Goal: Transaction & Acquisition: Purchase product/service

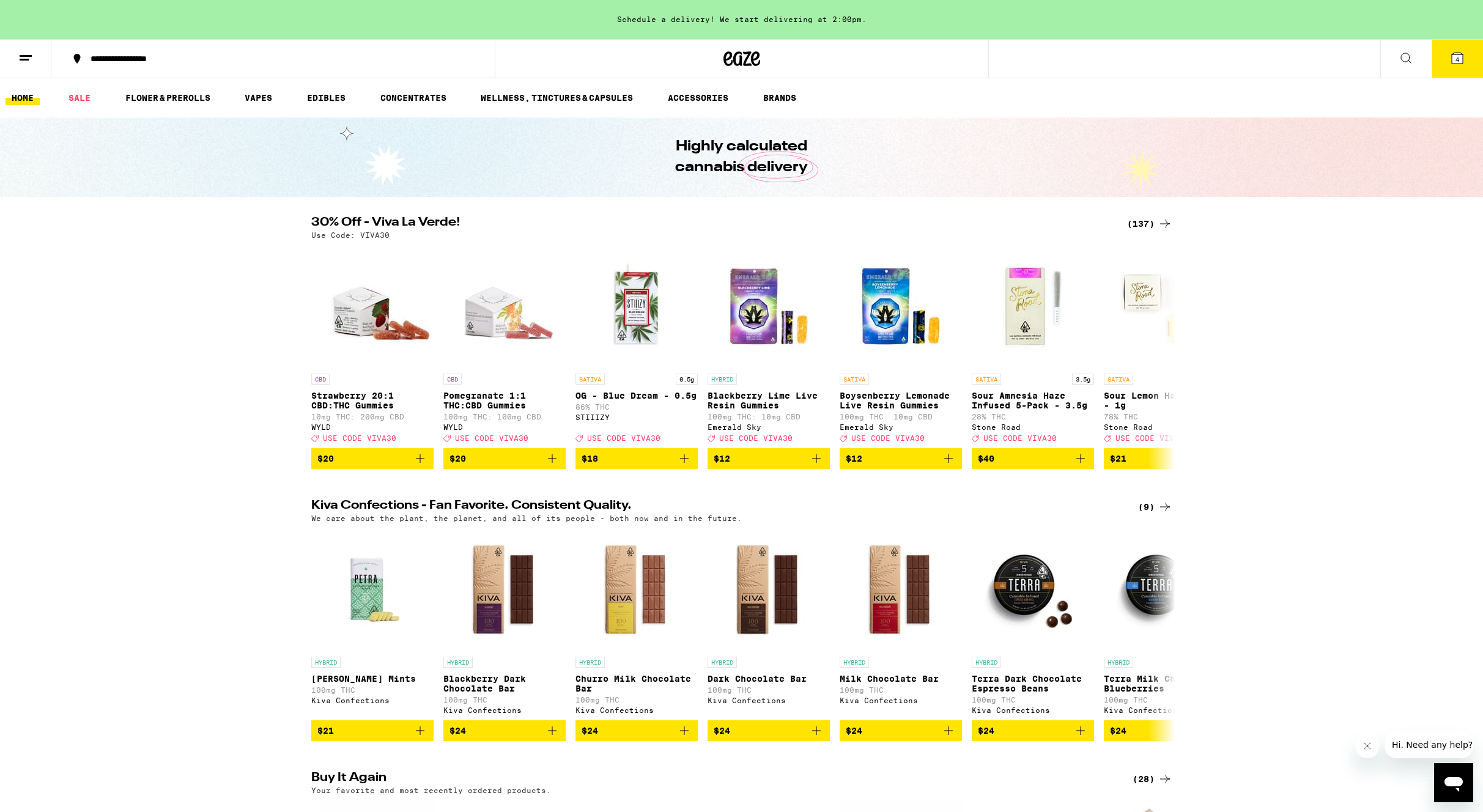
click at [1451, 780] on icon "Open messaging window" at bounding box center [1454, 784] width 19 height 14
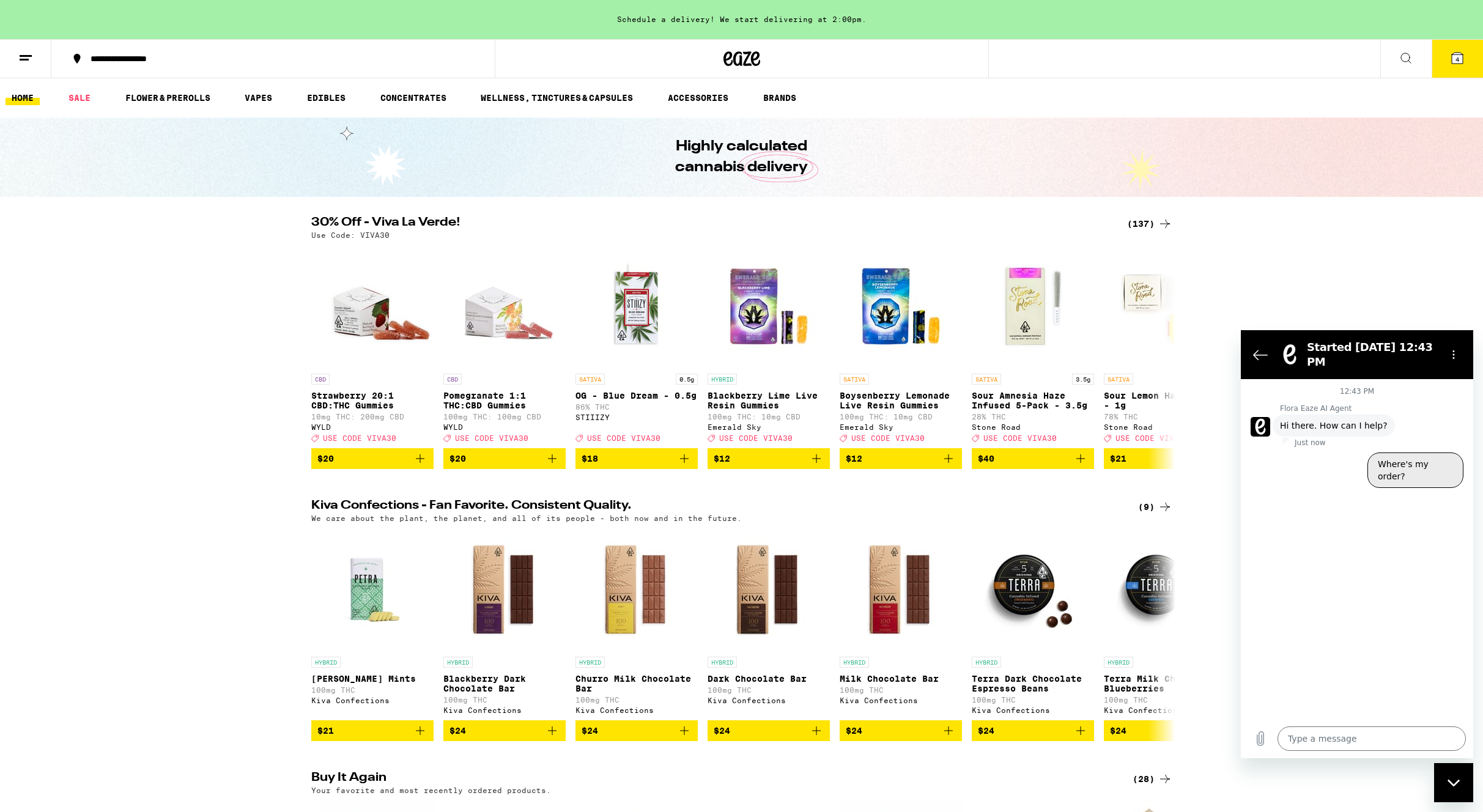
click at [1405, 465] on button "Where's my order?" at bounding box center [1415, 470] width 96 height 35
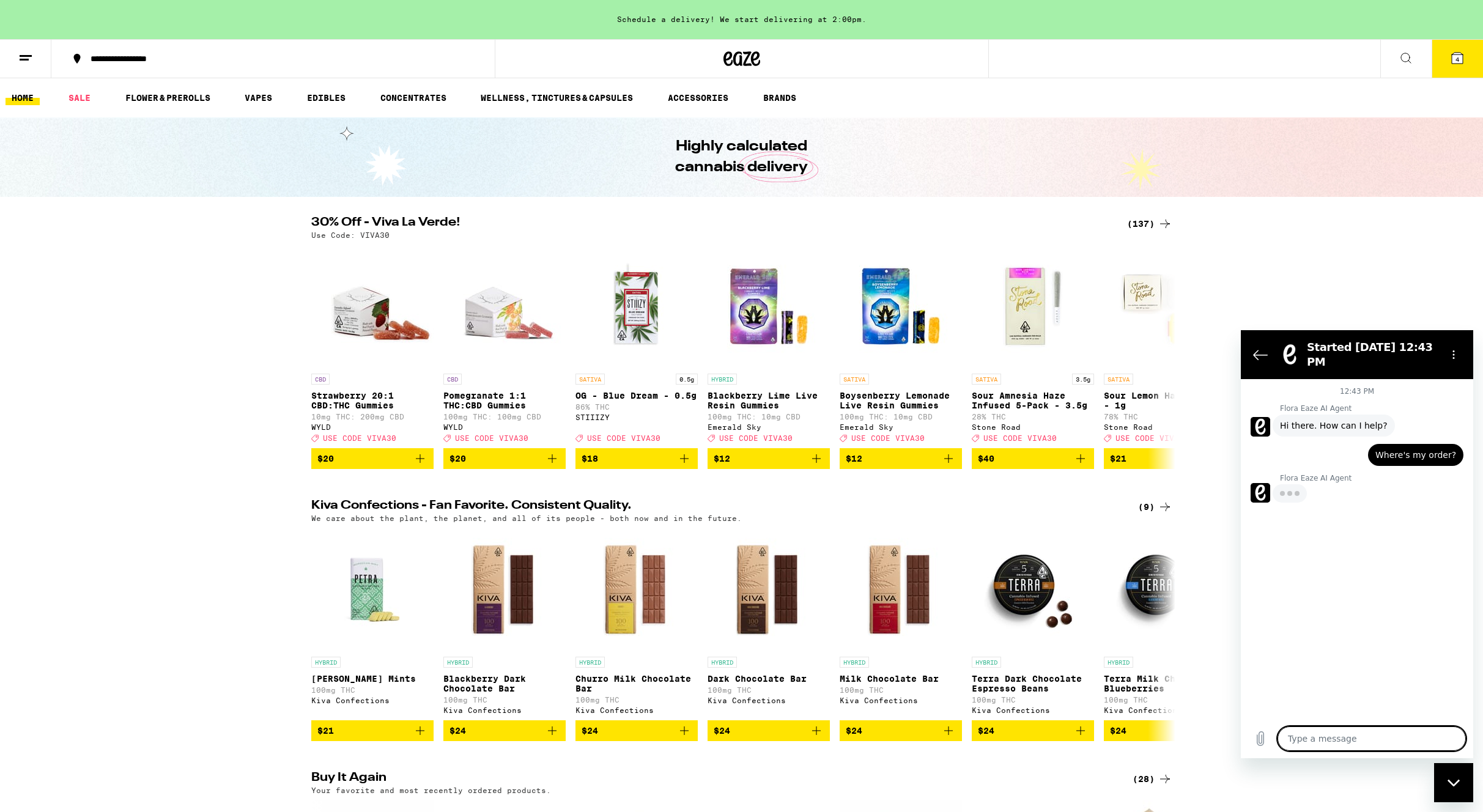
type textarea "x"
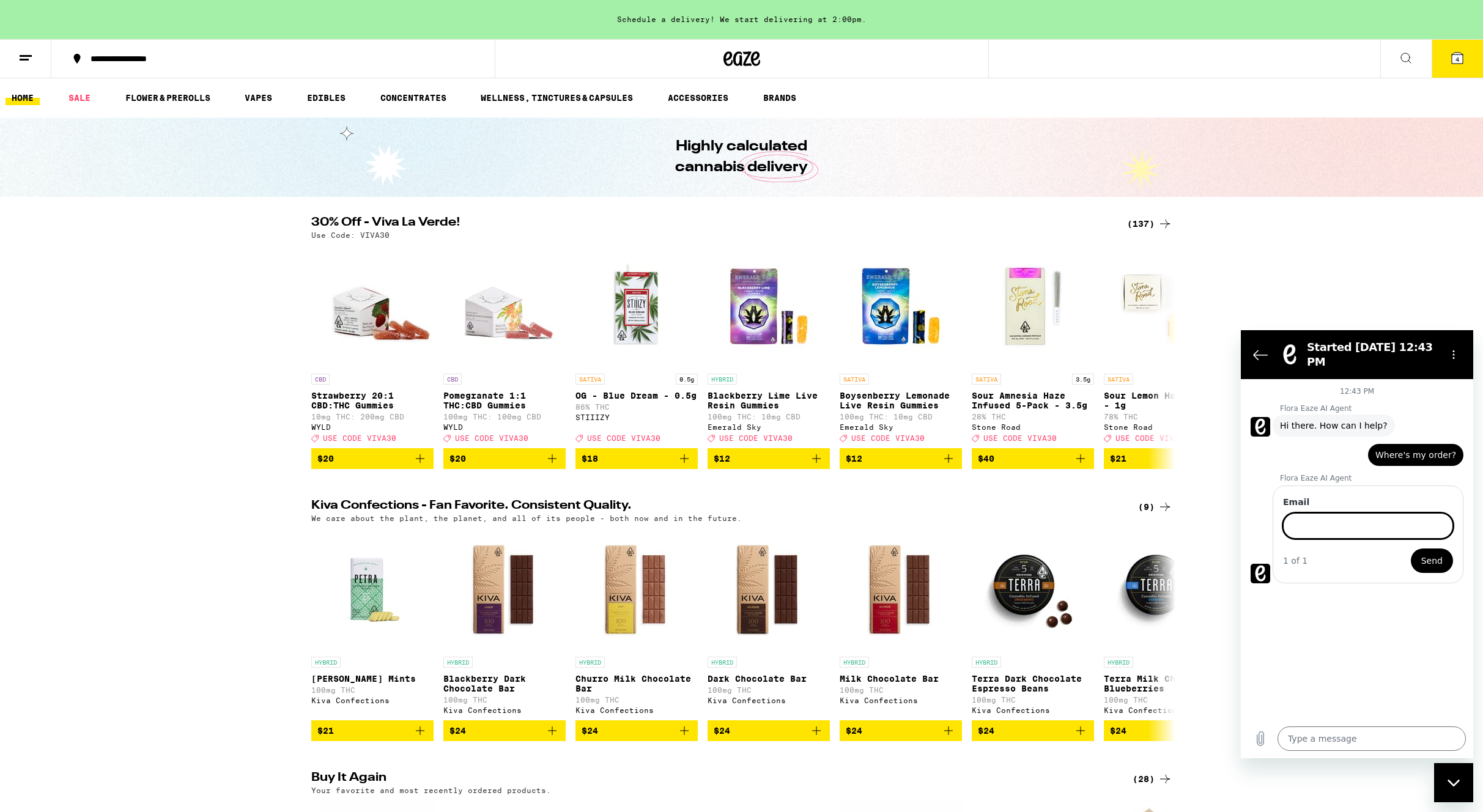
click at [1301, 528] on input "Email" at bounding box center [1368, 525] width 170 height 26
type input "mark.budds@gmail.com"
click at [1428, 561] on span "Send" at bounding box center [1432, 560] width 21 height 14
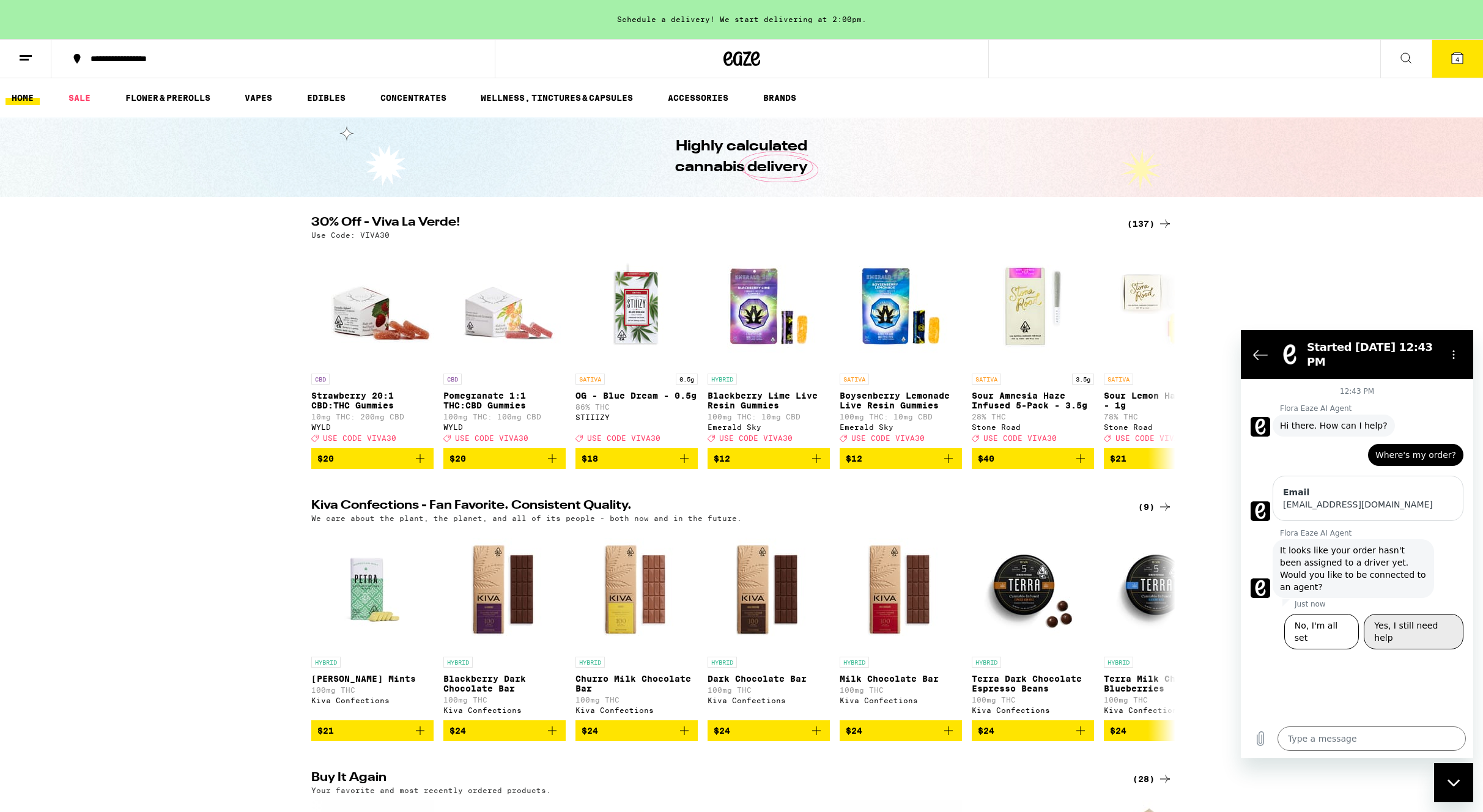
click at [1413, 614] on button "Yes, I still need help" at bounding box center [1414, 631] width 99 height 35
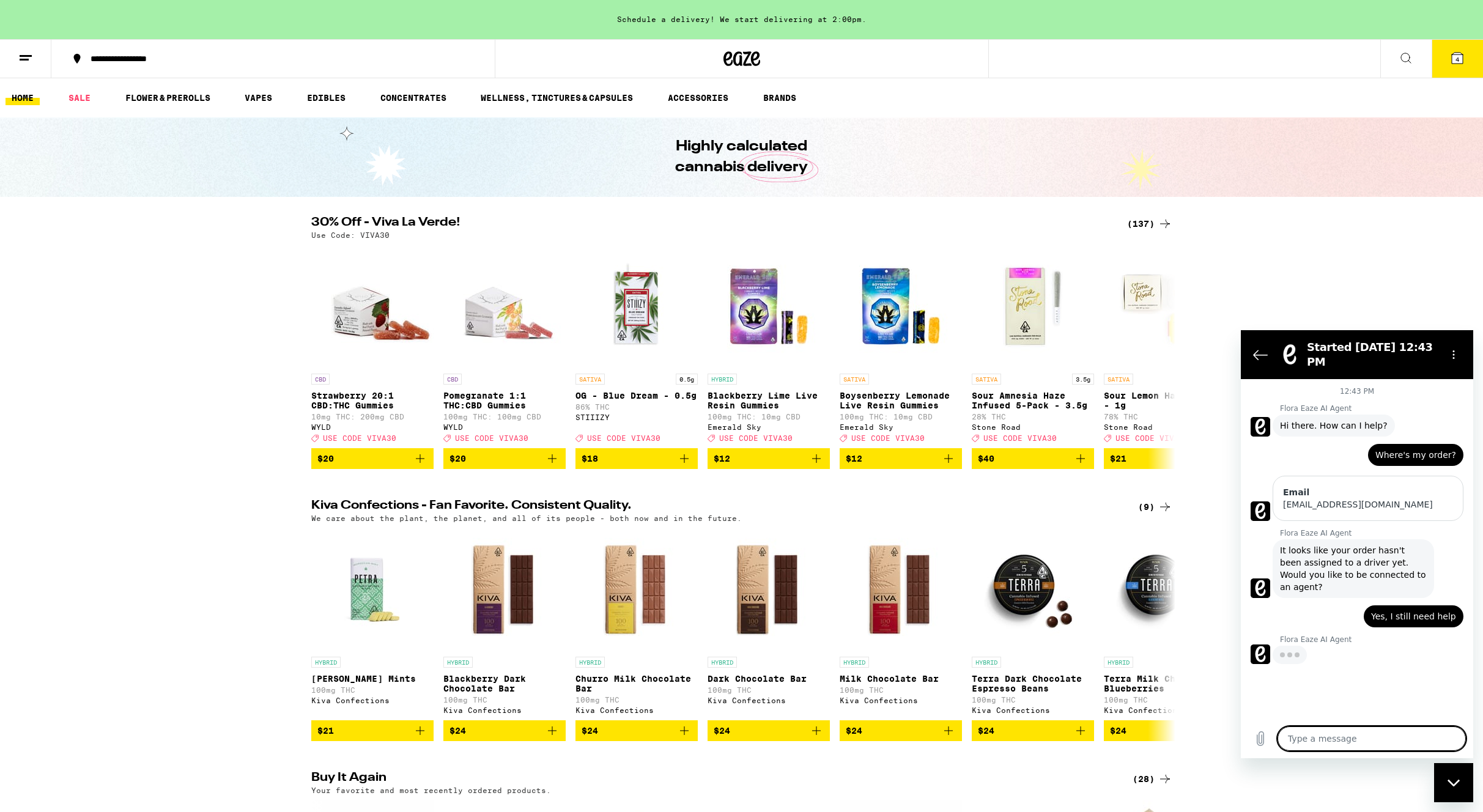
type textarea "x"
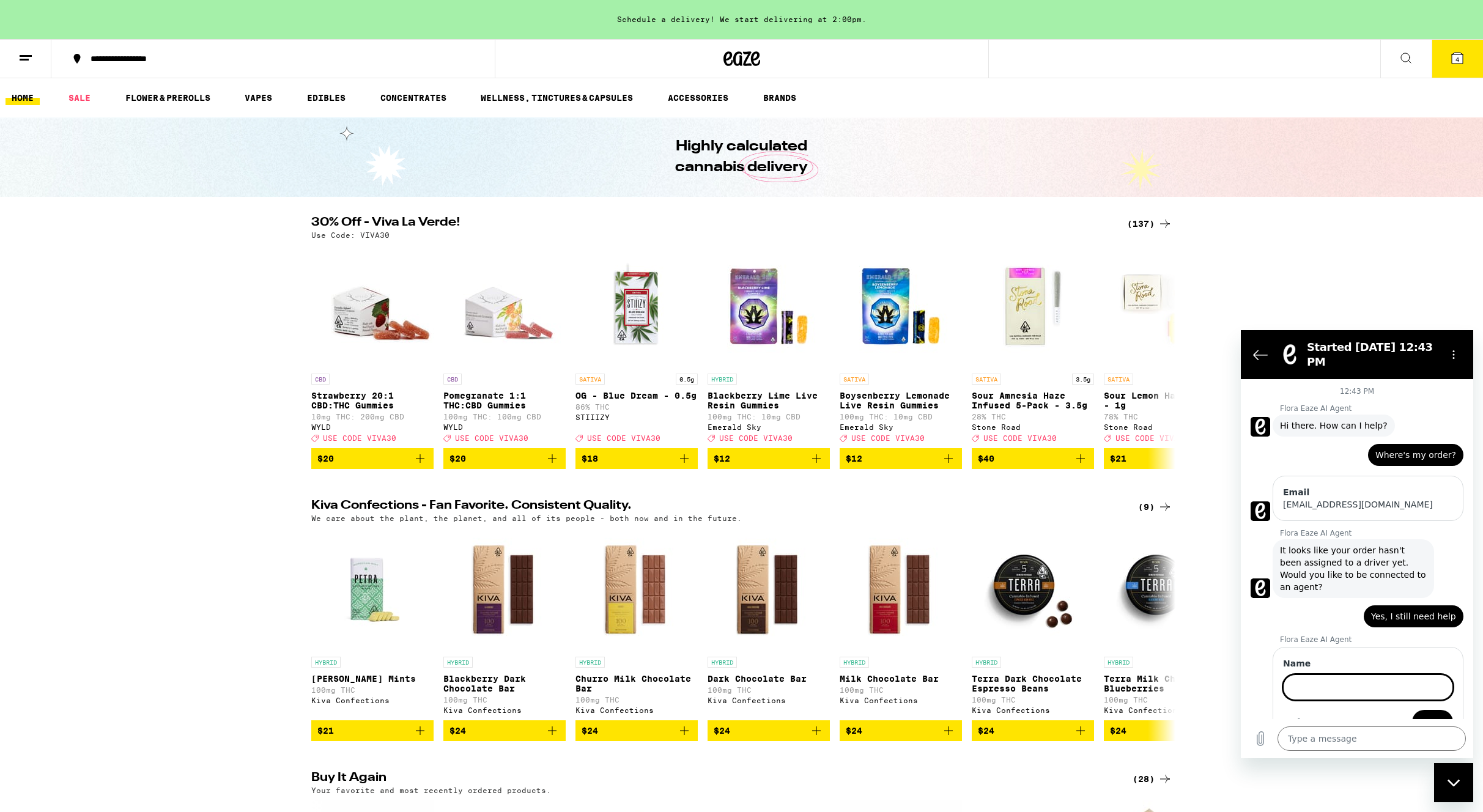
scroll to position [14, 0]
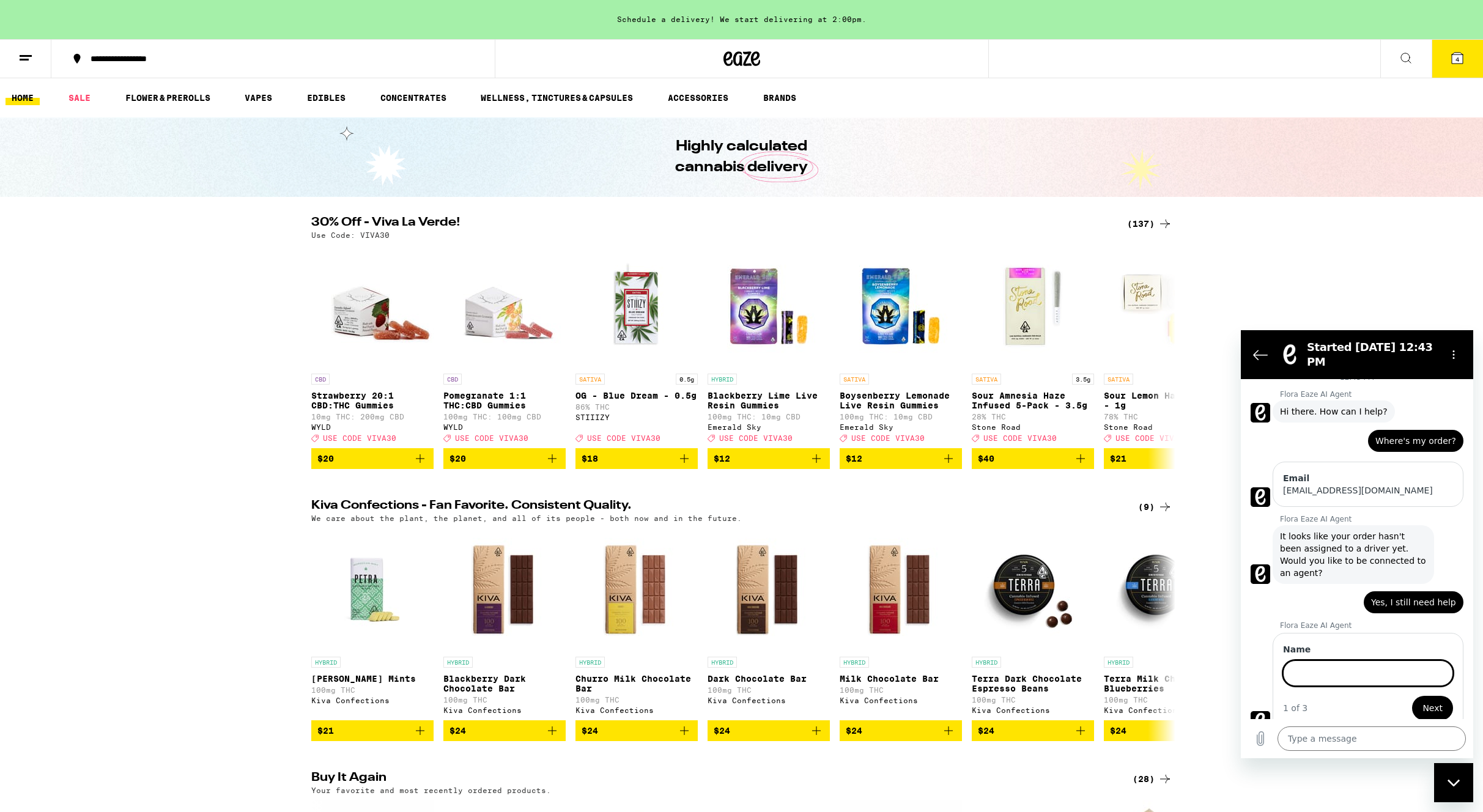
click at [1386, 665] on input "Name" at bounding box center [1368, 673] width 170 height 26
type input "mark"
click at [1439, 701] on span "Next" at bounding box center [1433, 708] width 20 height 14
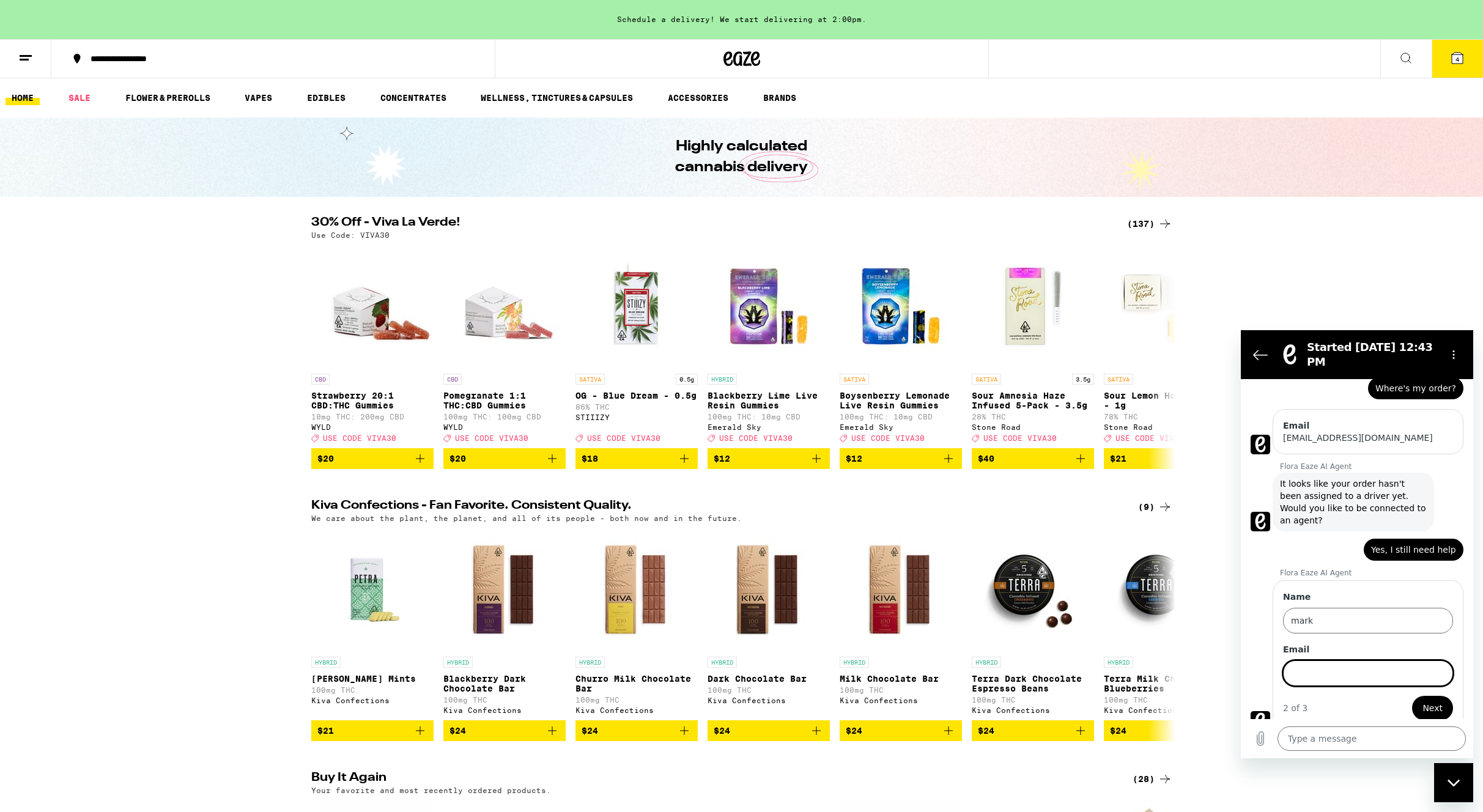
click at [1349, 660] on input "Email" at bounding box center [1368, 673] width 170 height 26
type input "mark.budds@gmail.com"
click at [1435, 701] on span "Next" at bounding box center [1433, 708] width 20 height 14
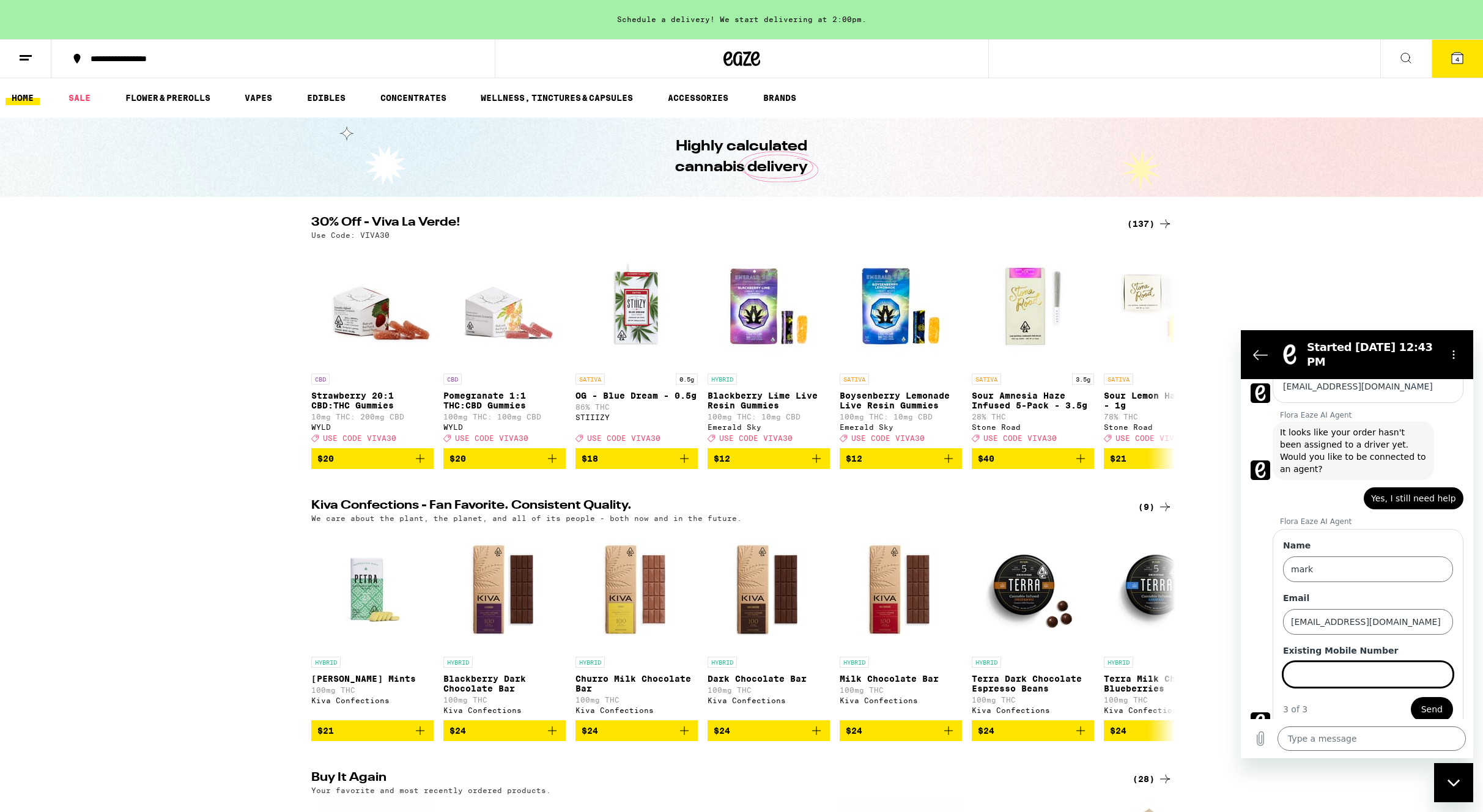
scroll to position [119, 0]
click at [1304, 665] on input "Existing Mobile Number" at bounding box center [1368, 673] width 170 height 26
type input "8584141795"
click at [1435, 701] on span "Send" at bounding box center [1432, 708] width 21 height 14
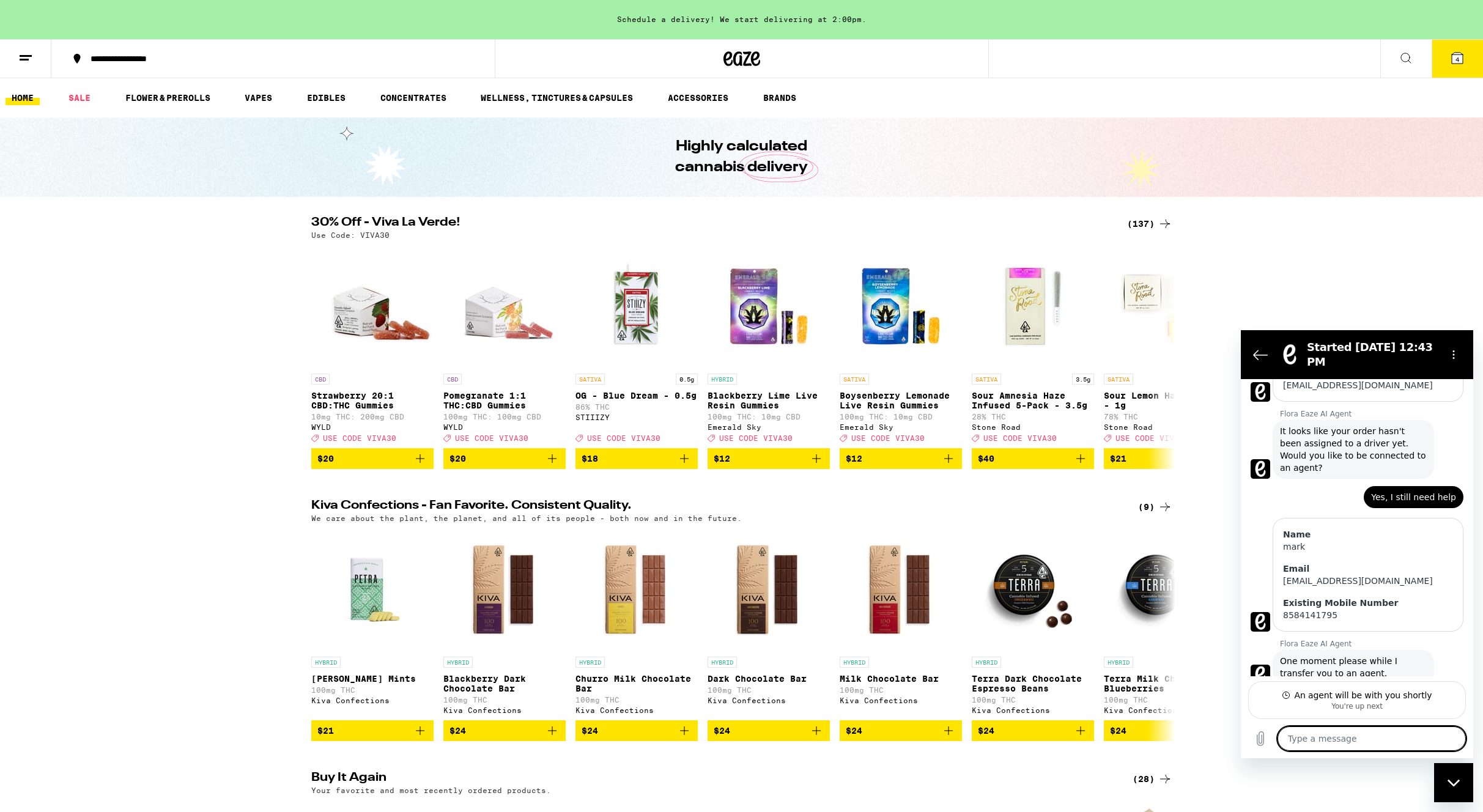
scroll to position [129, 0]
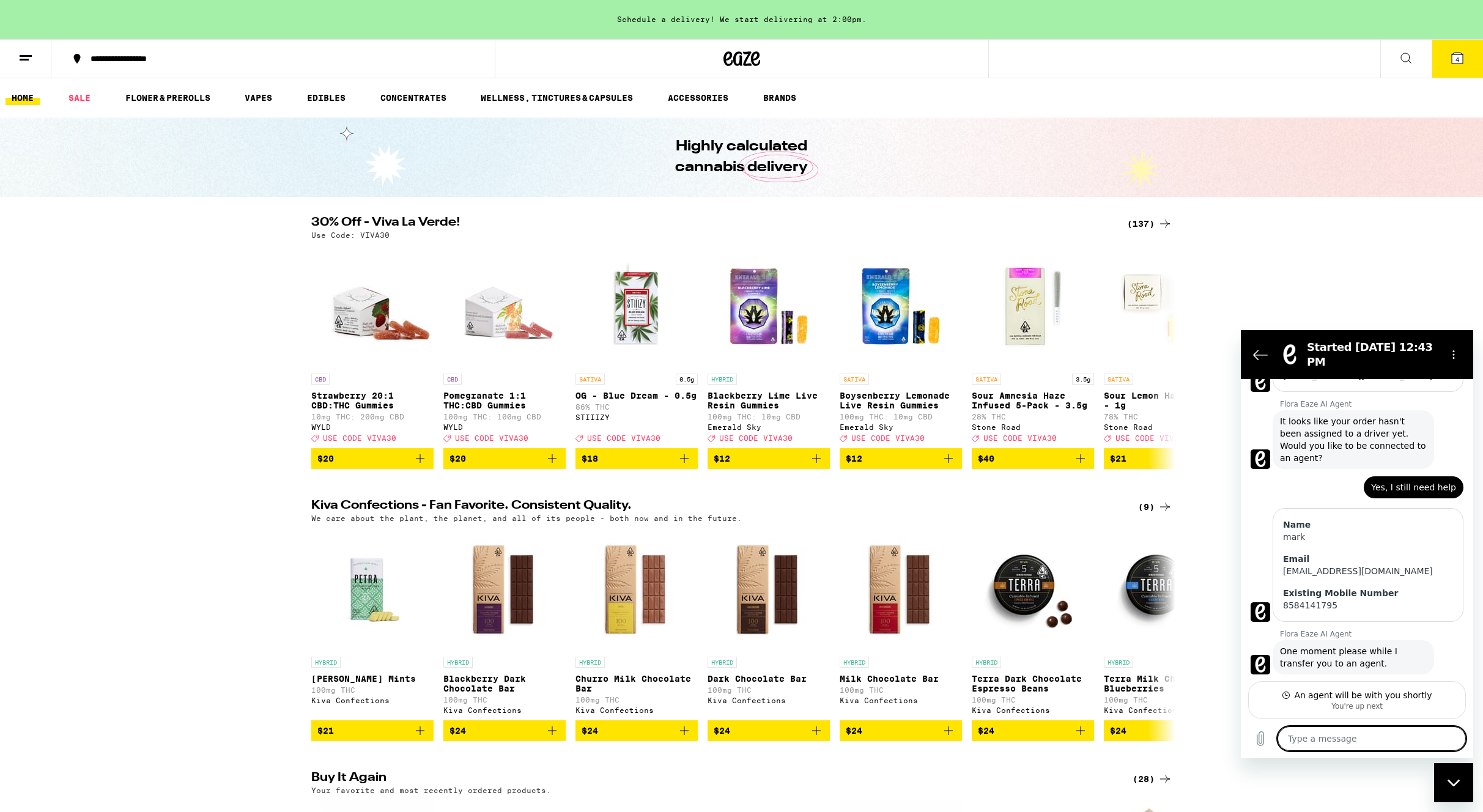
type textarea "x"
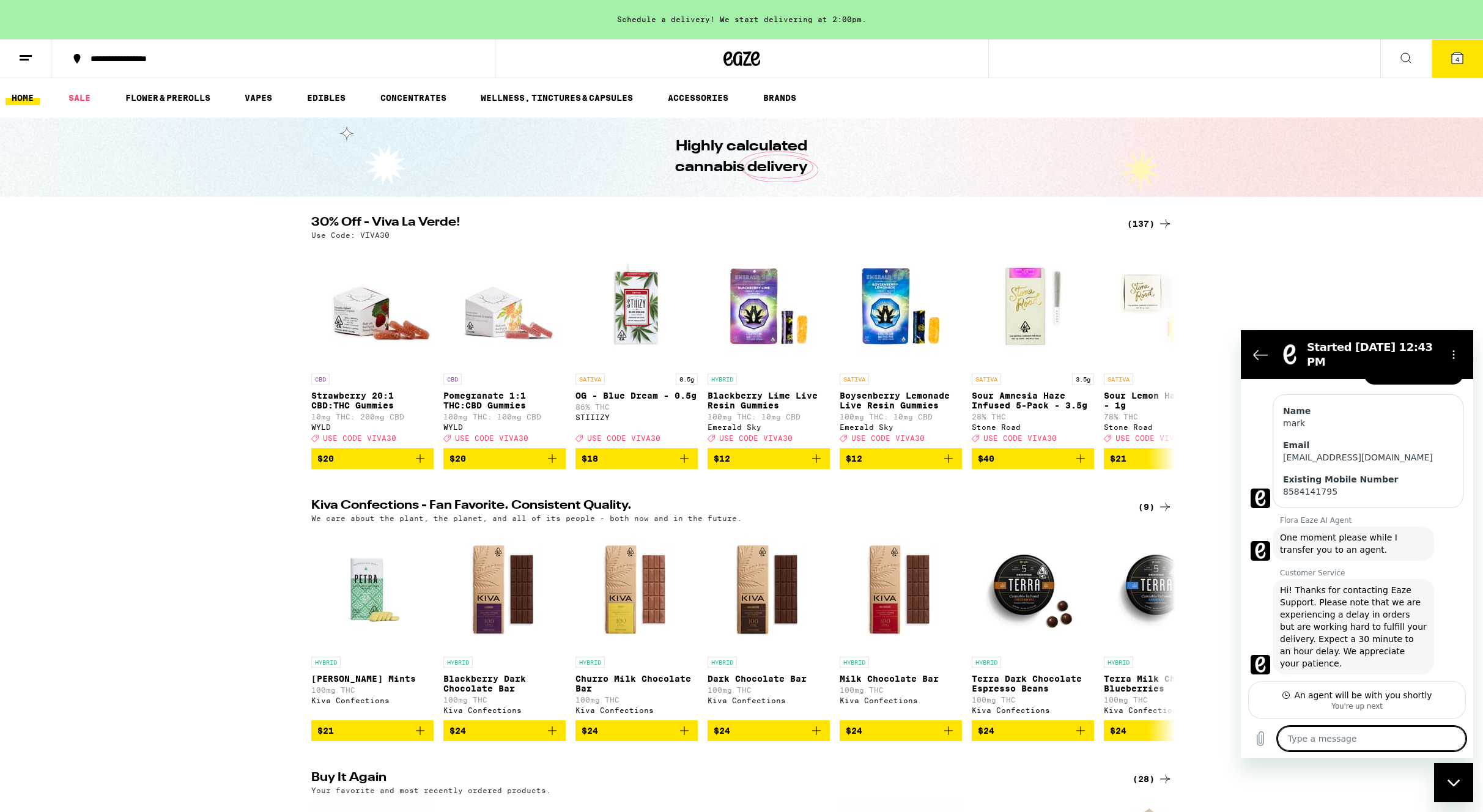
type textarea "I"
type textarea "x"
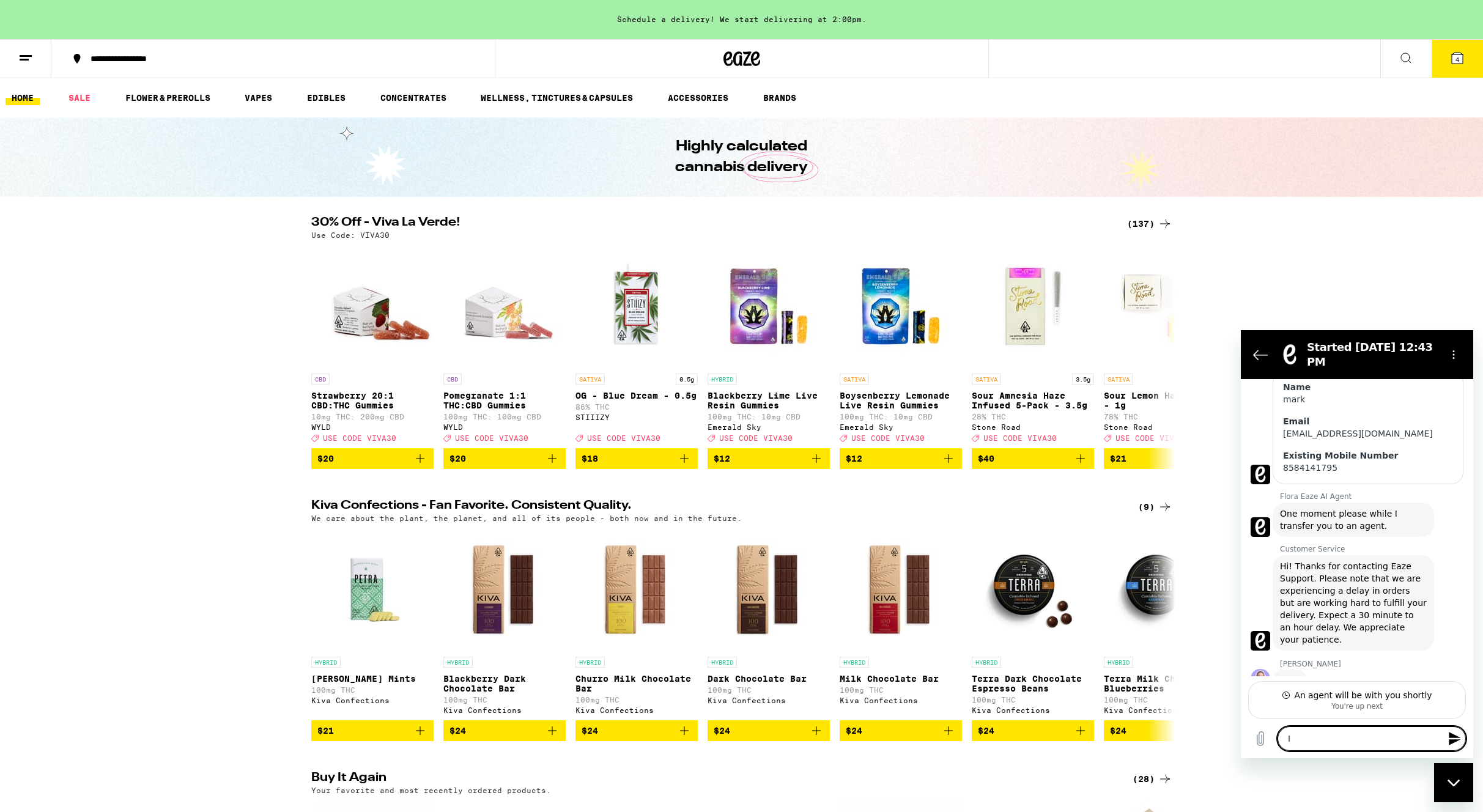
type textarea "I"
type textarea "x"
type textarea "I j"
type textarea "x"
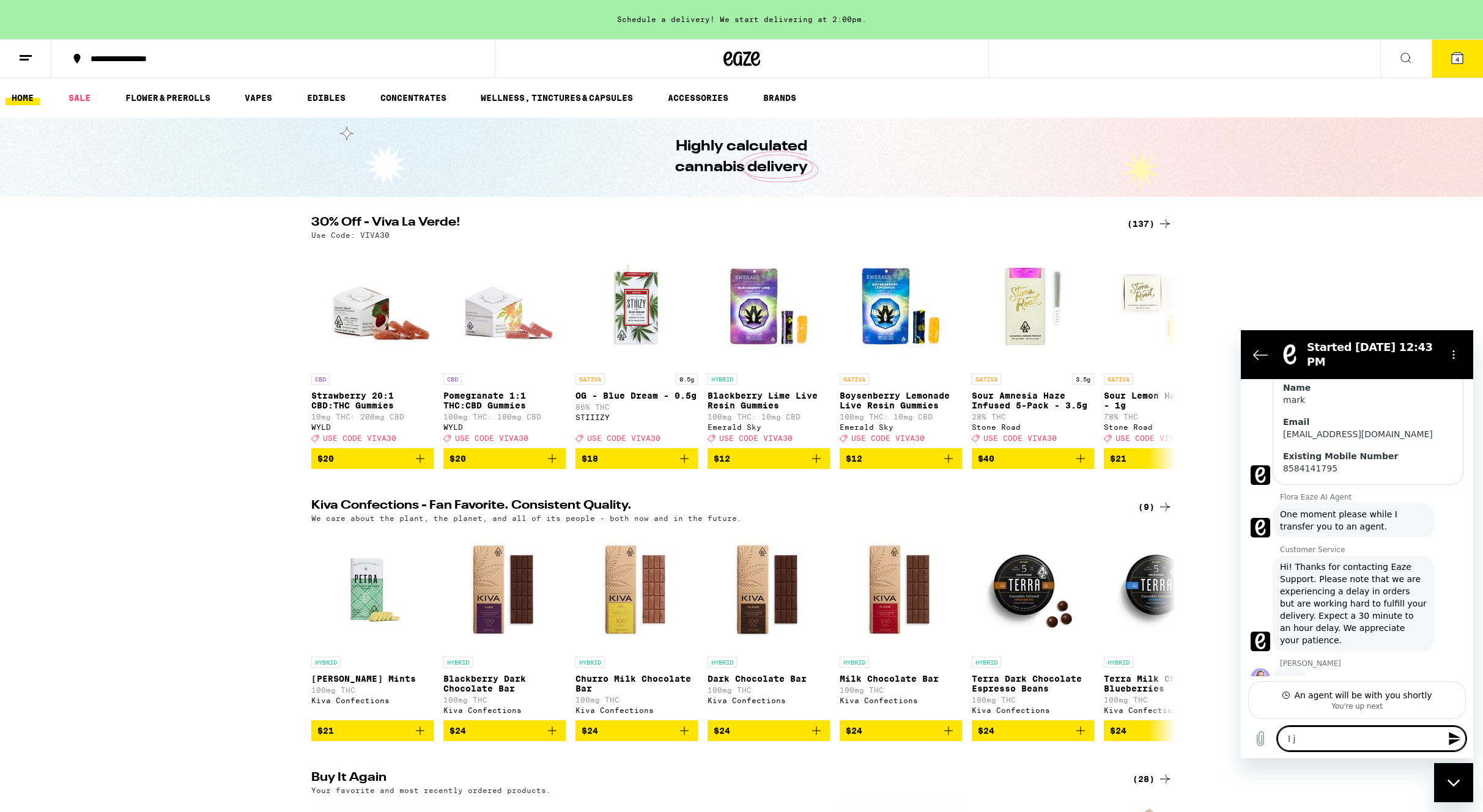
type textarea "I ju"
type textarea "x"
type textarea "I jus"
type textarea "x"
type textarea "I just"
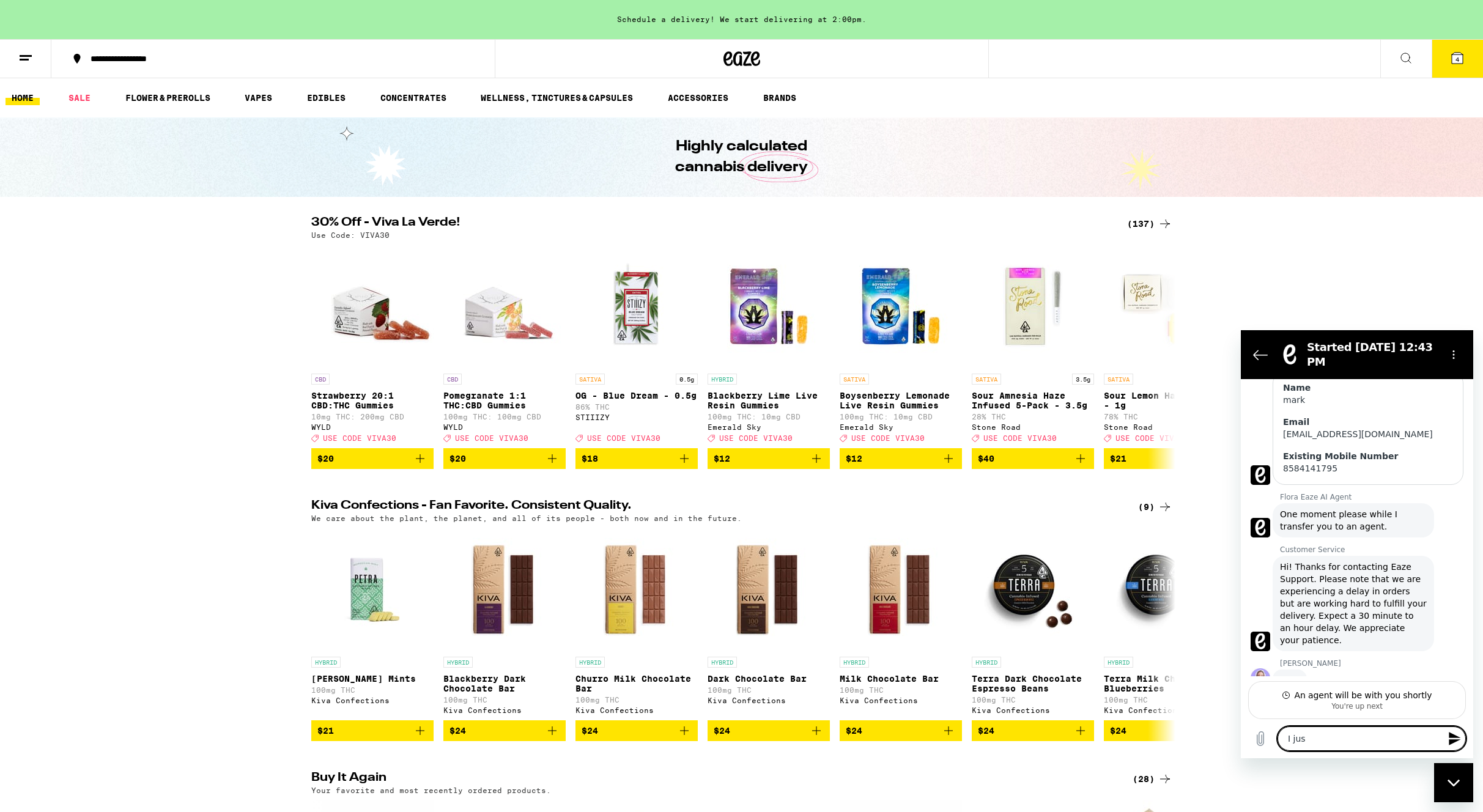
type textarea "x"
type textarea "I just"
type textarea "x"
type textarea "I just r"
type textarea "x"
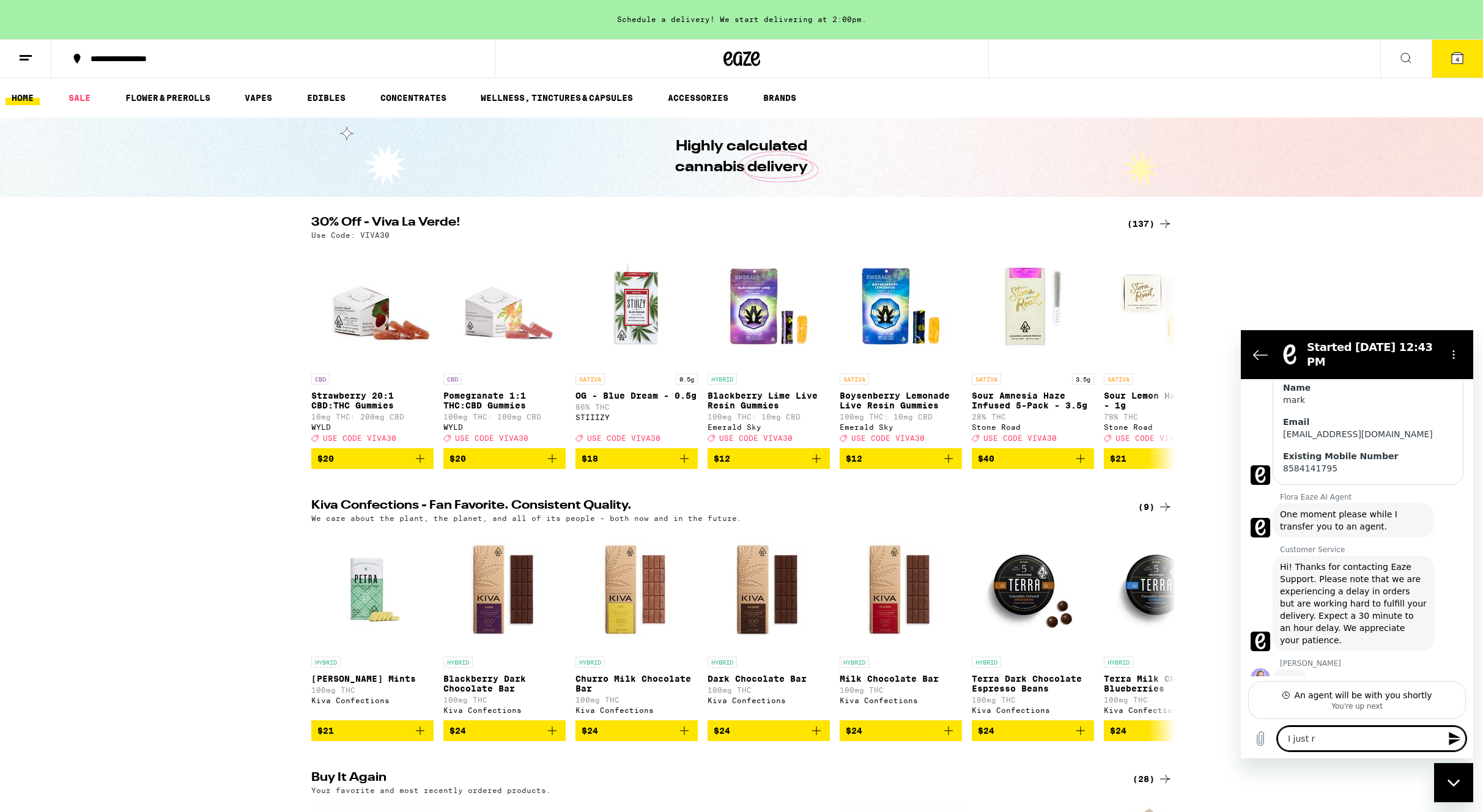
type textarea "I just re"
type textarea "x"
type textarea "I just rec"
type textarea "x"
type textarea "I just rece"
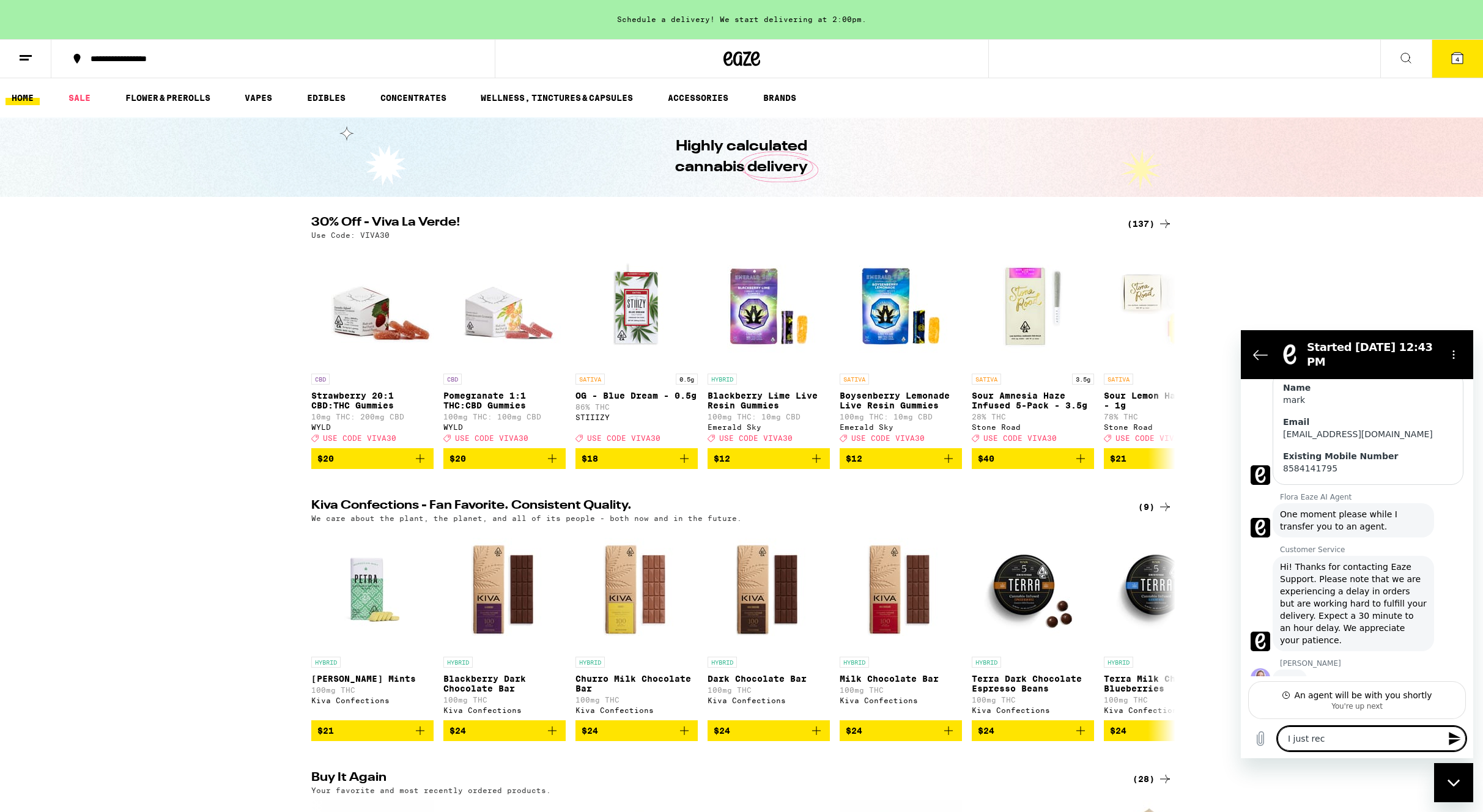
type textarea "x"
type textarea "I just recei"
type textarea "x"
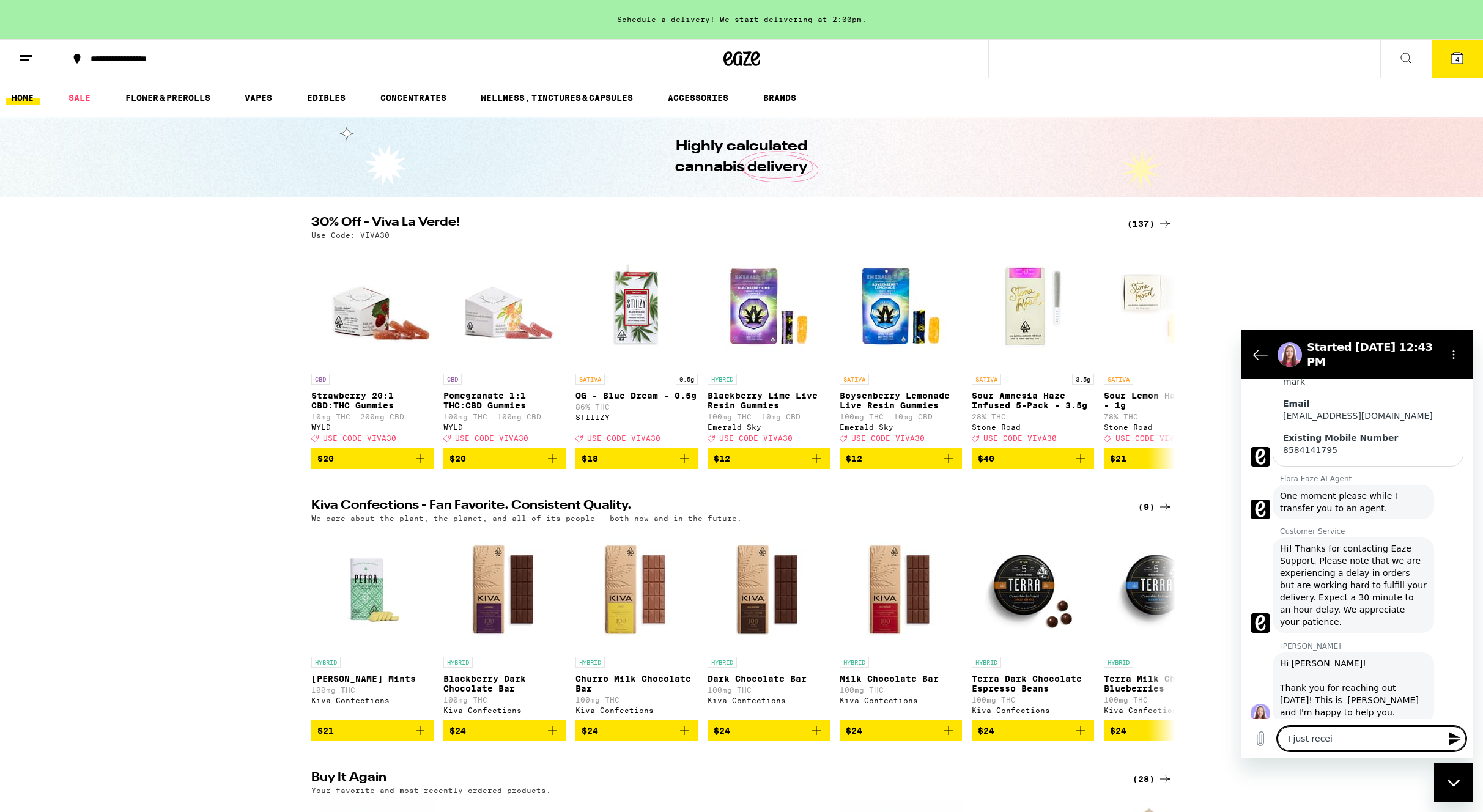
type textarea "I just receiv"
type textarea "x"
type textarea "I just receive"
type textarea "x"
type textarea "I just received"
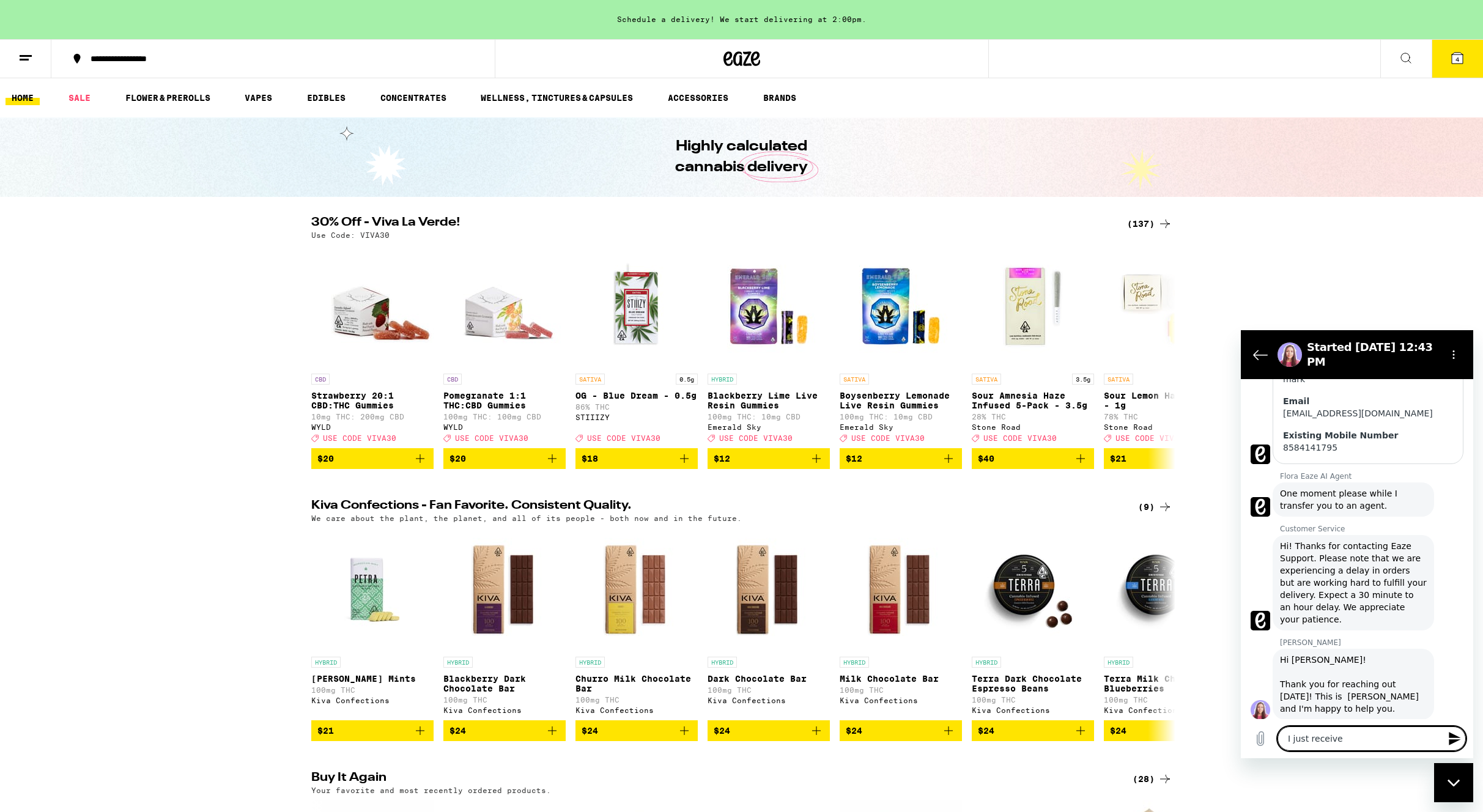
type textarea "x"
type textarea "I just received"
type textarea "x"
type textarea "I just received a"
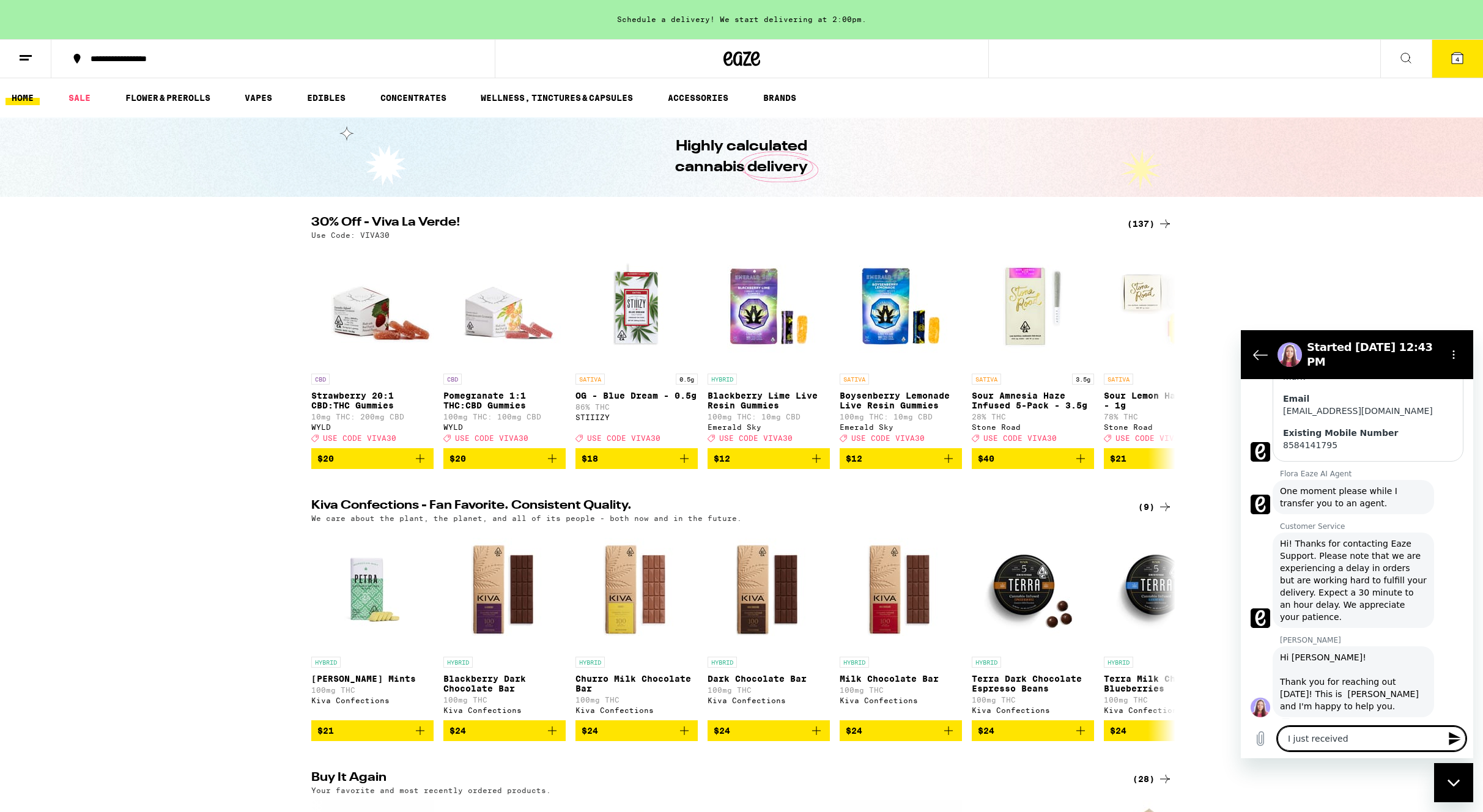
type textarea "x"
type textarea "I just received a"
type textarea "x"
type textarea "I just received a t"
type textarea "x"
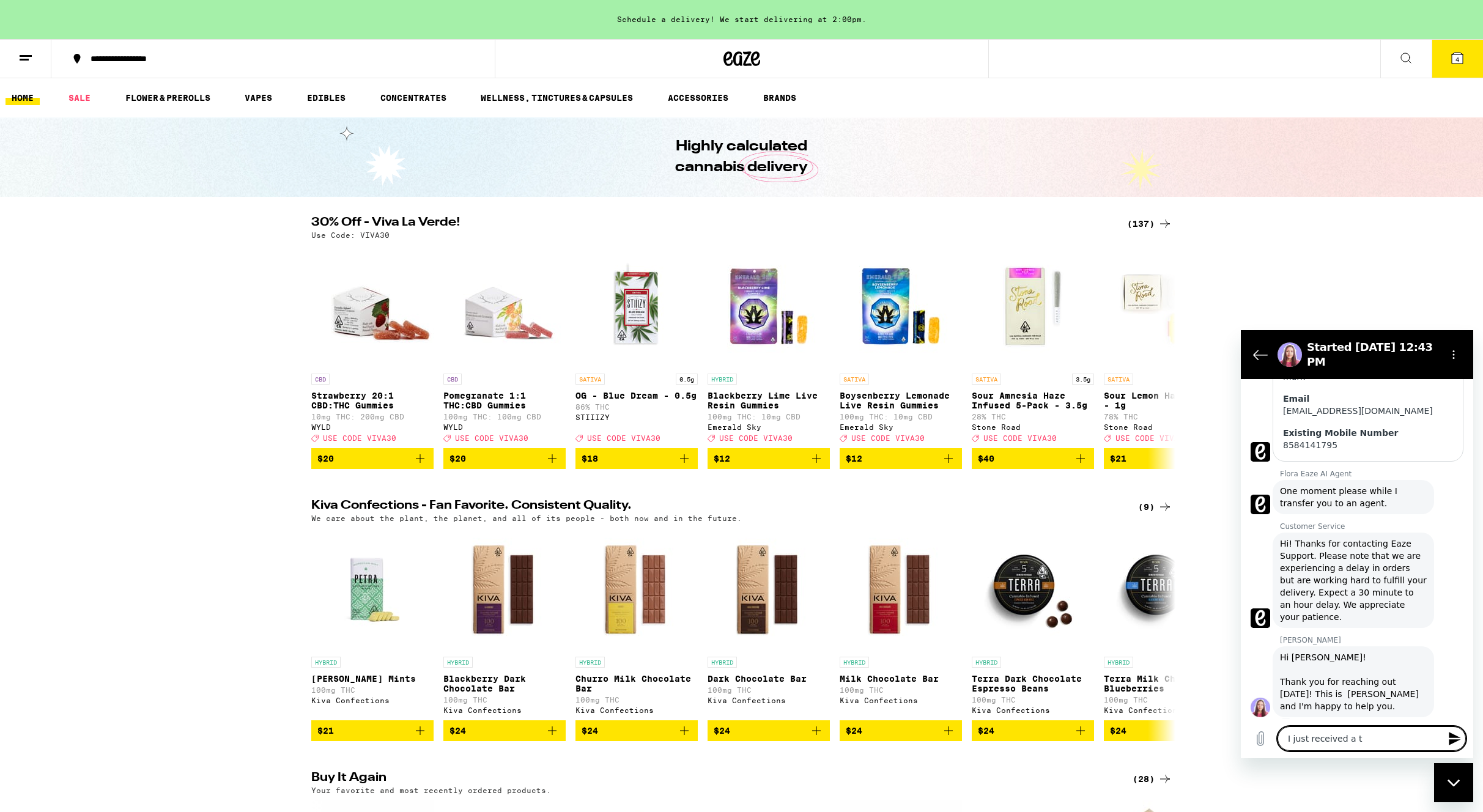
type textarea "I just received a te"
type textarea "x"
type textarea "I just received a tex"
type textarea "x"
type textarea "I just received a text"
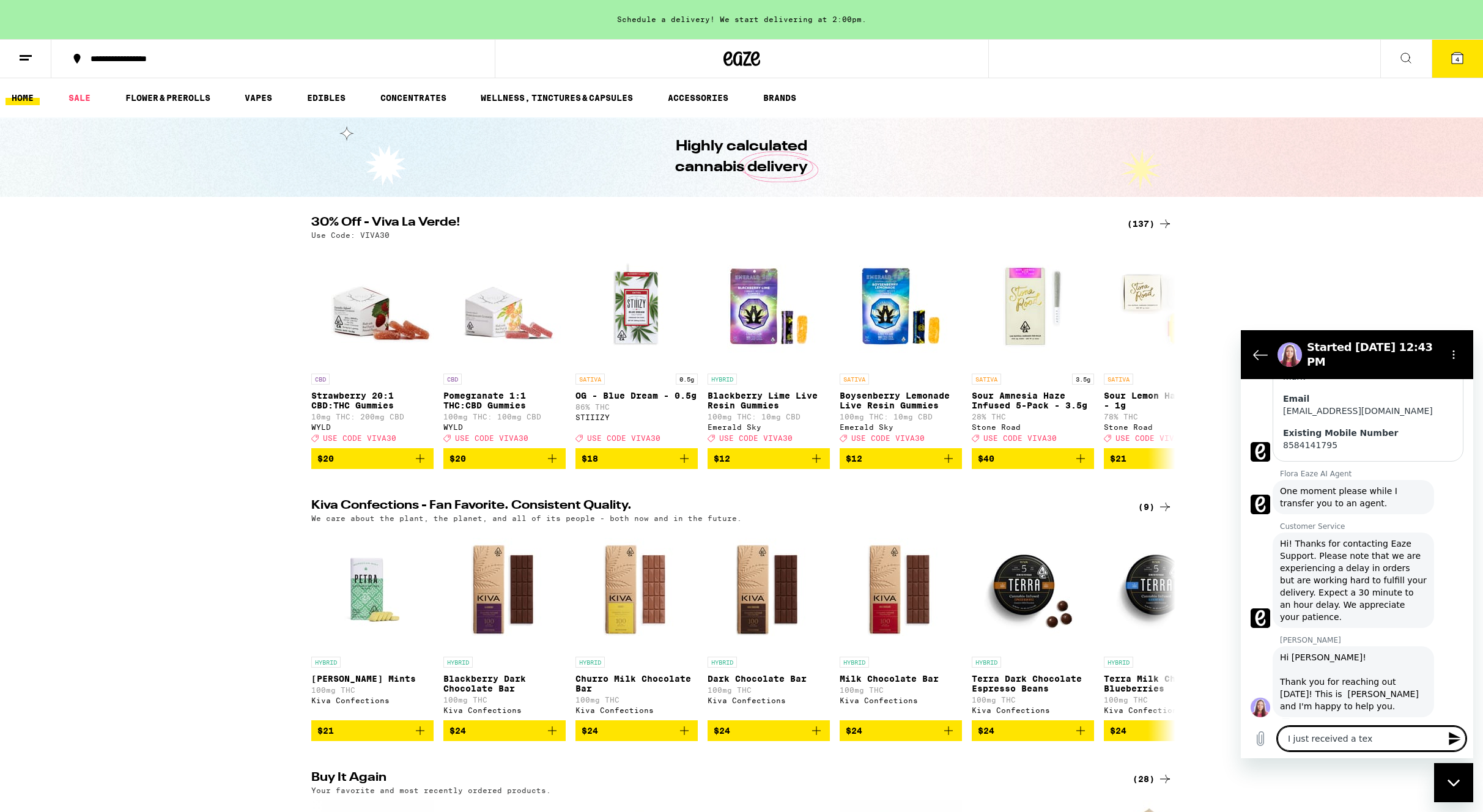
type textarea "x"
type textarea "I just received a text"
type textarea "x"
type textarea "I just received a text s"
type textarea "x"
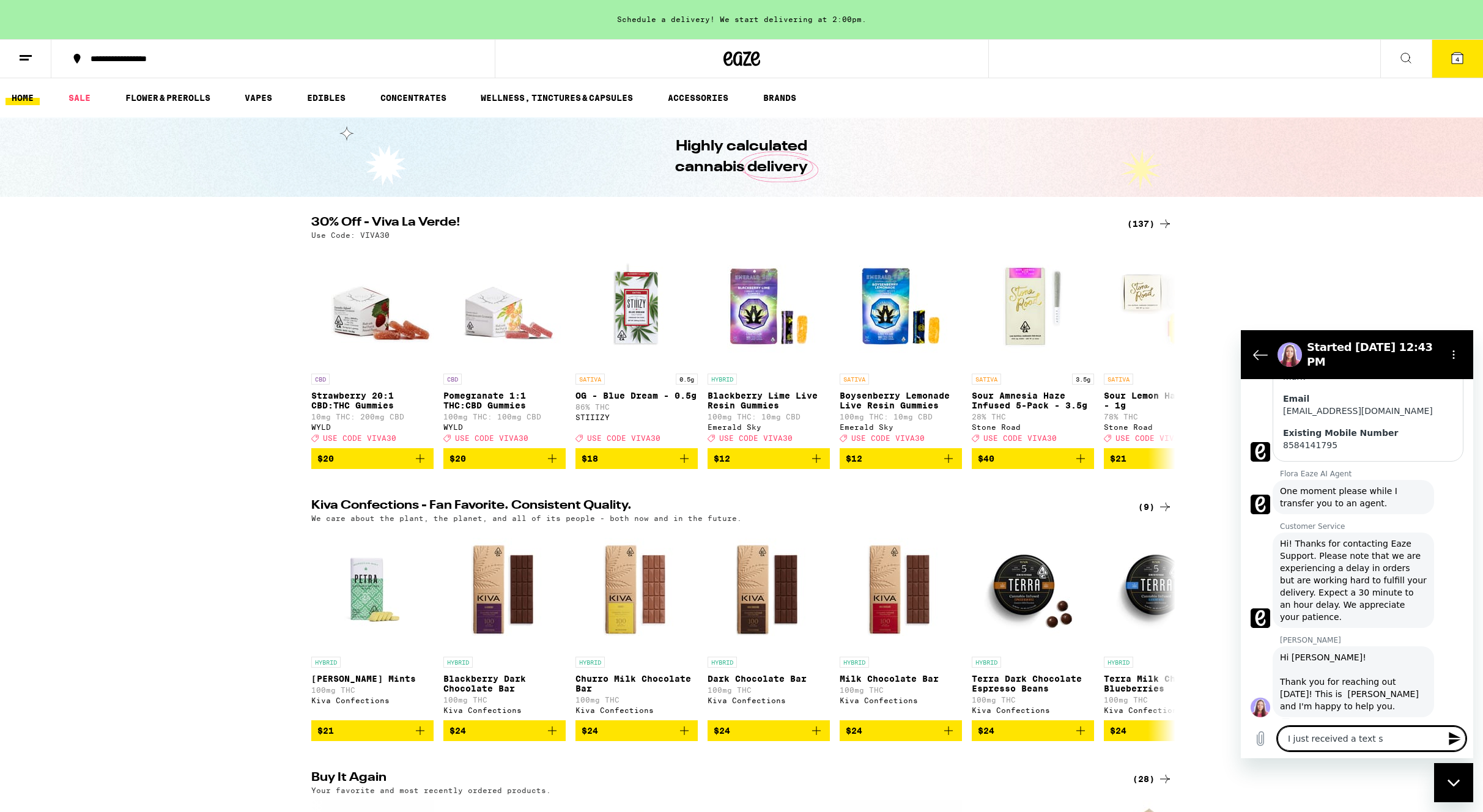
type textarea "I just received a text st"
type textarea "x"
type textarea "I just received a text sta"
type textarea "x"
type textarea "I just received a text stat"
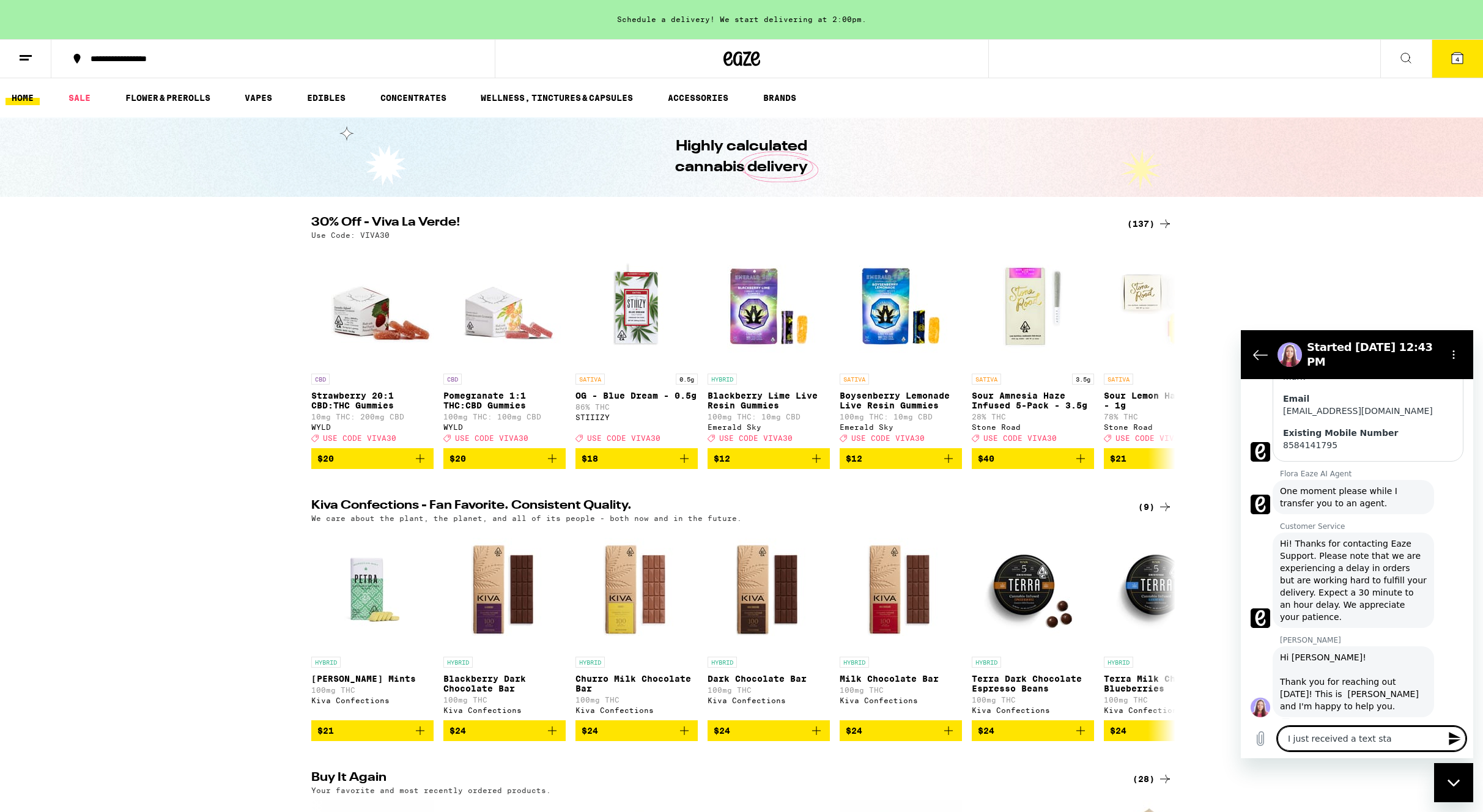
type textarea "x"
type textarea "I just received a text stati"
type textarea "x"
type textarea "I just received a text statin"
type textarea "x"
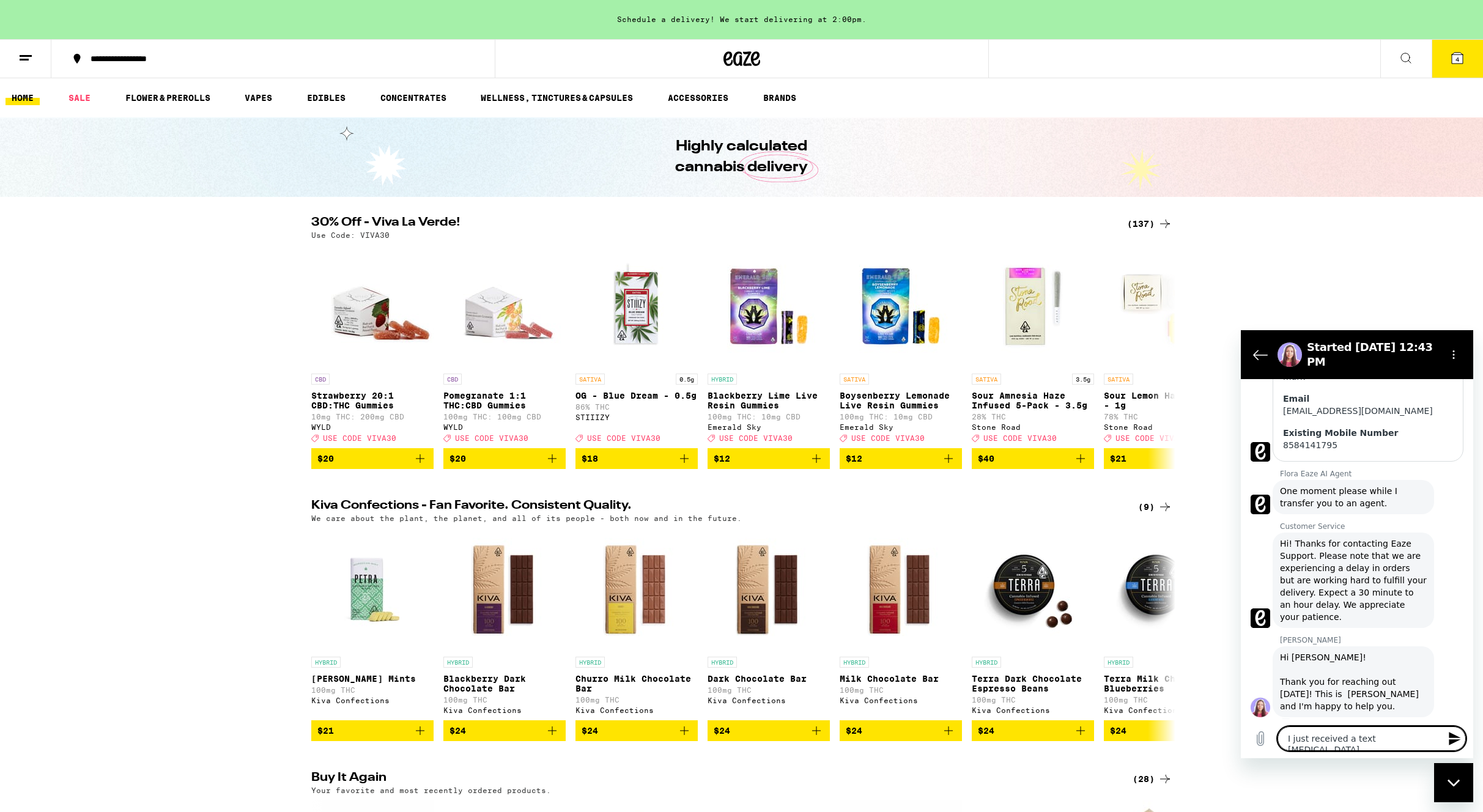
type textarea "I just received a text stating"
type textarea "x"
type textarea "I just received a text stating"
type textarea "x"
type textarea "I just received a text stating t"
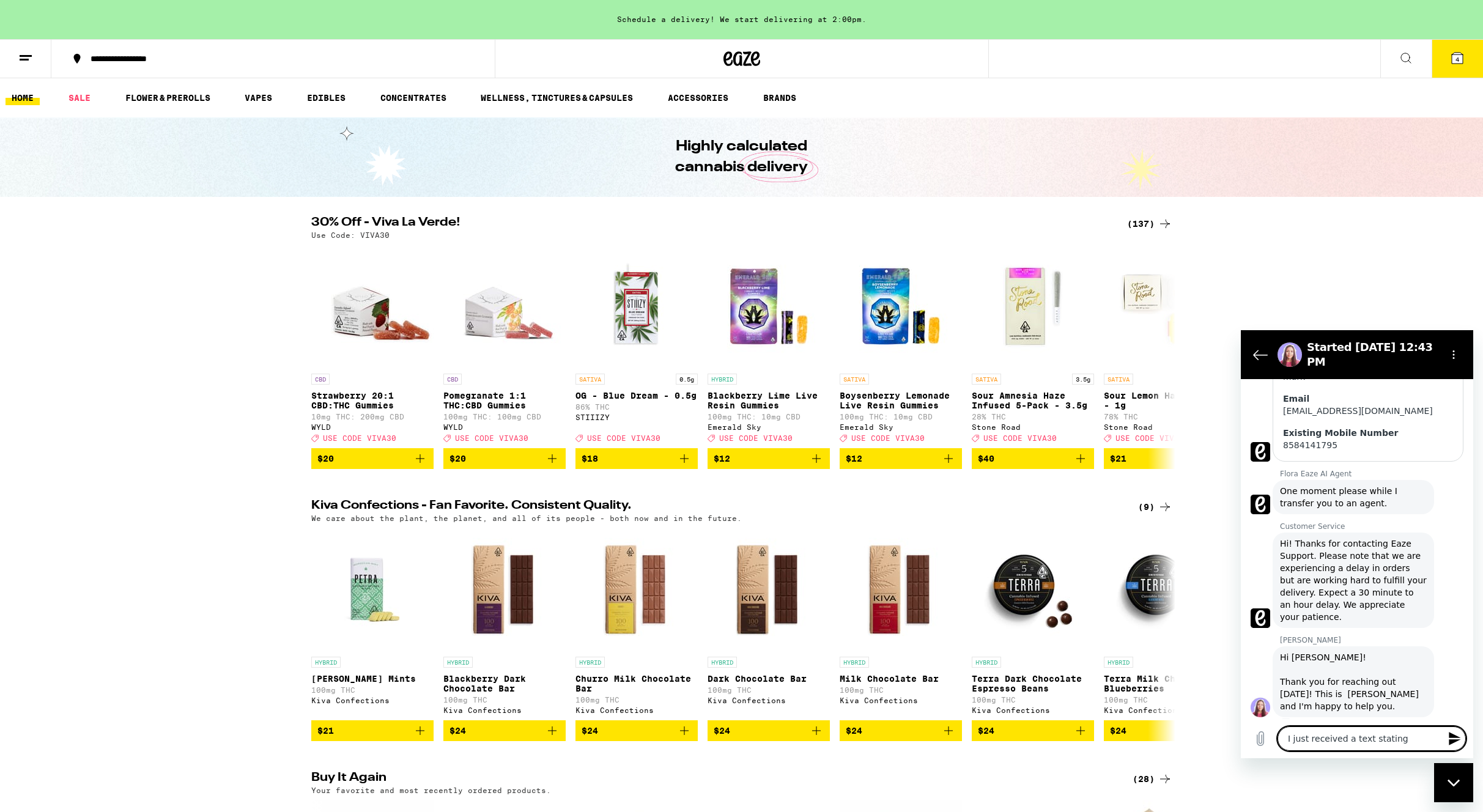
type textarea "x"
type textarea "I just received a text stating th"
type textarea "x"
type textarea "I just received a text stating tha"
type textarea "x"
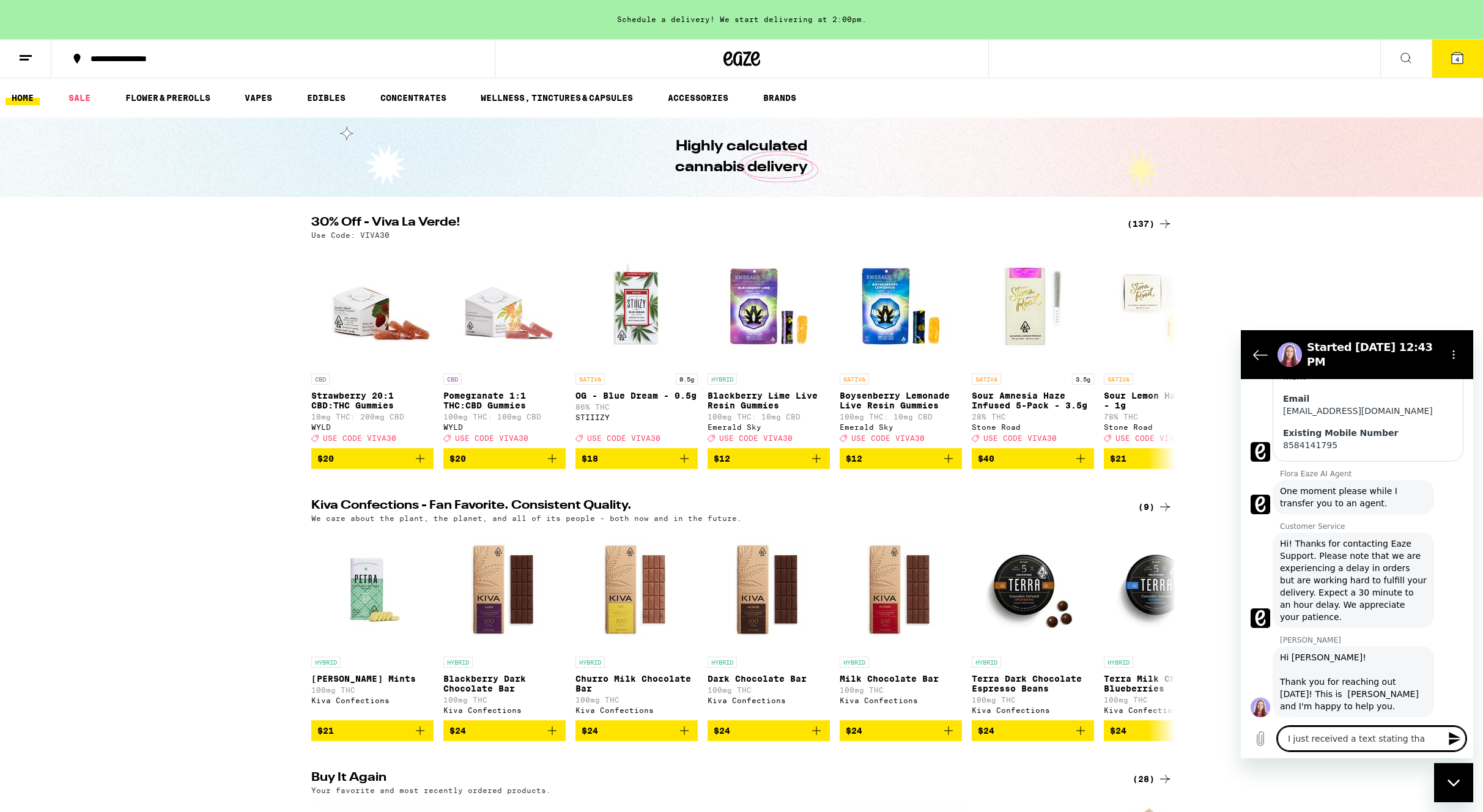
type textarea "I just received a text stating that"
type textarea "x"
type textarea "I just received a text stating that"
type textarea "x"
type textarea "I just received a text stating that m"
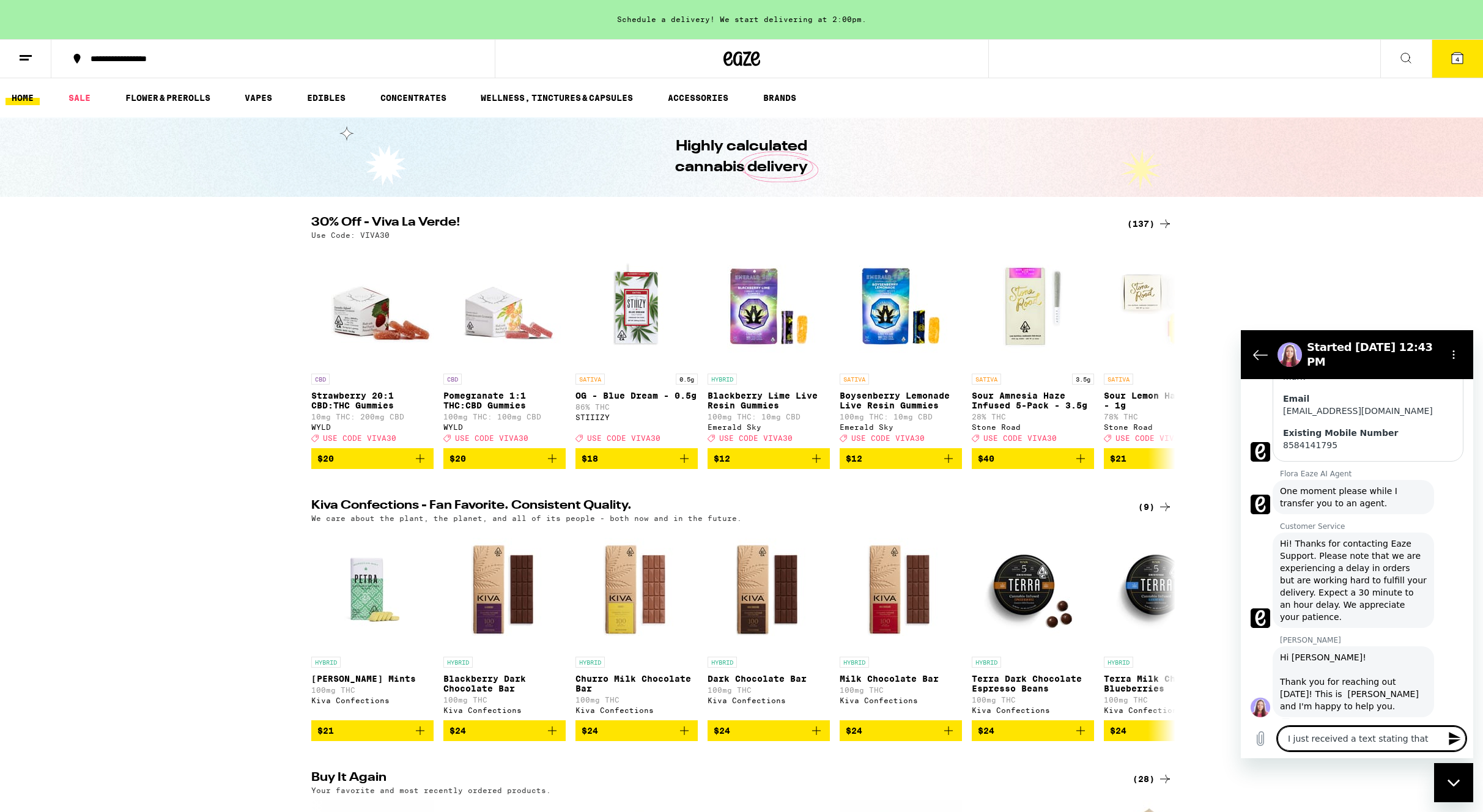
type textarea "x"
type textarea "I just received a text stating that my"
type textarea "x"
type textarea "I just received a text stating that my"
type textarea "x"
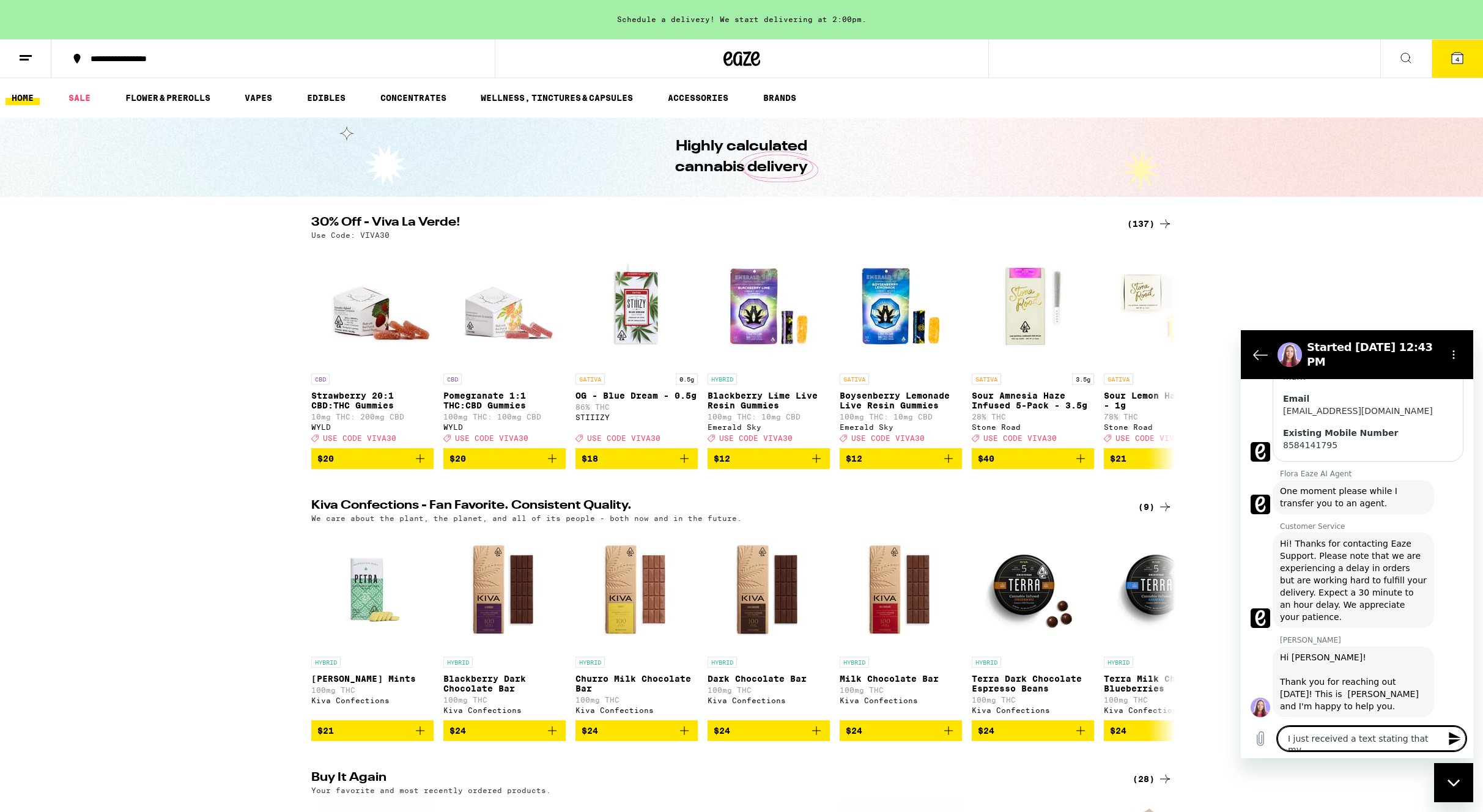
type textarea "I just received a text stating that my o"
type textarea "x"
type textarea "I just received a text stating that my or"
type textarea "x"
type textarea "I just received a text stating that my ord"
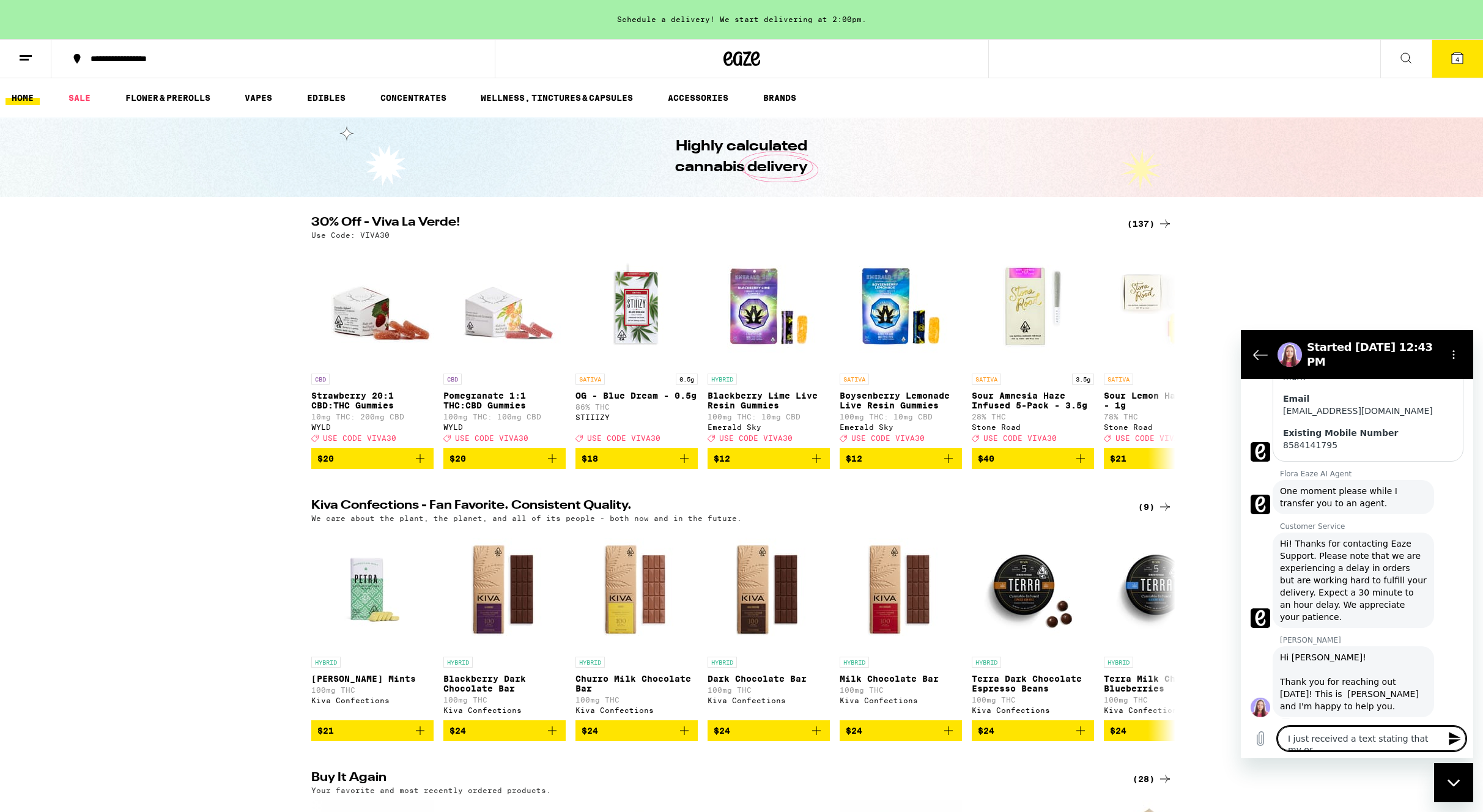
type textarea "x"
type textarea "I just received a text stating that my orde"
type textarea "x"
type textarea "I just received a text stating that my order"
type textarea "x"
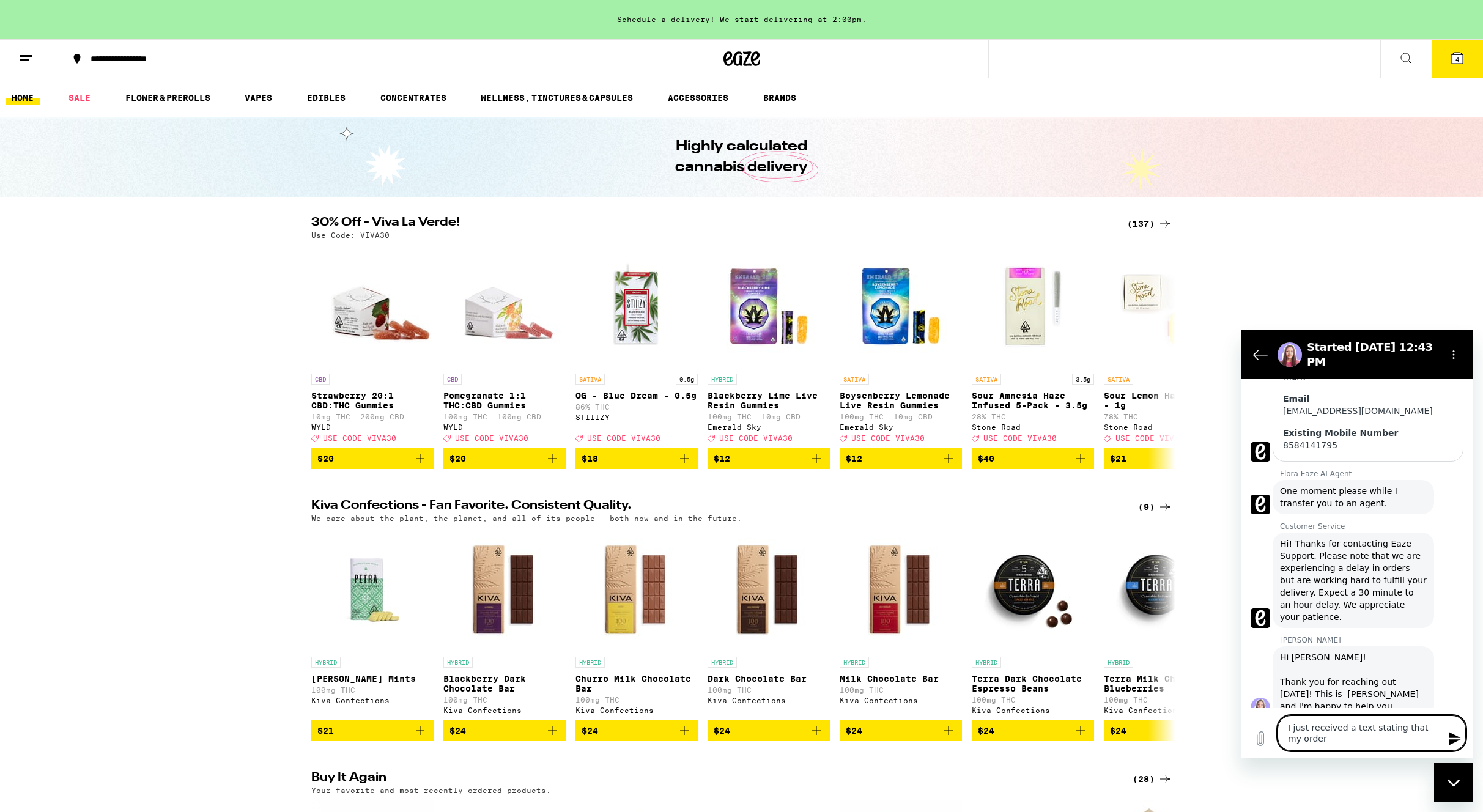
type textarea "I just received a text stating that my order"
type textarea "x"
type textarea "I just received a text stating that my order c"
type textarea "x"
type textarea "I just received a text stating that my order co"
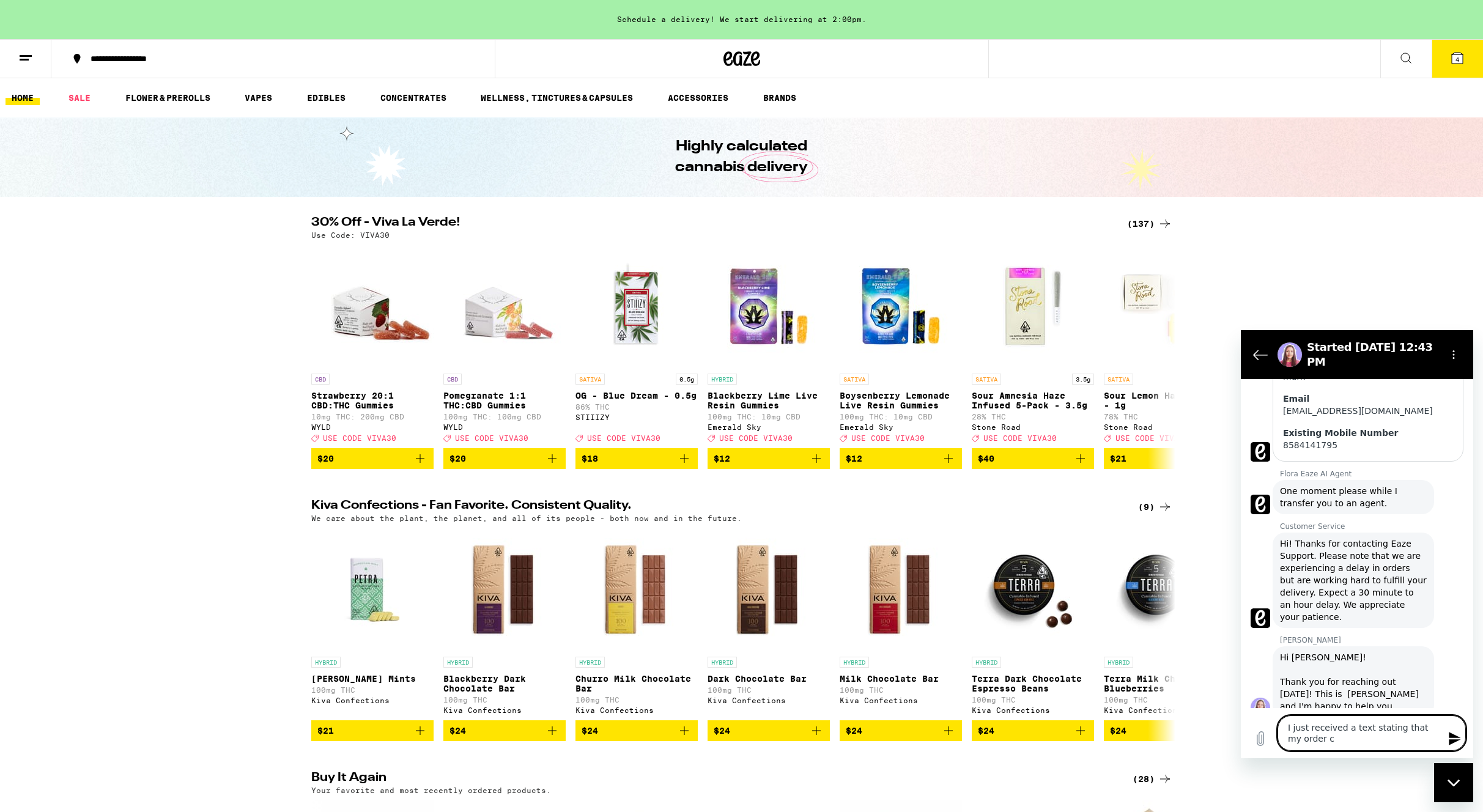
type textarea "x"
type textarea "I just received a text stating that my order cou"
type textarea "x"
type textarea "I just received a text stating that my order coul"
type textarea "x"
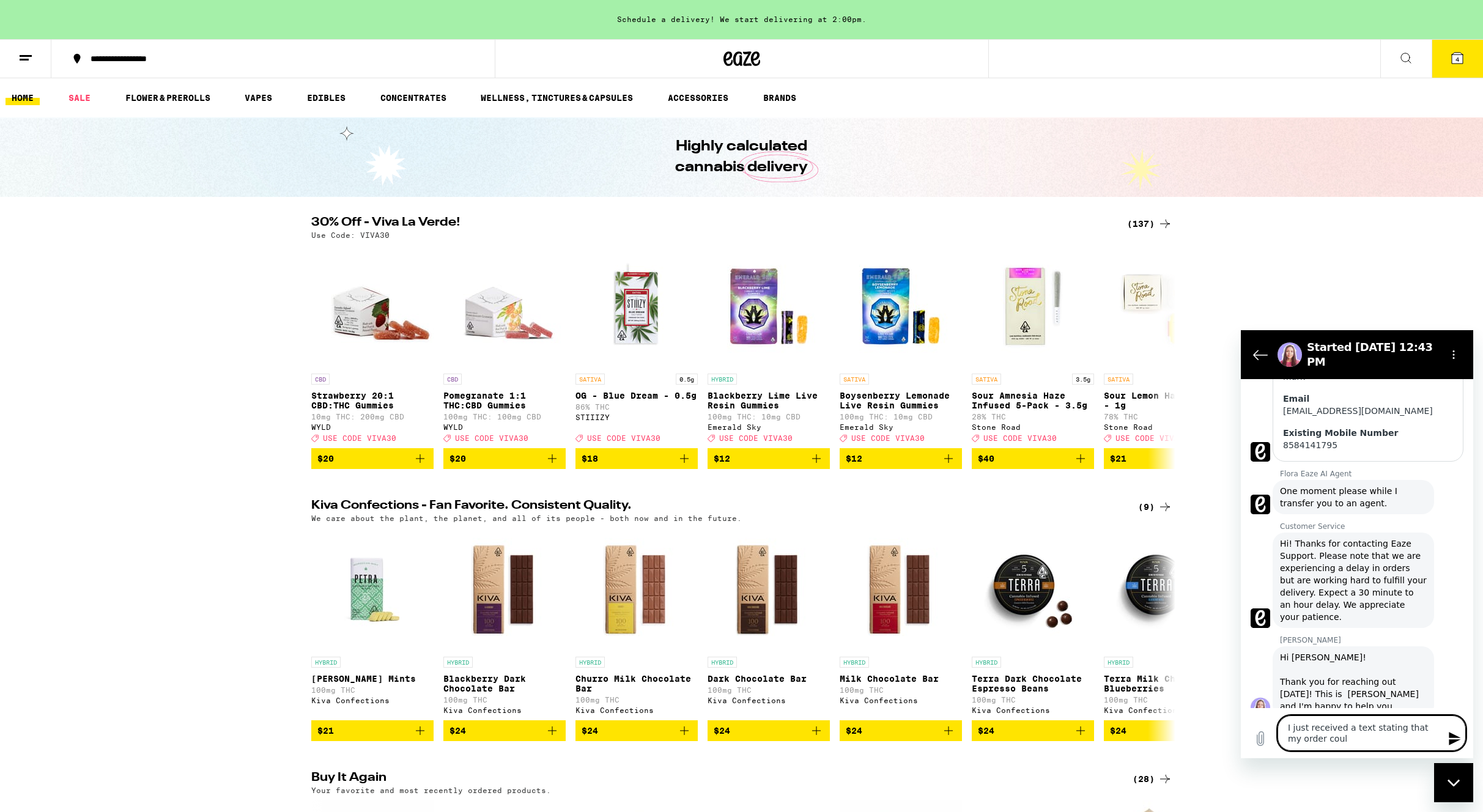
type textarea "I just received a text stating that my order could"
type textarea "x"
type textarea "I just received a text stating that my order couldn"
type textarea "x"
type textarea "I just received a text stating that my order couldn'"
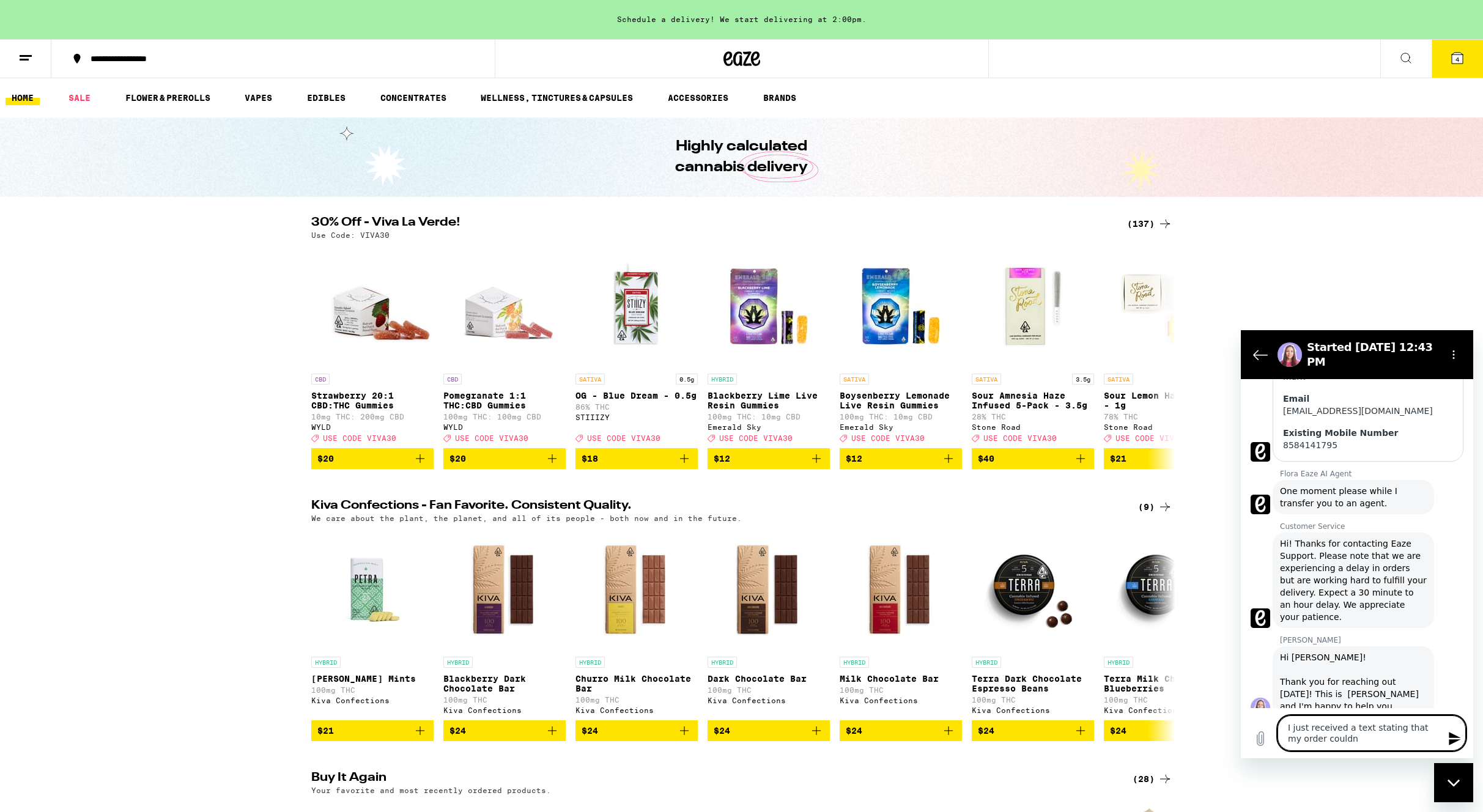
type textarea "x"
type textarea "I just received a text stating that my order couldn't"
type textarea "x"
type textarea "I just received a text stating that my order couldn't"
type textarea "x"
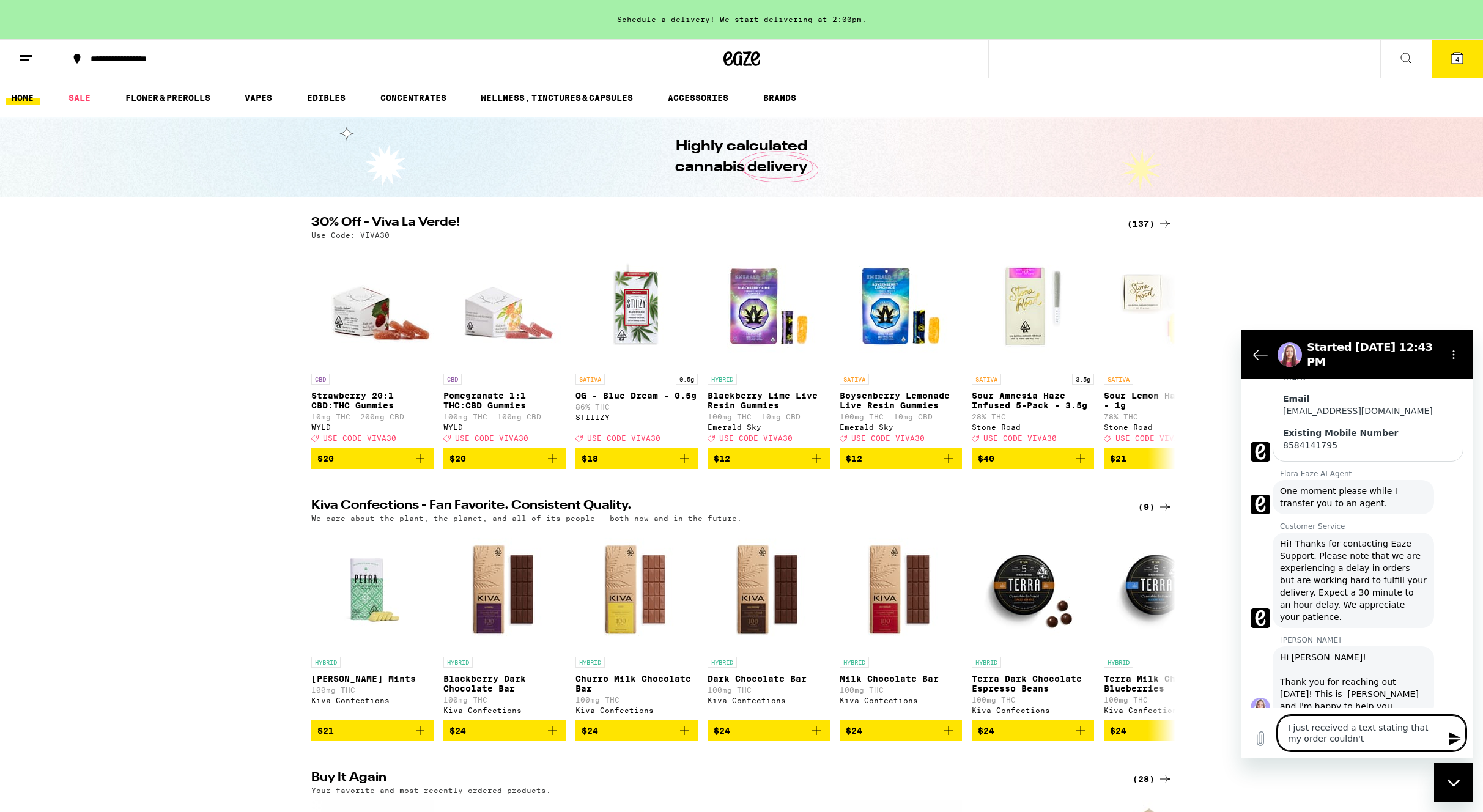
type textarea "I just received a text stating that my order couldn't b"
type textarea "x"
type textarea "I just received a text stating that my order couldn't be"
type textarea "x"
type textarea "I just received a text stating that my order couldn't be"
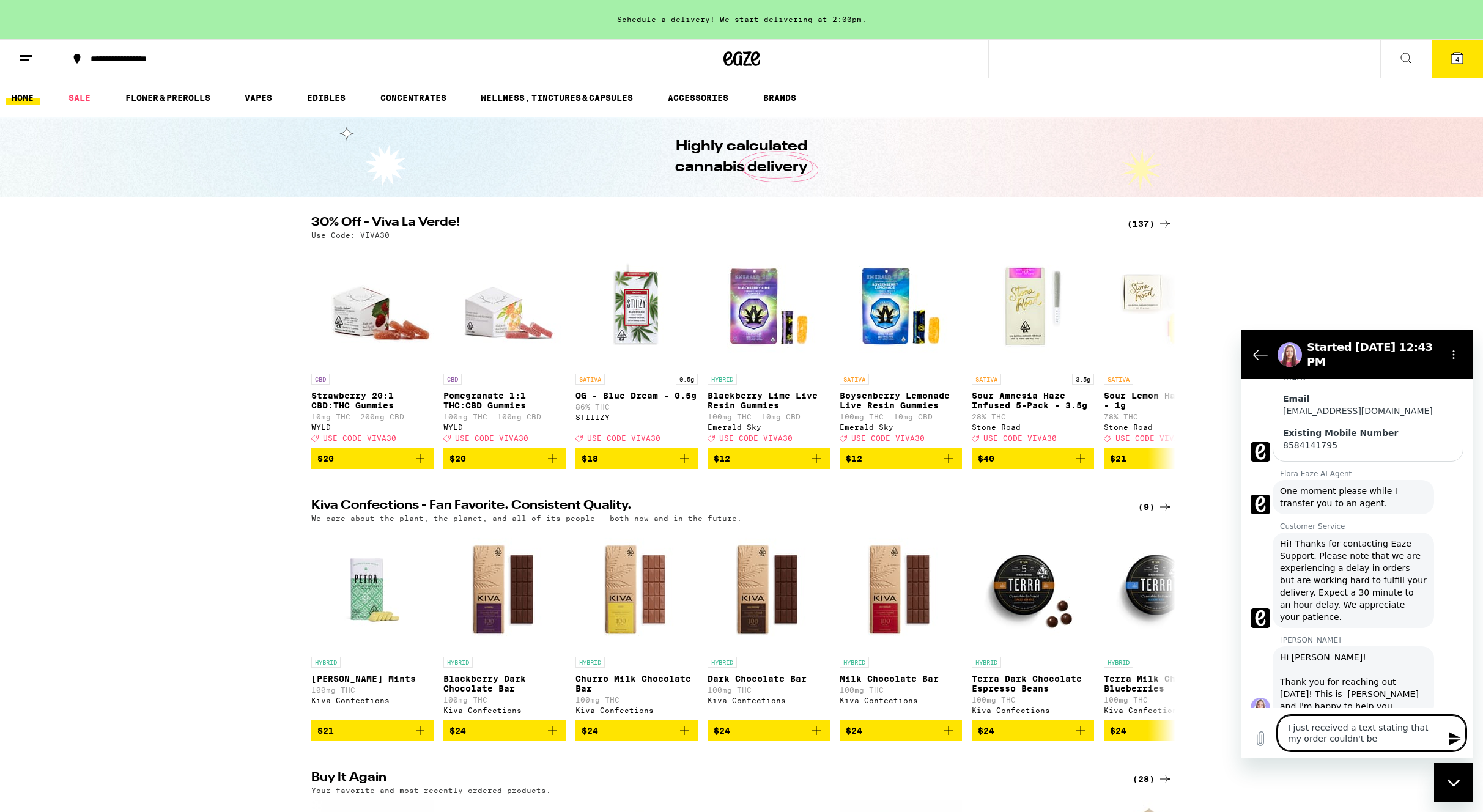
type textarea "x"
type textarea "I just received a text stating that my order couldn't be d"
type textarea "x"
type textarea "I just received a text stating that my order couldn't be de"
type textarea "x"
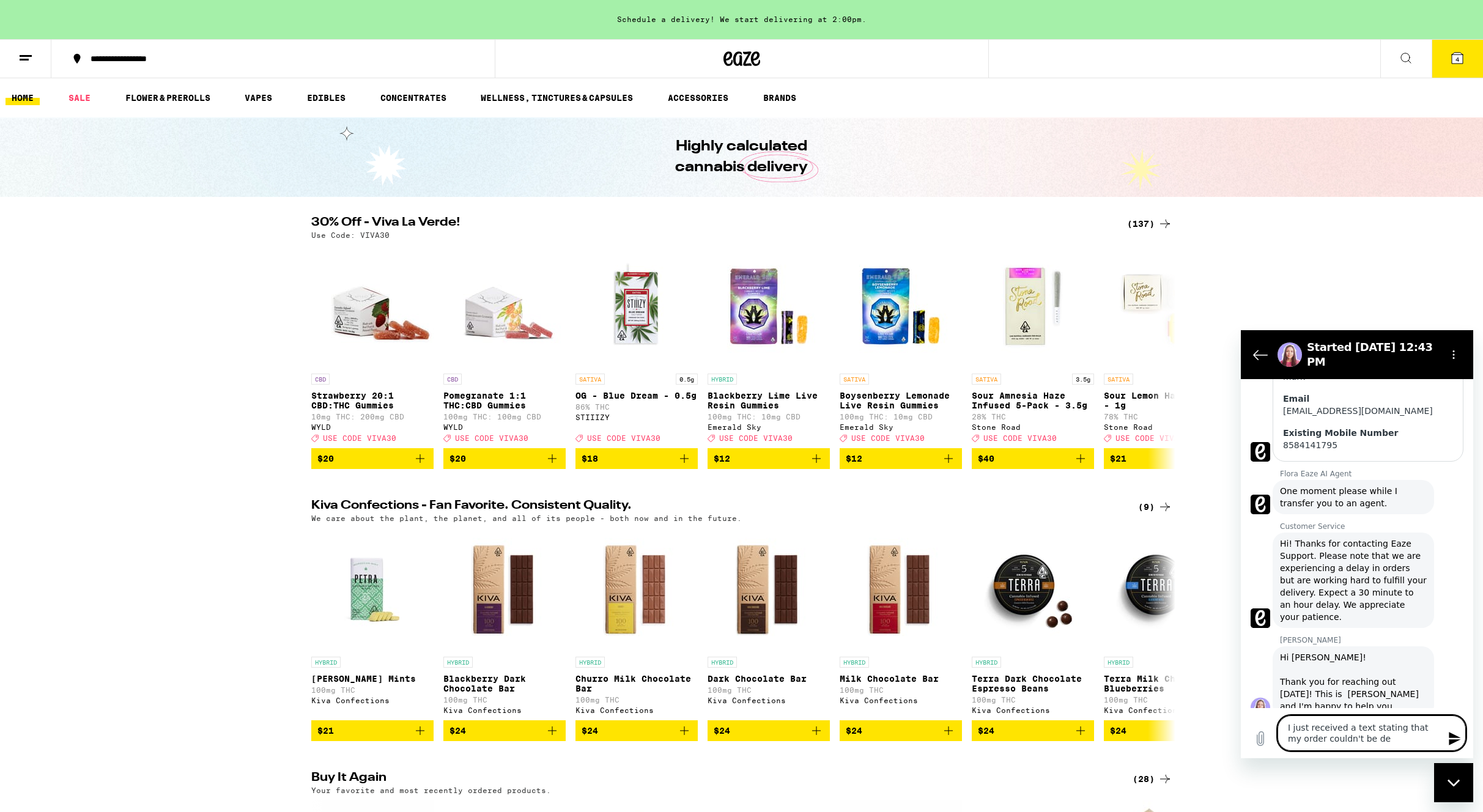
type textarea "I just received a text stating that my order couldn't be del"
type textarea "x"
type textarea "I just received a text stating that my order couldn't be deli"
type textarea "x"
type textarea "I just received a text stating that my order couldn't be deliv"
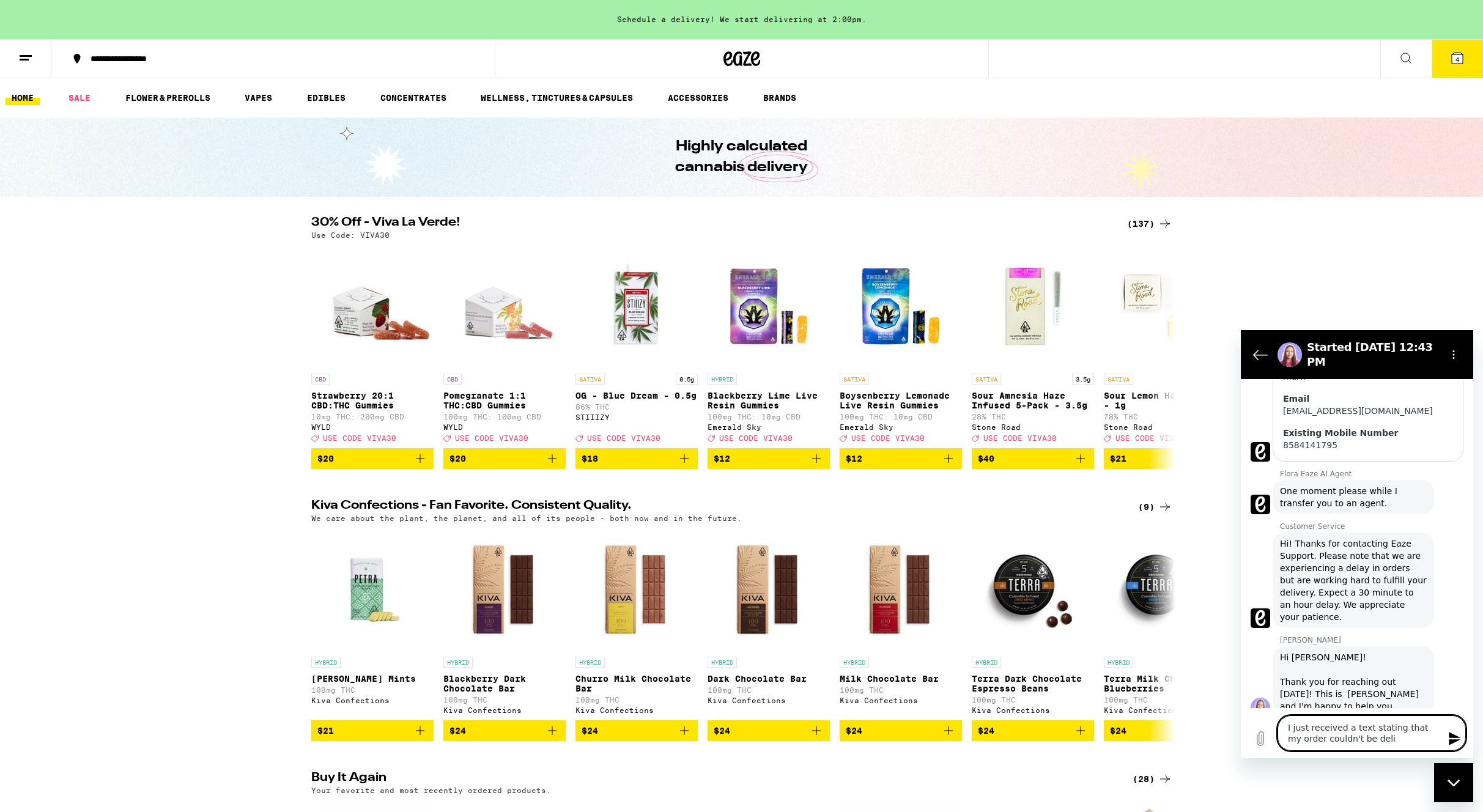
type textarea "x"
type textarea "I just received a text stating that my order couldn't be delive"
type textarea "x"
type textarea "I just received a text stating that my order couldn't be deliver"
type textarea "x"
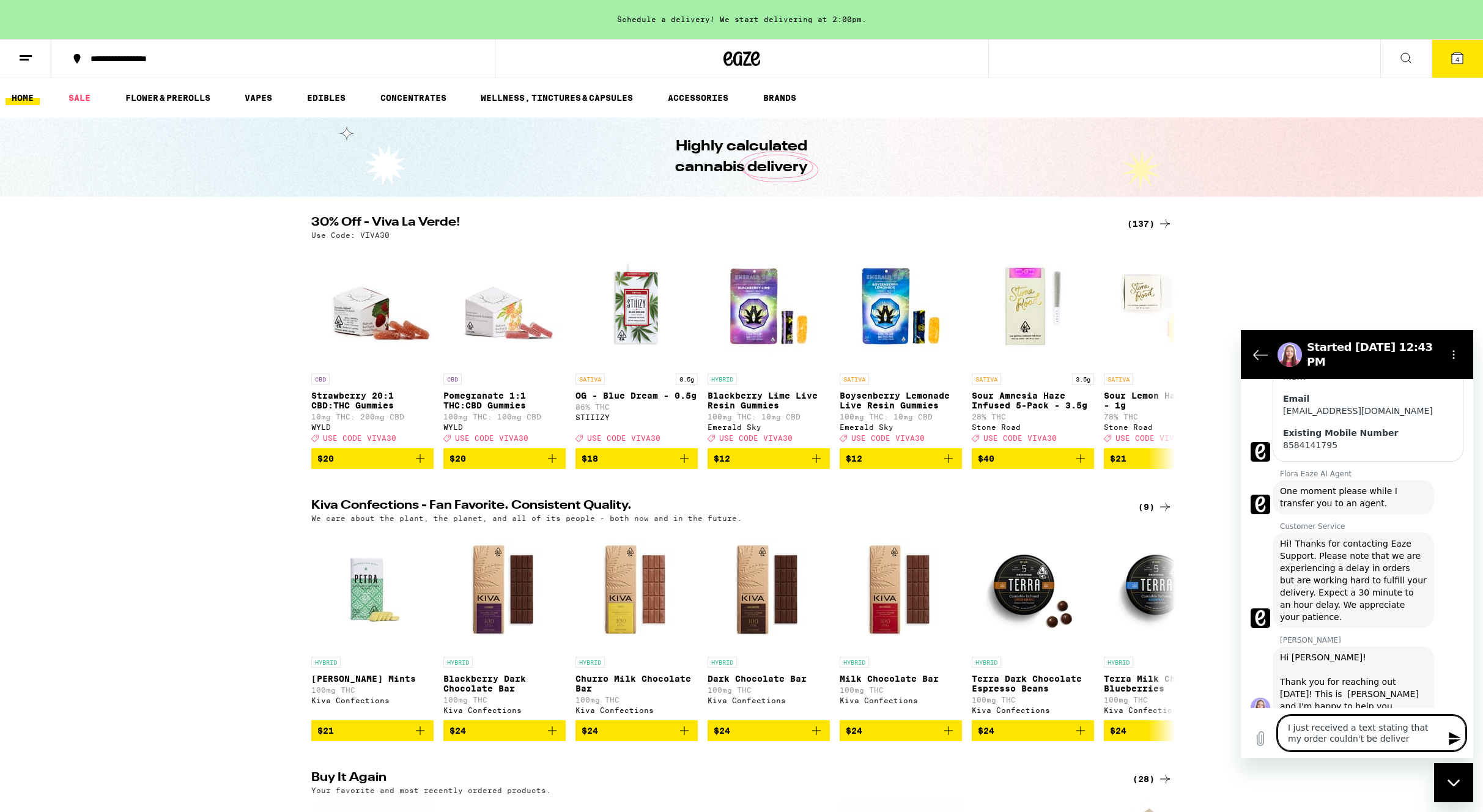
type textarea "I just received a text stating that my order couldn't be delivere"
type textarea "x"
type textarea "I just received a text stating that my order couldn't be delivered"
type textarea "x"
type textarea "I just received a text stating that my order couldn't be delivered."
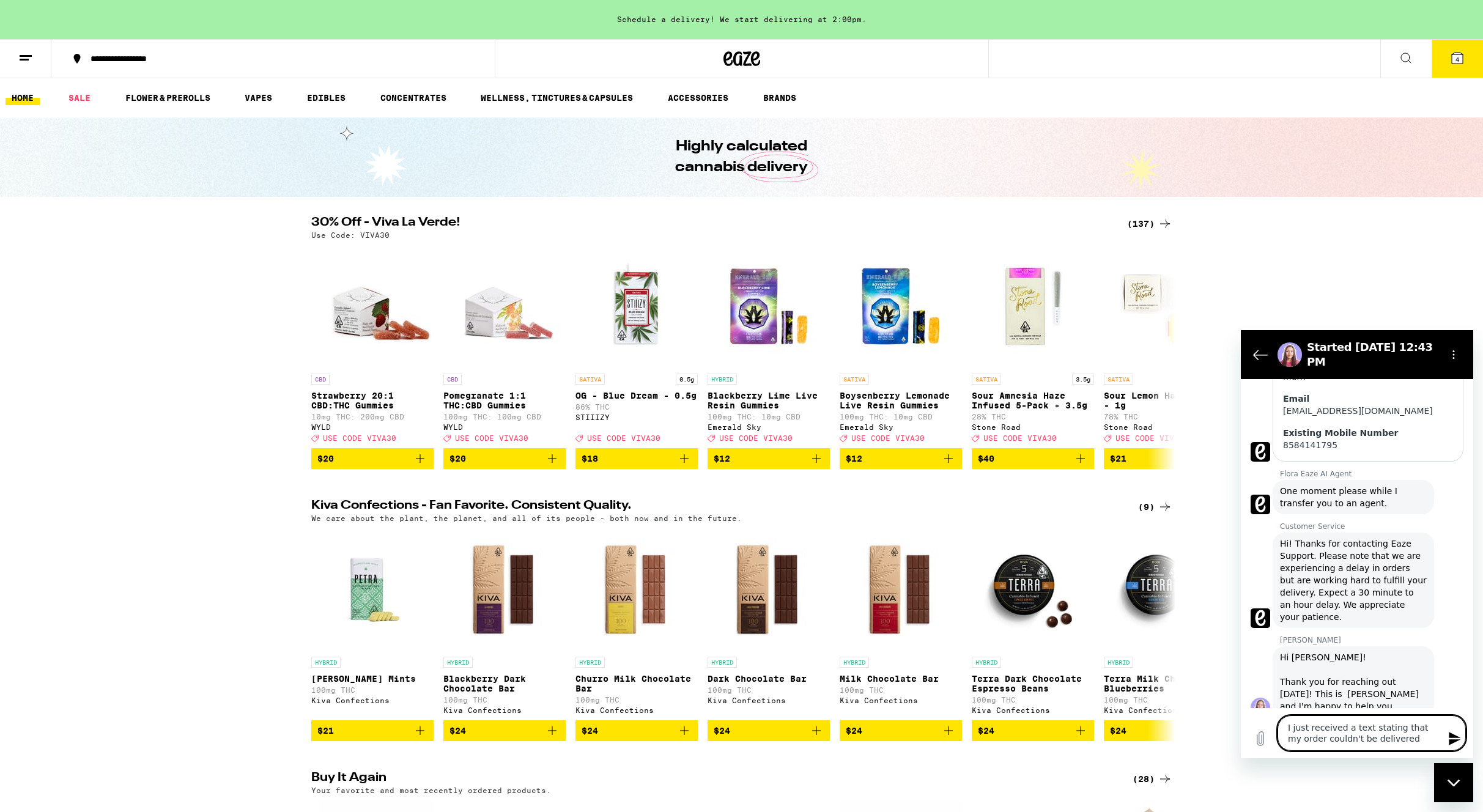
type textarea "x"
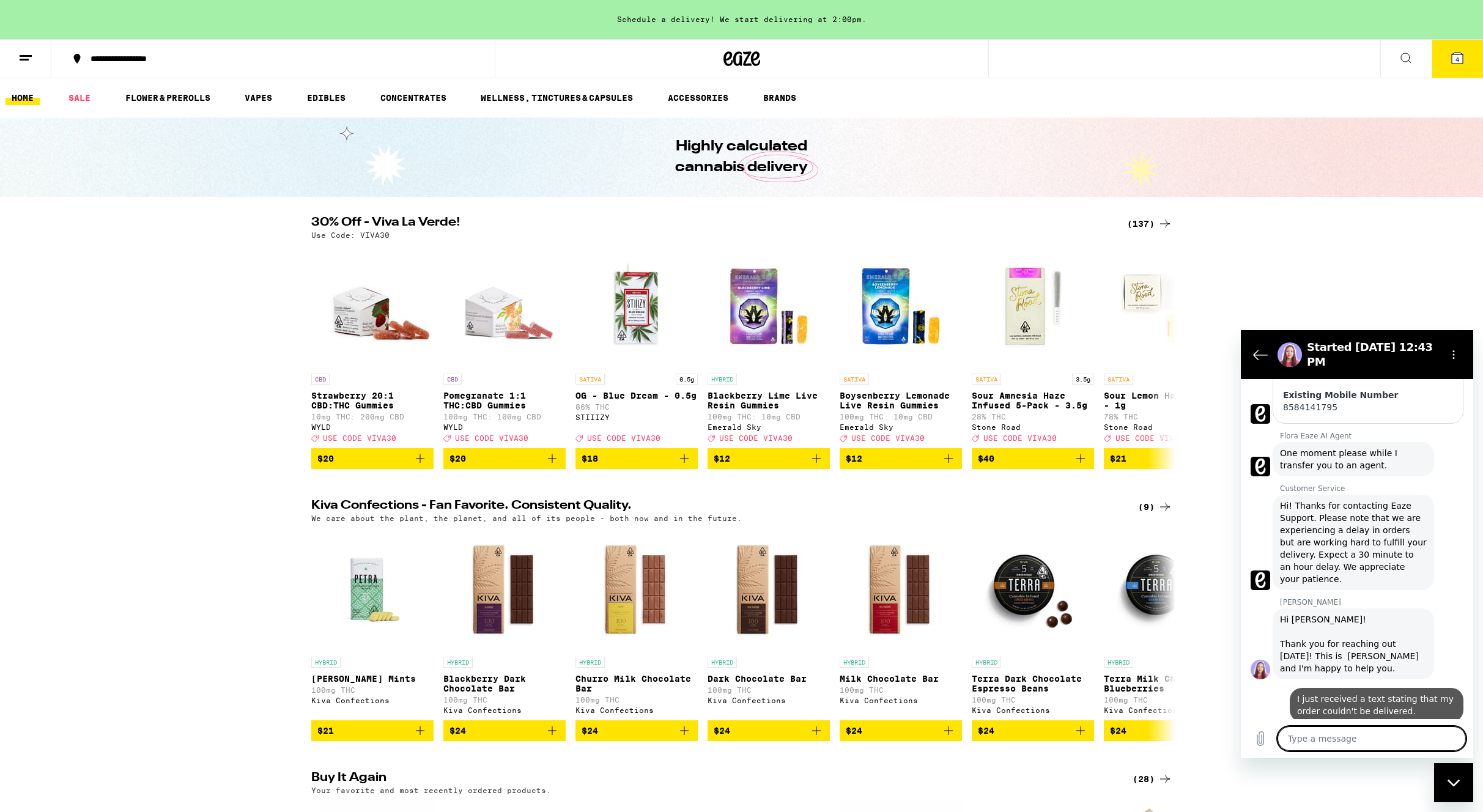
type textarea "x"
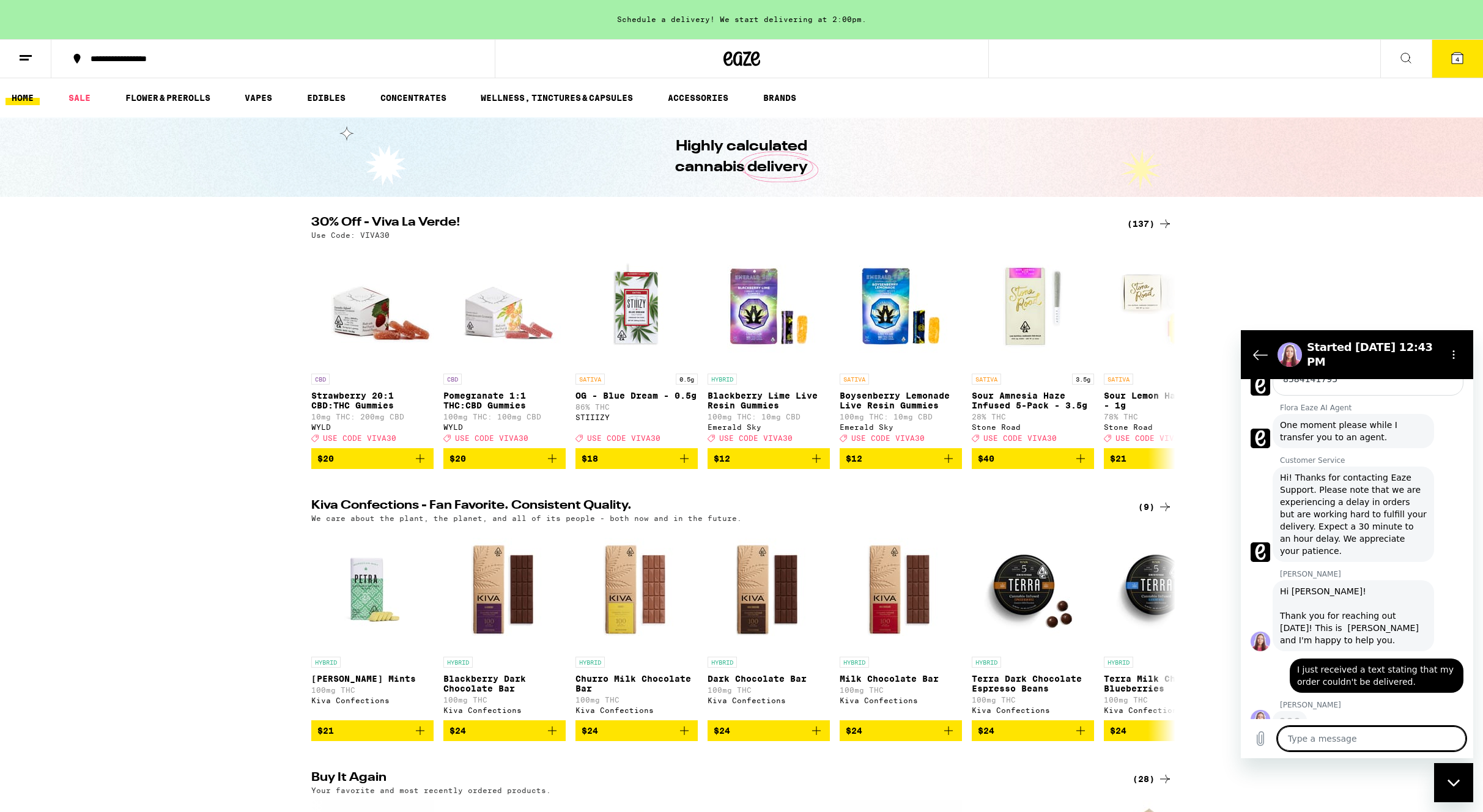
scroll to position [354, 0]
type textarea "I"
type textarea "x"
type textarea "I"
type textarea "x"
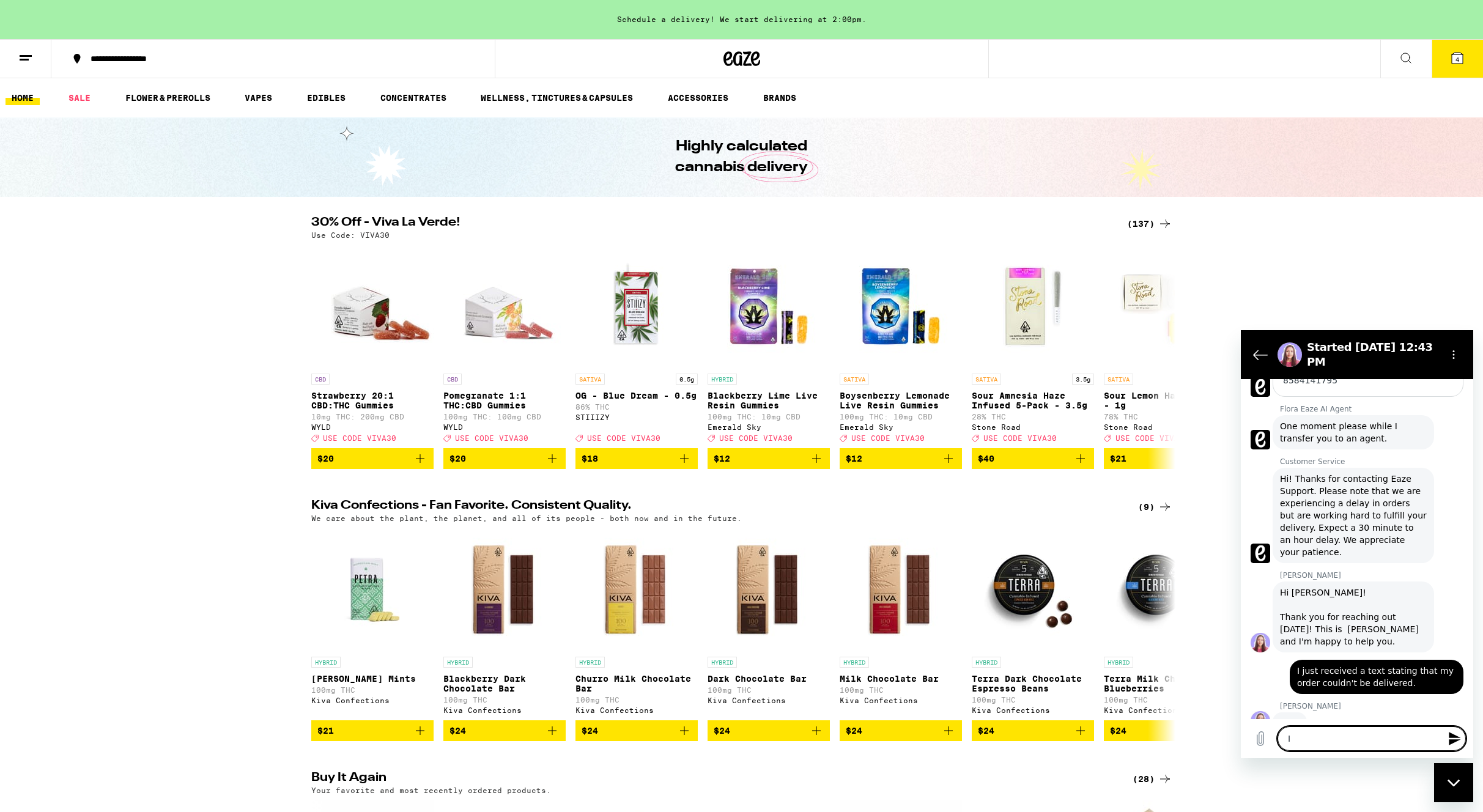
type textarea "I h"
type textarea "x"
type textarea "I ha"
type textarea "x"
type textarea "I hav"
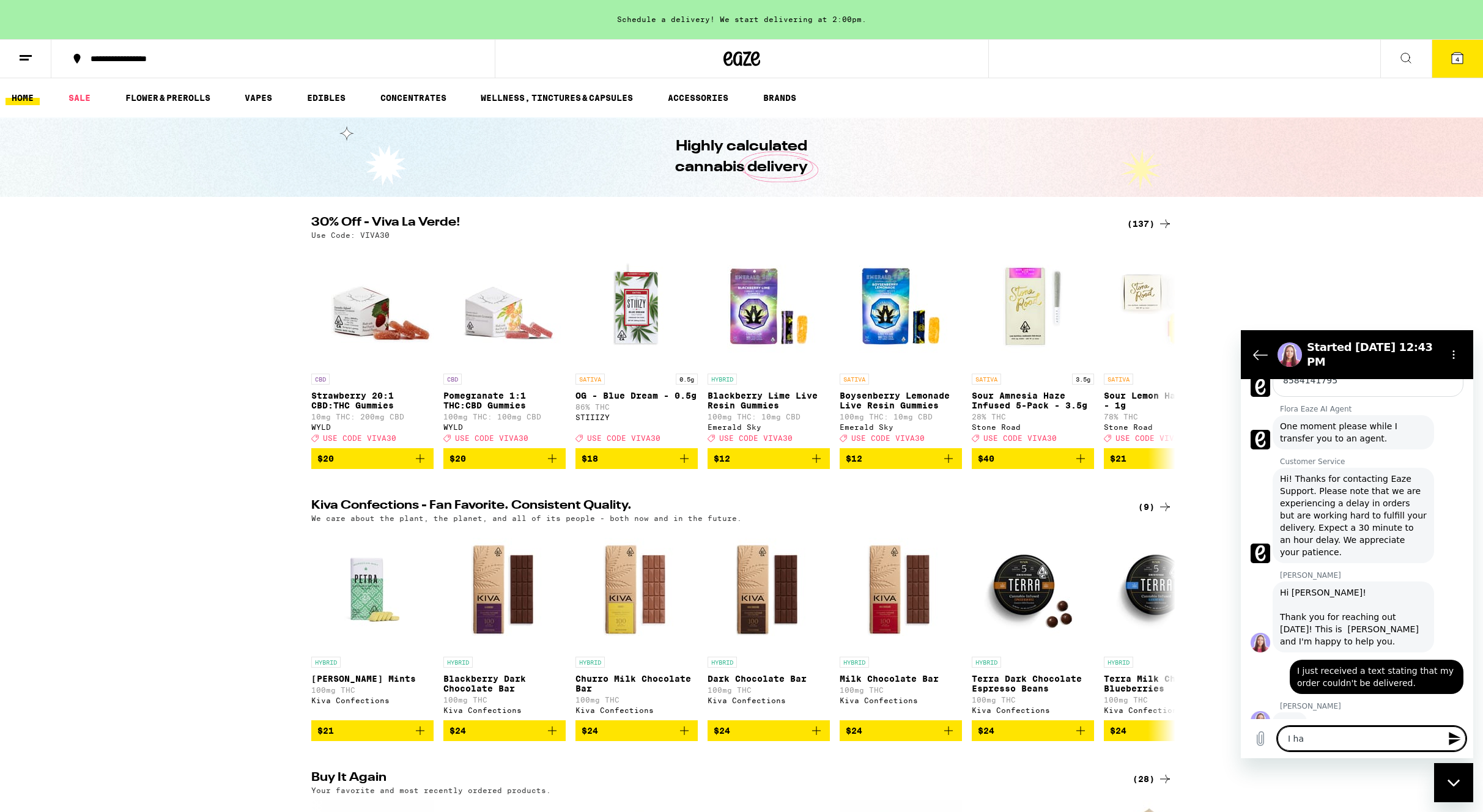
type textarea "x"
type textarea "I have"
type textarea "x"
type textarea "I have"
type textarea "x"
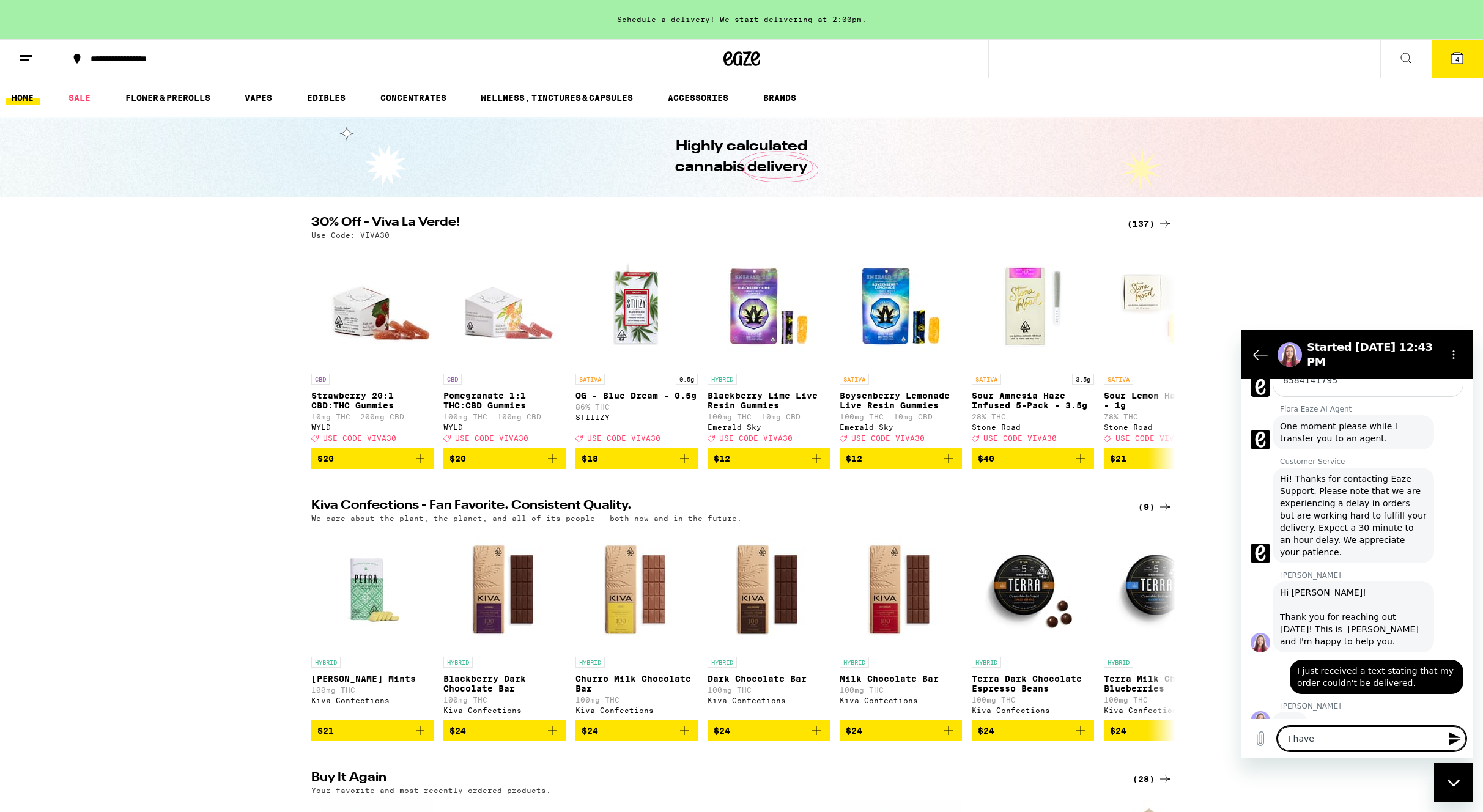
type textarea "I have b"
type textarea "x"
type textarea "I have be"
type textarea "x"
type textarea "I have bee"
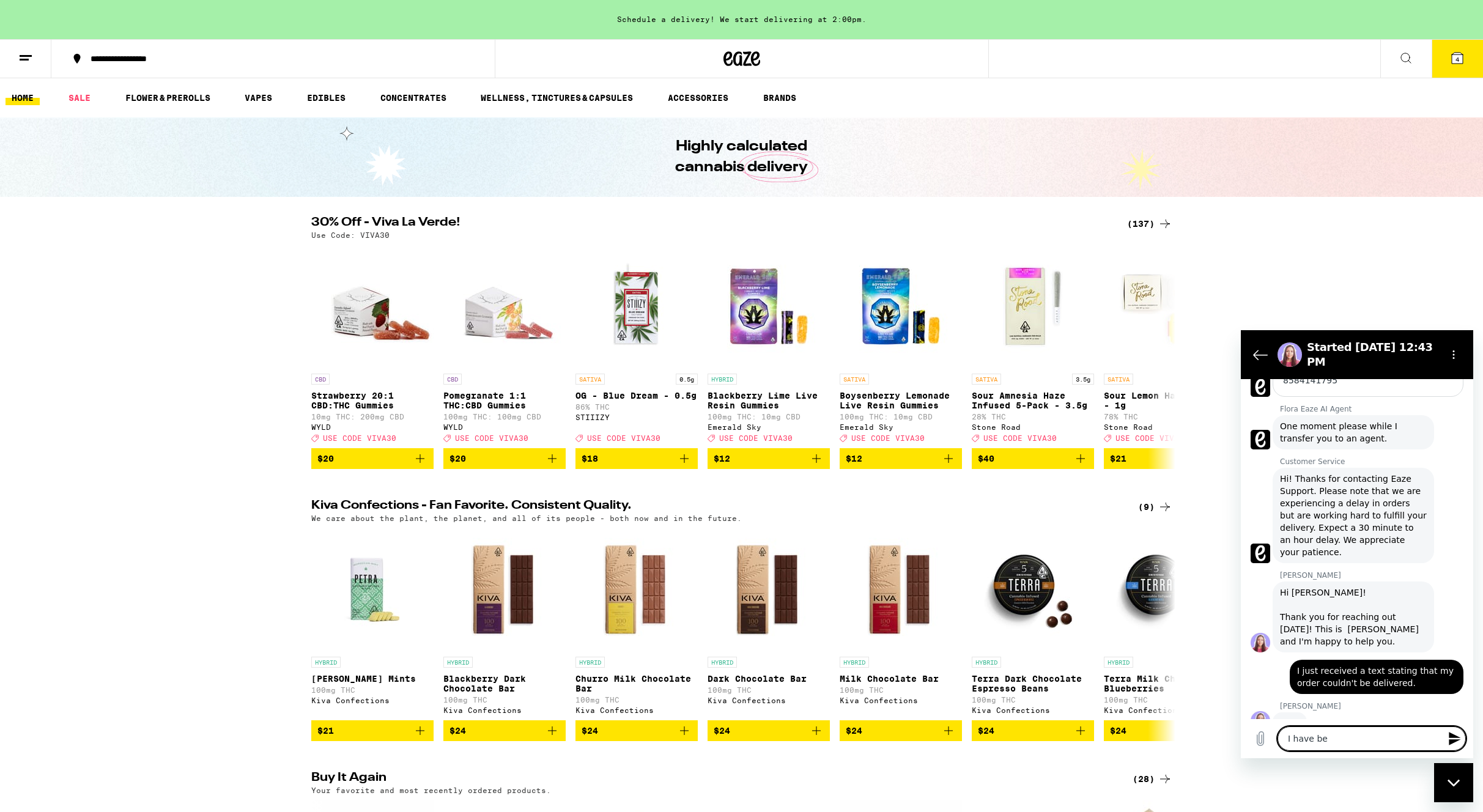
type textarea "x"
type textarea "I have been"
type textarea "x"
type textarea "I have been"
type textarea "x"
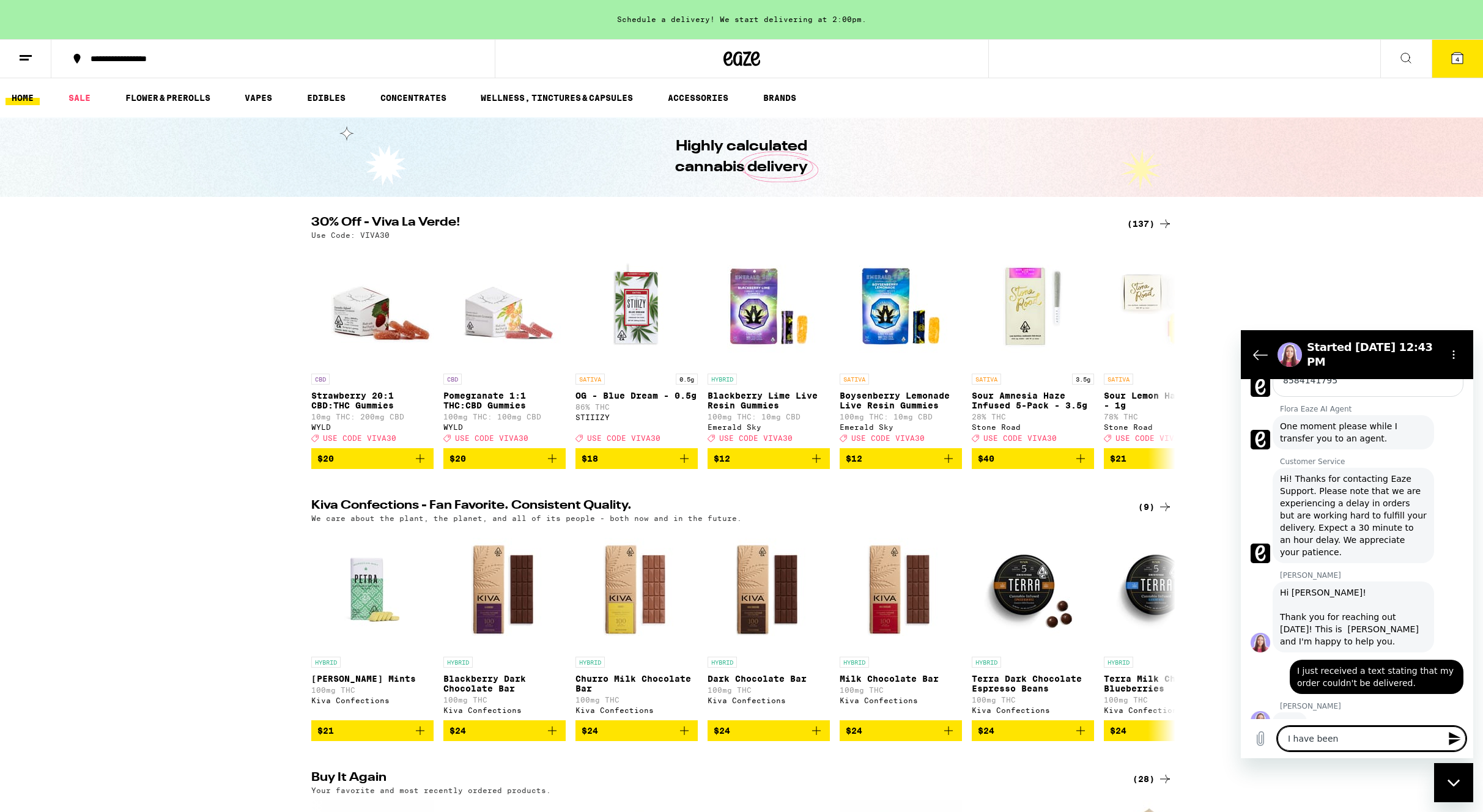
type textarea "I have been w"
type textarea "x"
type textarea "I have been wa"
type textarea "x"
type textarea "I have been wai"
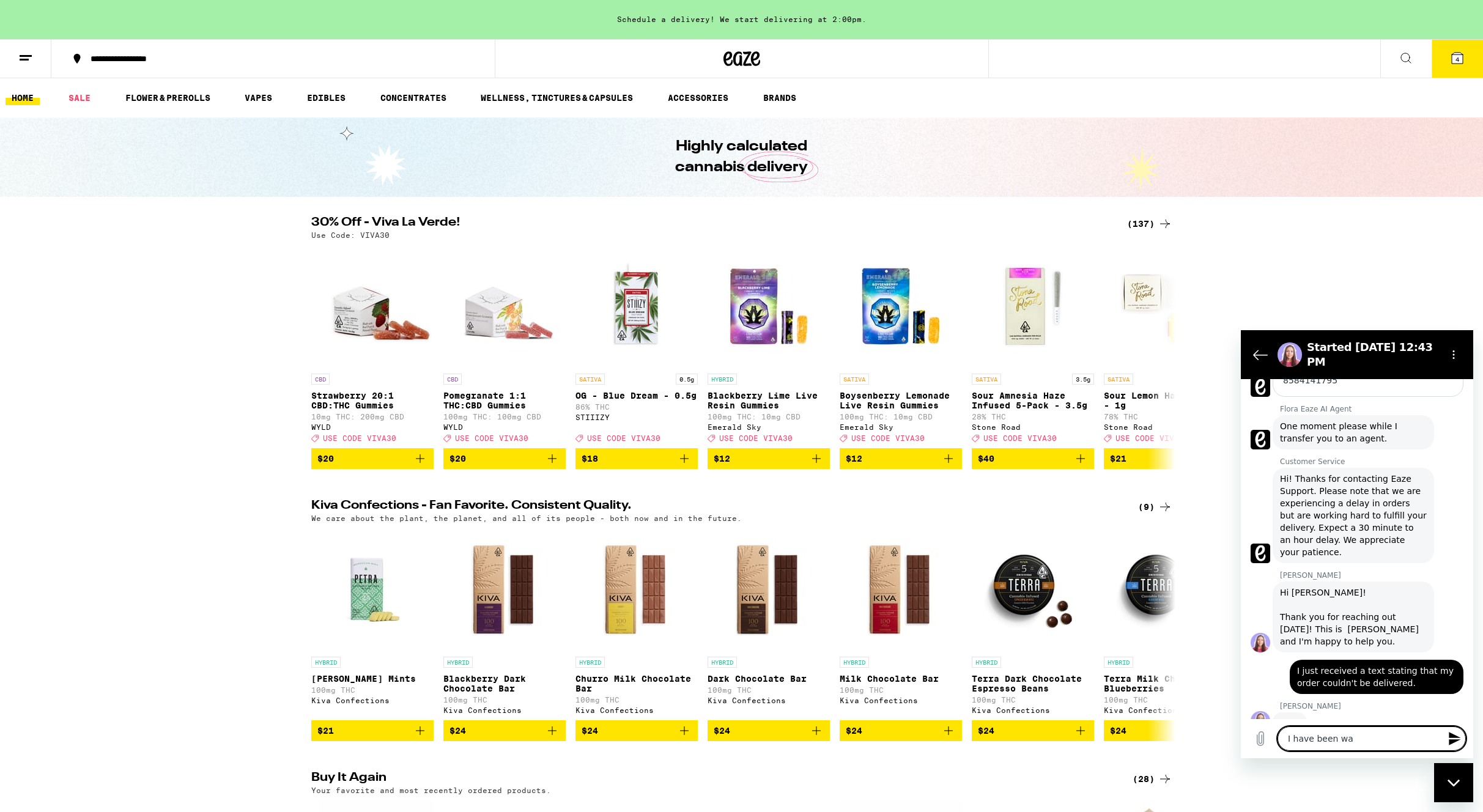
type textarea "x"
type textarea "I have been wait"
type textarea "x"
type textarea "I have been waiti"
type textarea "x"
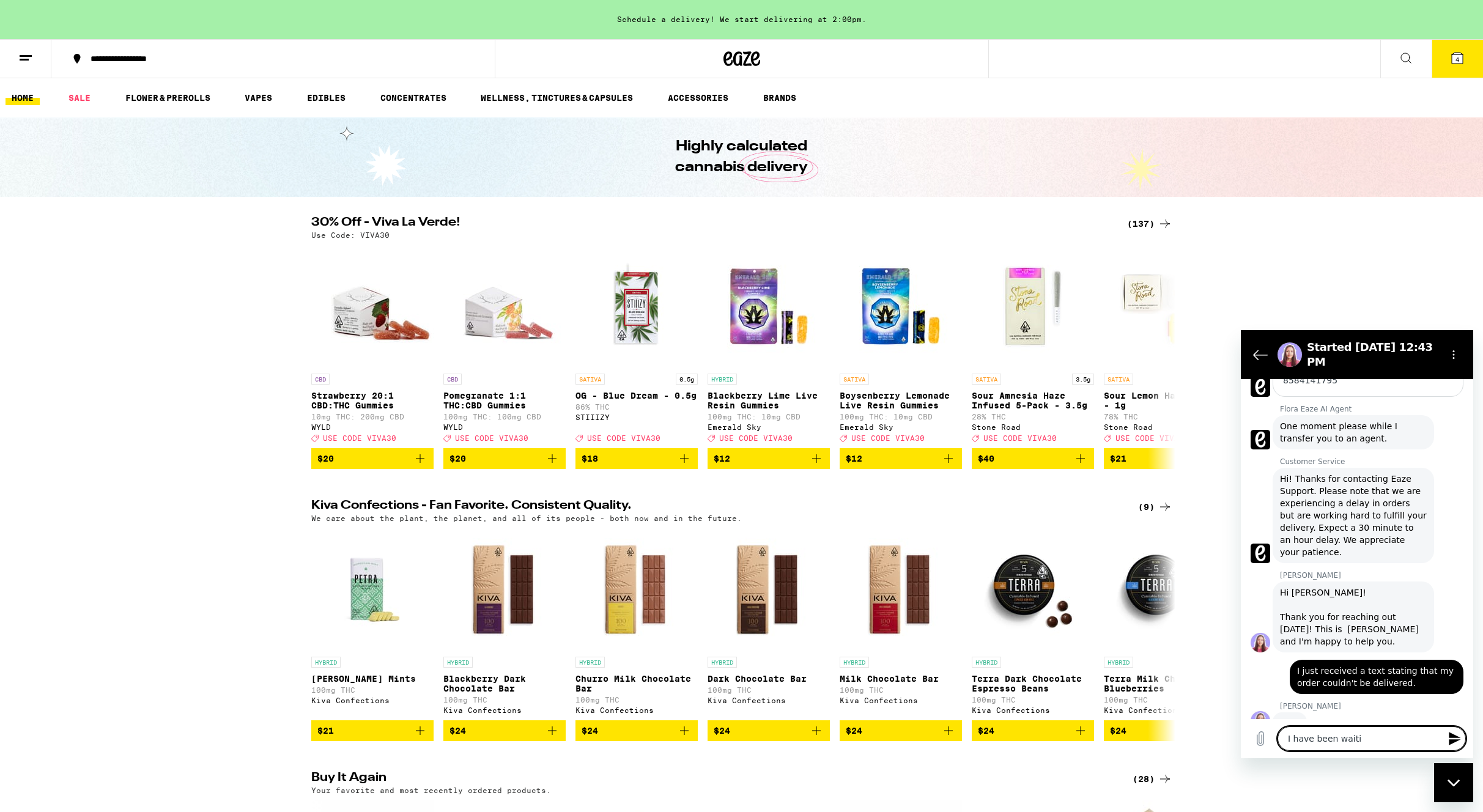
type textarea "I have been waitin"
type textarea "x"
type textarea "I have been waiting"
type textarea "x"
type textarea "I have been waiting"
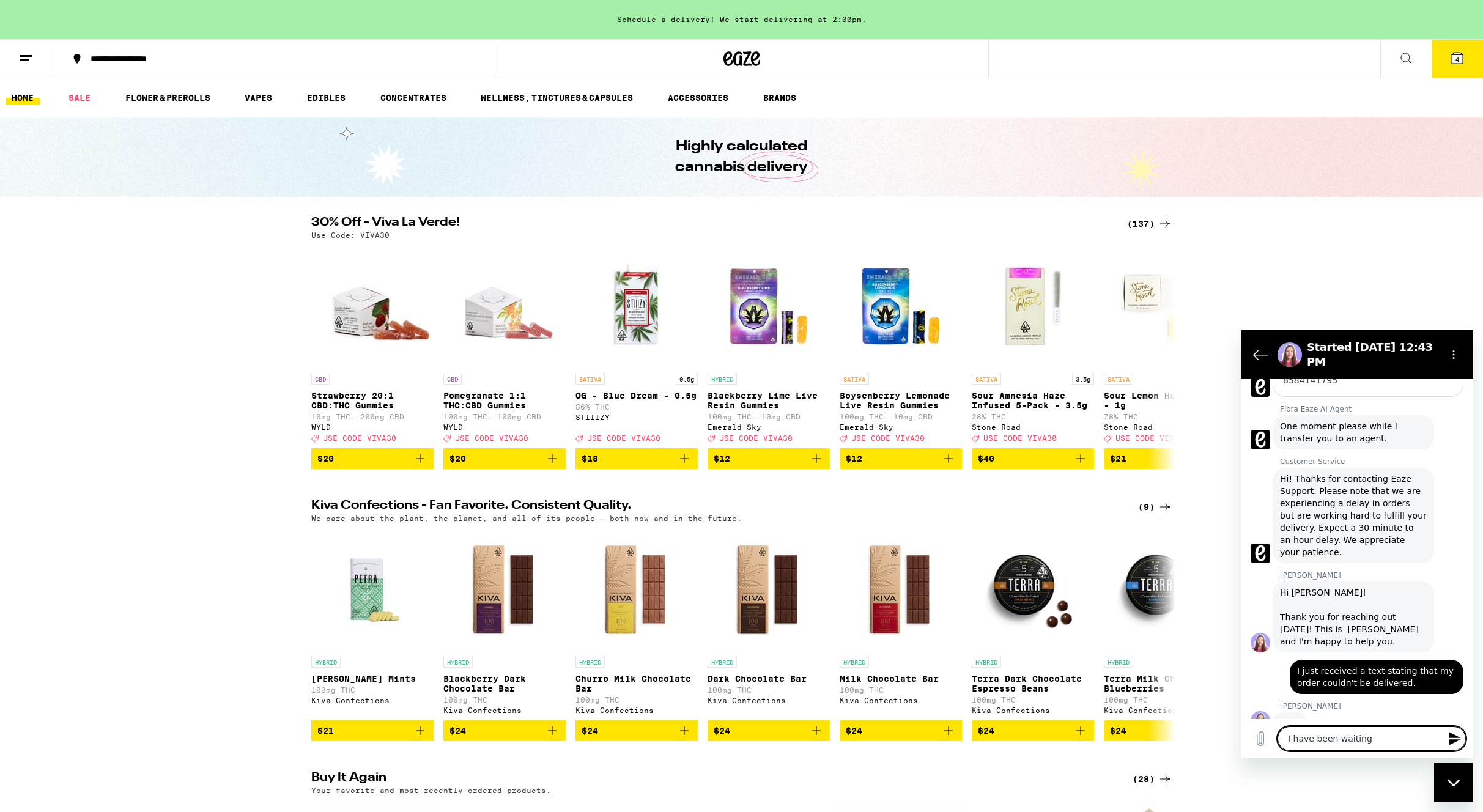
type textarea "x"
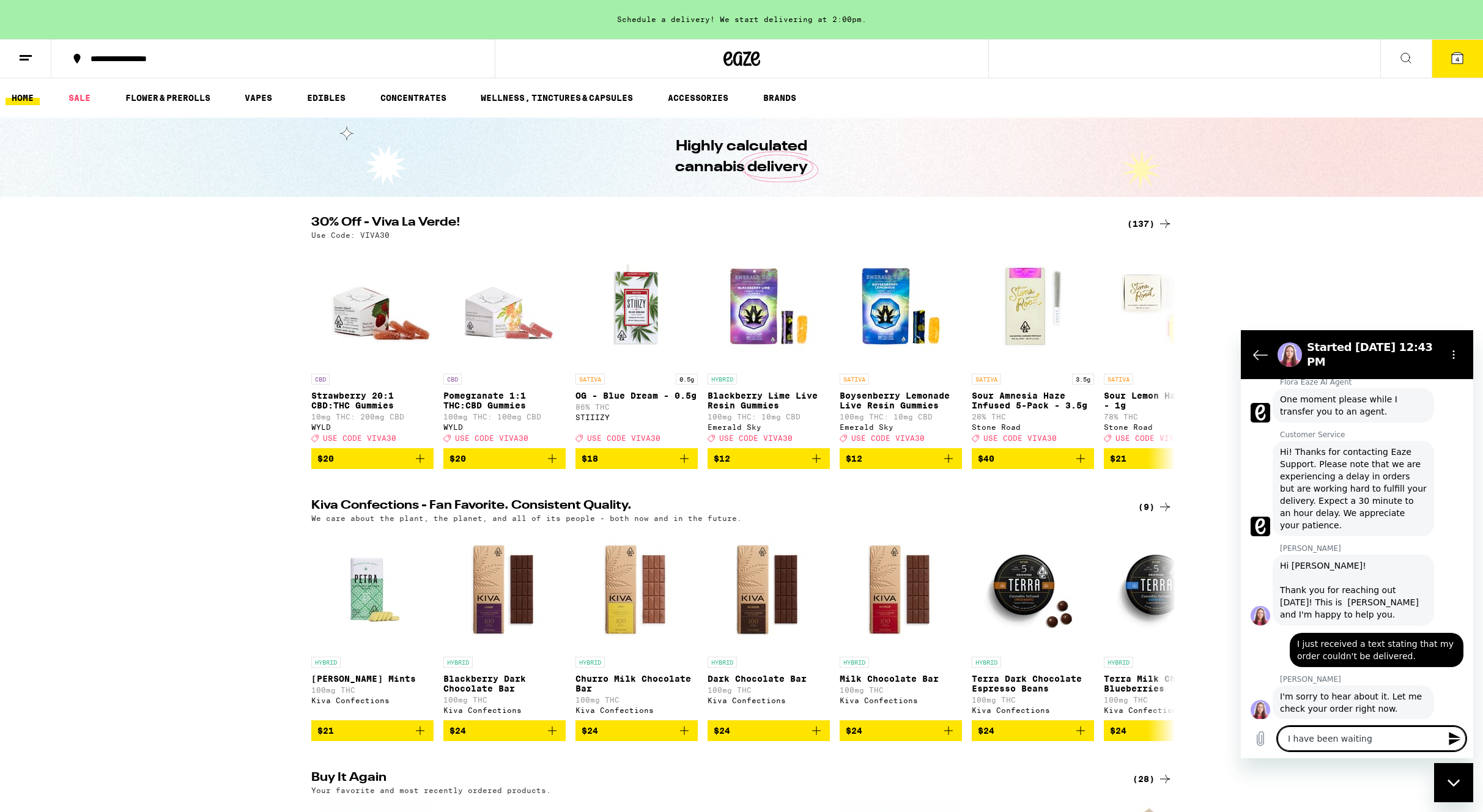
type textarea "I have been waiting a"
type textarea "x"
type textarea "I have been waiting an"
type textarea "x"
type textarea "I have been waiting and"
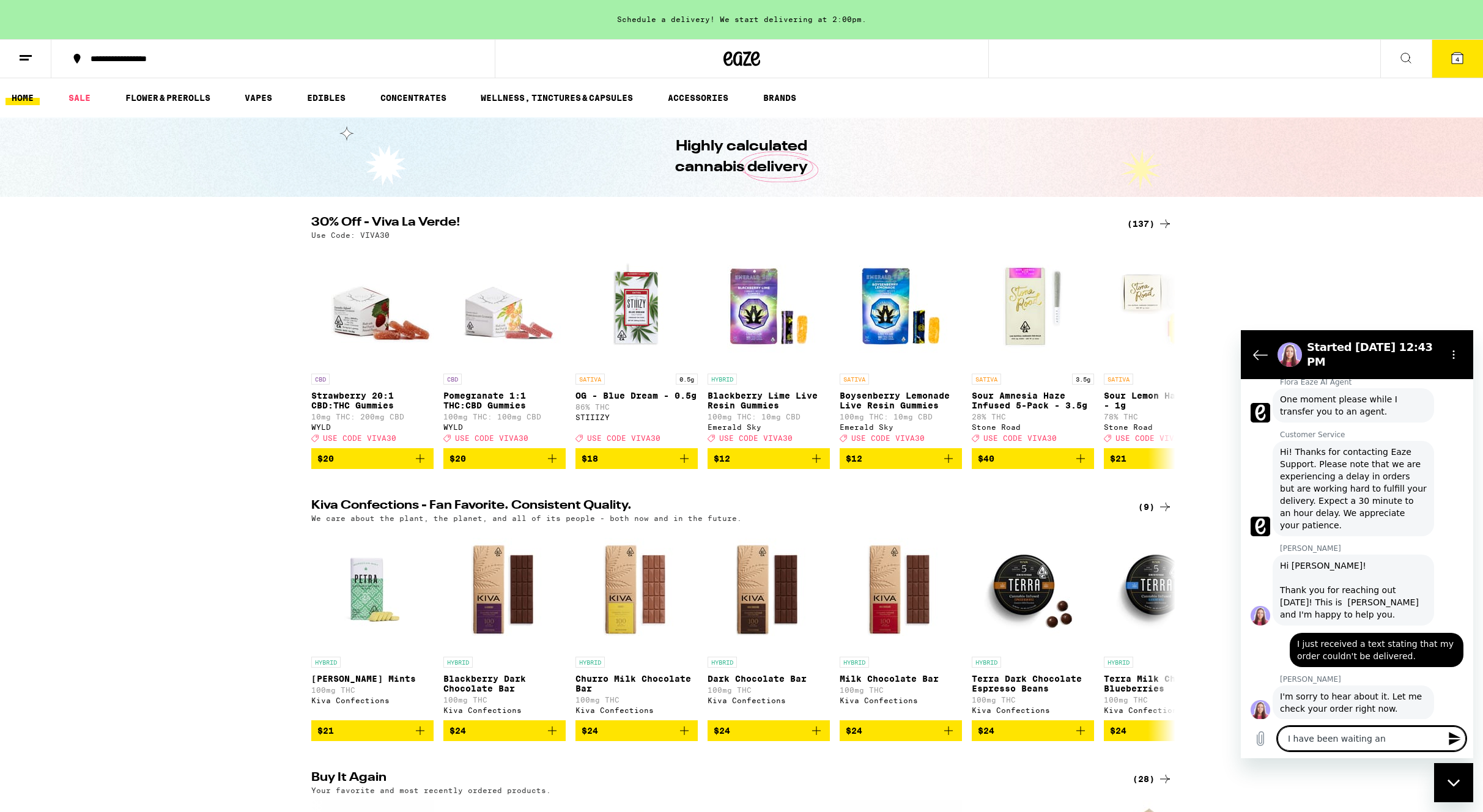
type textarea "x"
type textarea "I have been waiting and"
type textarea "x"
type textarea "I have been waiting and 1"
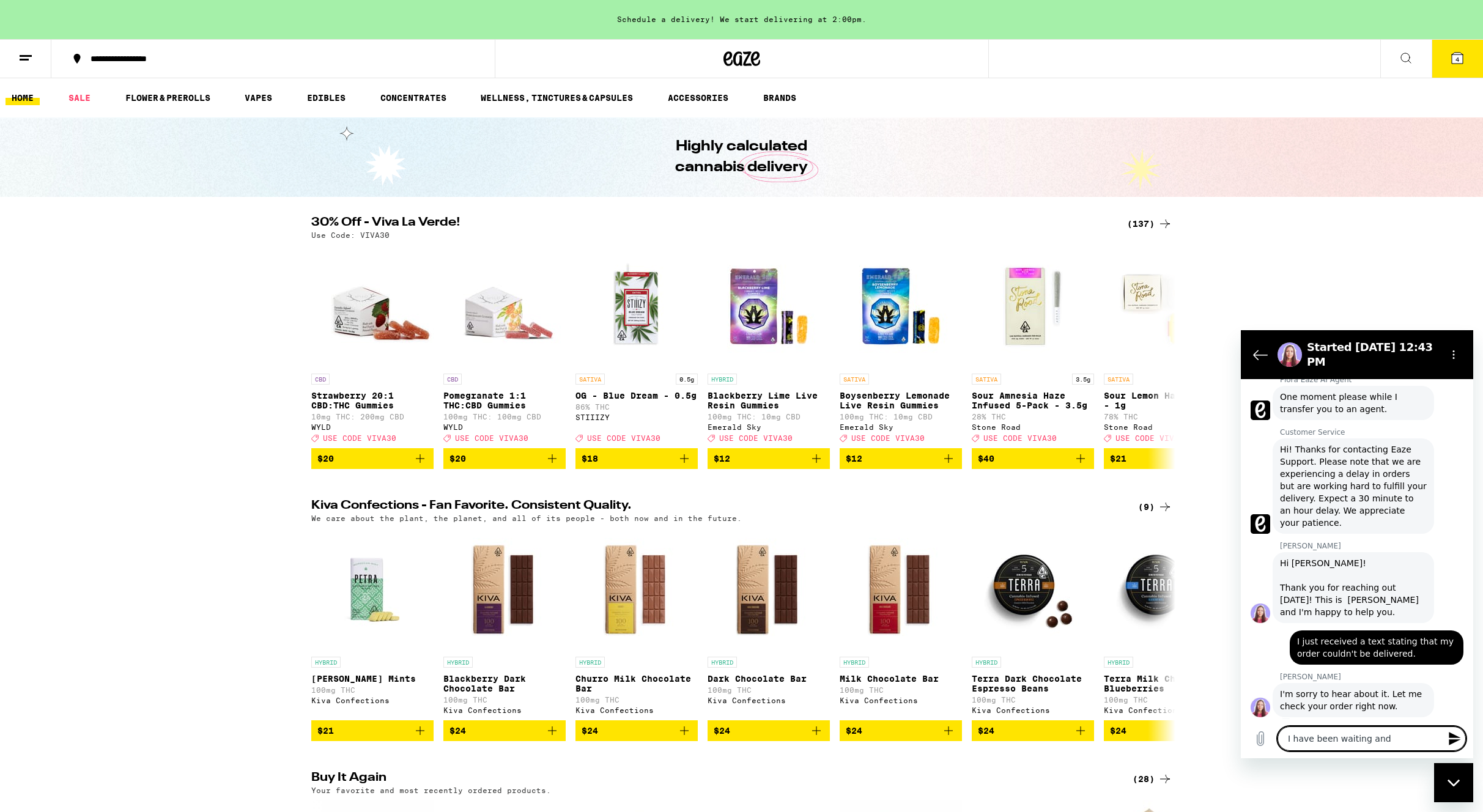
type textarea "x"
type textarea "I have been waiting and 10"
type textarea "x"
type textarea "I have been waiting and 10"
type textarea "x"
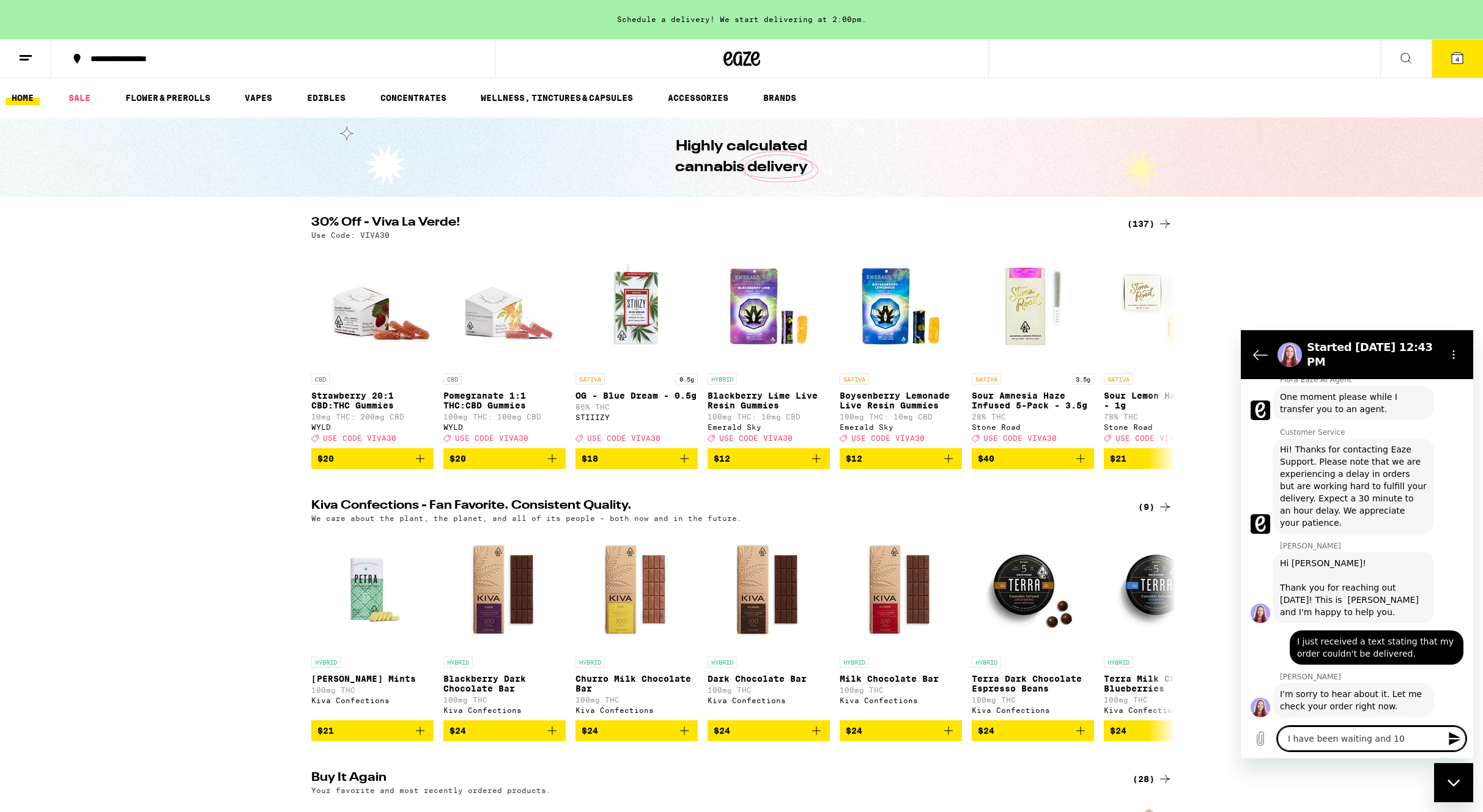
type textarea "I have been waiting and 10 m"
type textarea "x"
type textarea "I have been waiting and 10 mi"
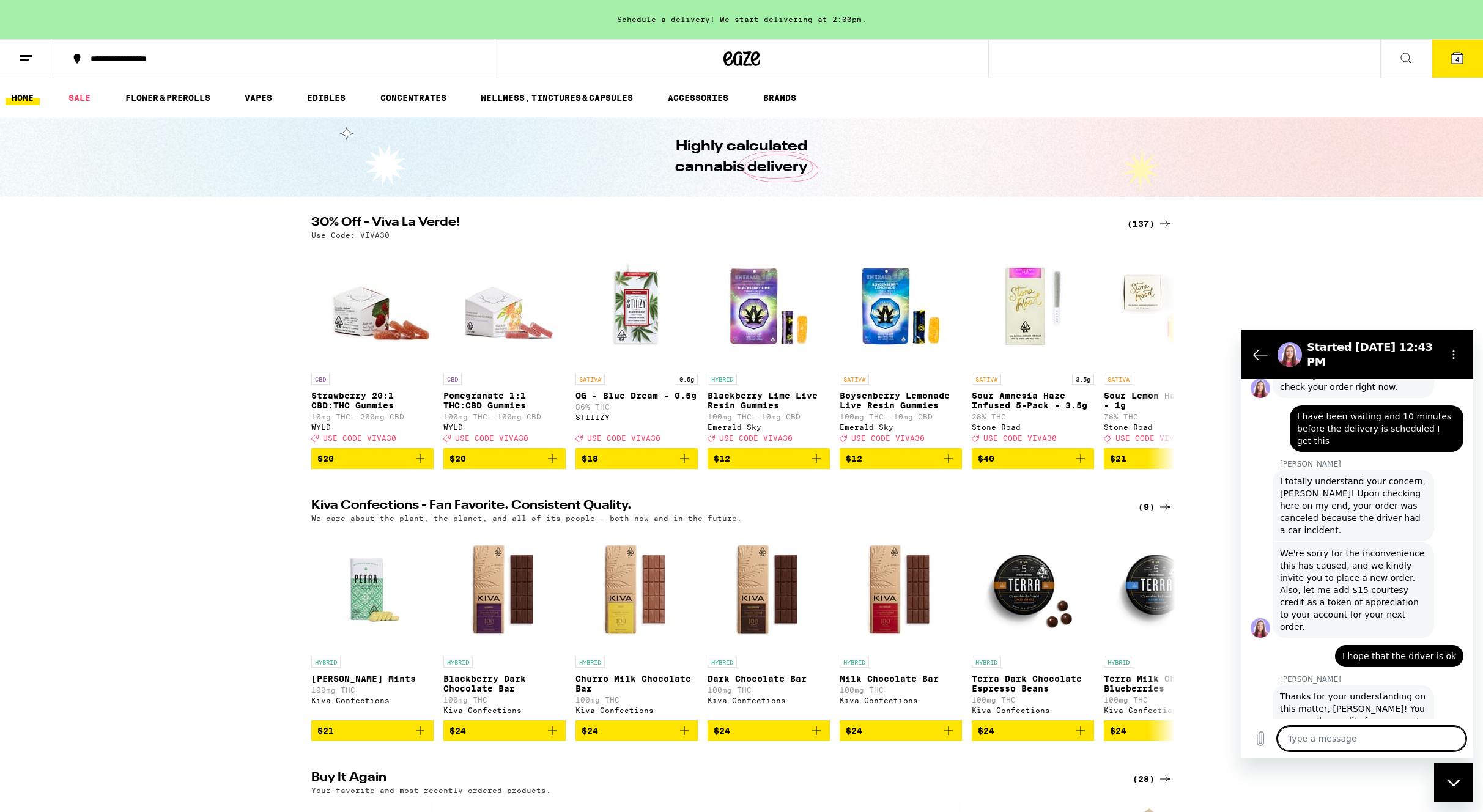
scroll to position [705, 0]
click at [1461, 777] on div "Close messaging window" at bounding box center [1453, 782] width 37 height 37
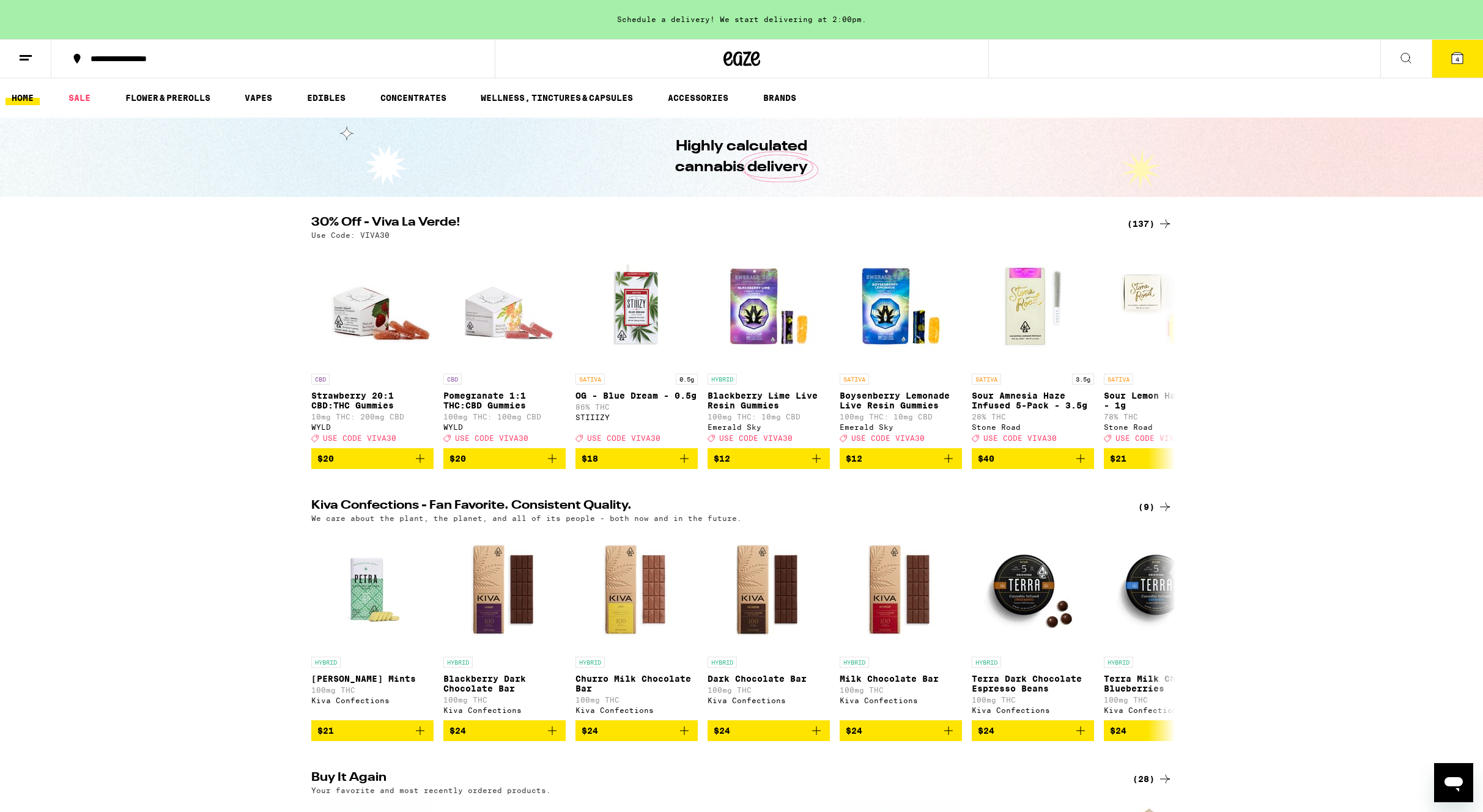
click at [1458, 61] on span "4" at bounding box center [1457, 59] width 3 height 8
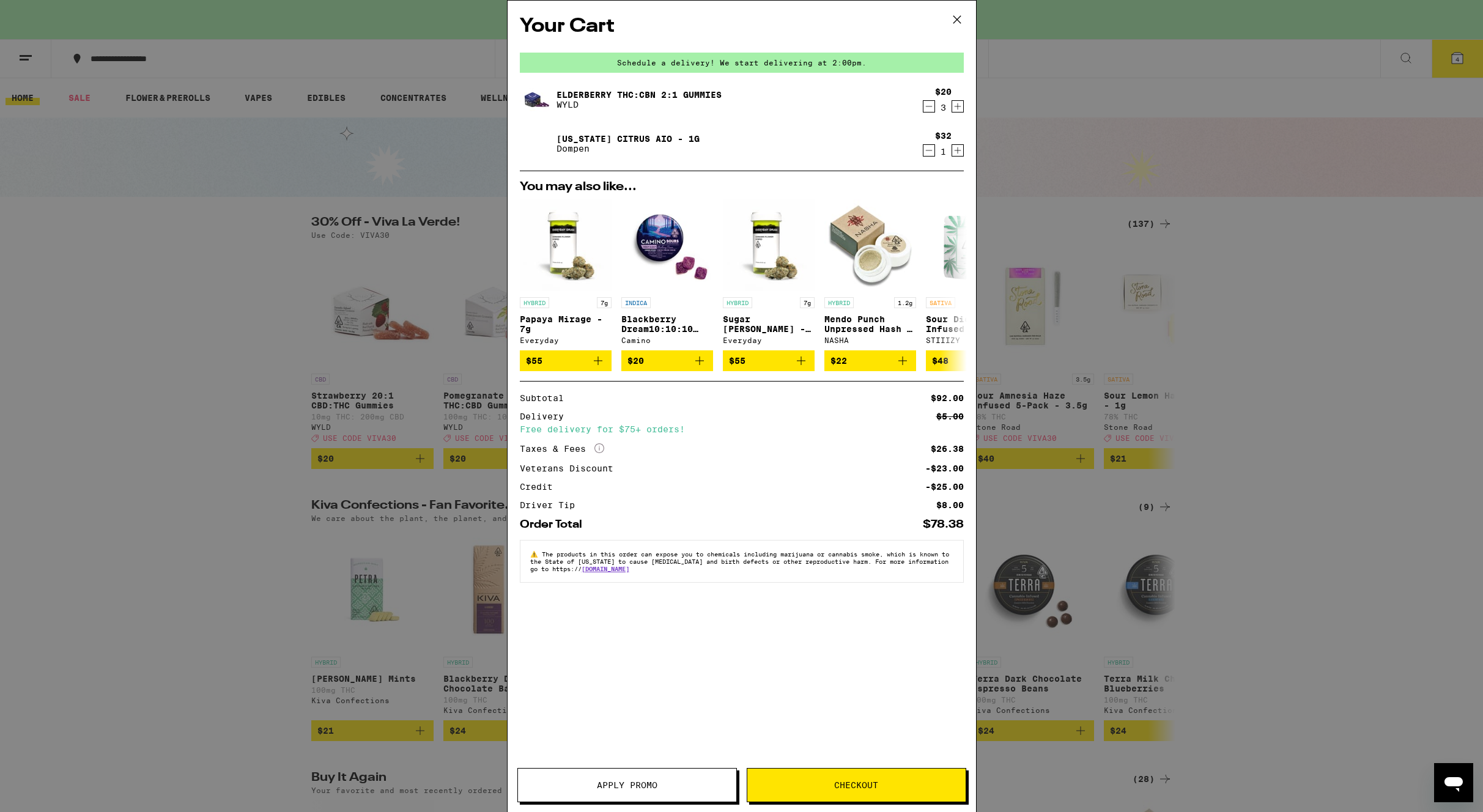
click at [645, 787] on span "Apply Promo" at bounding box center [627, 785] width 61 height 8
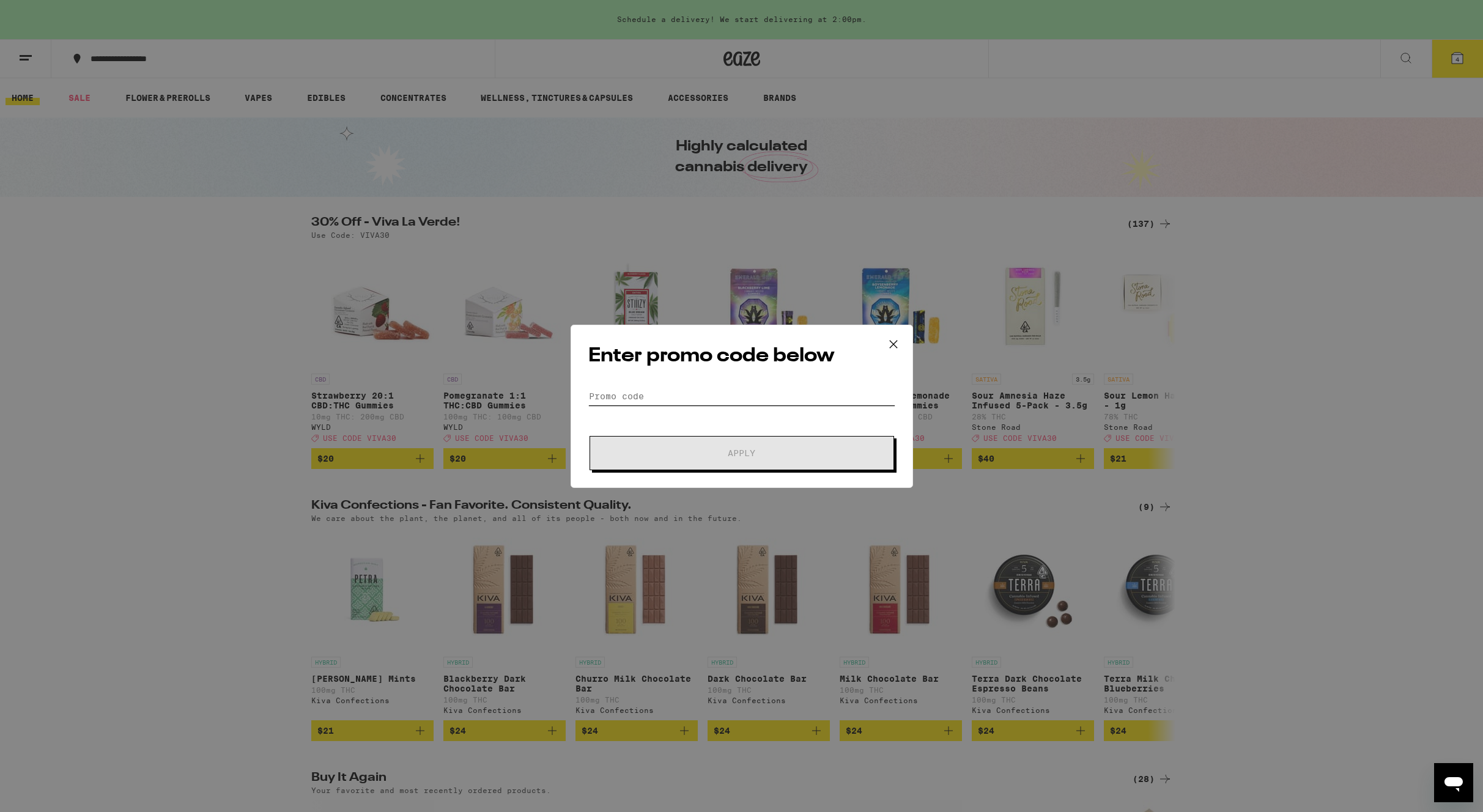
click at [692, 398] on input "Promo Code" at bounding box center [742, 396] width 307 height 19
click at [714, 454] on span "Apply" at bounding box center [742, 453] width 220 height 8
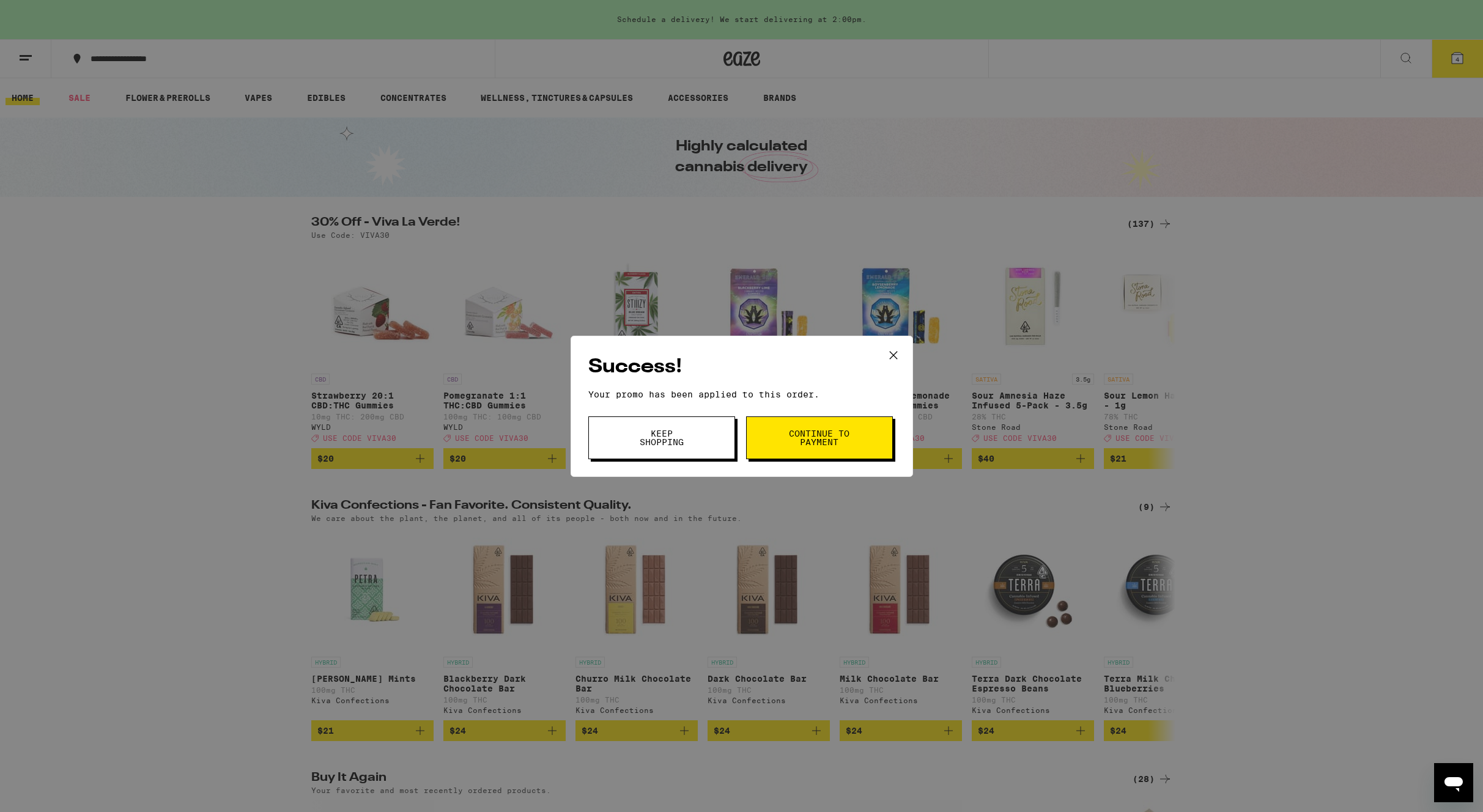
click at [827, 438] on span "Continue to payment" at bounding box center [819, 438] width 62 height 17
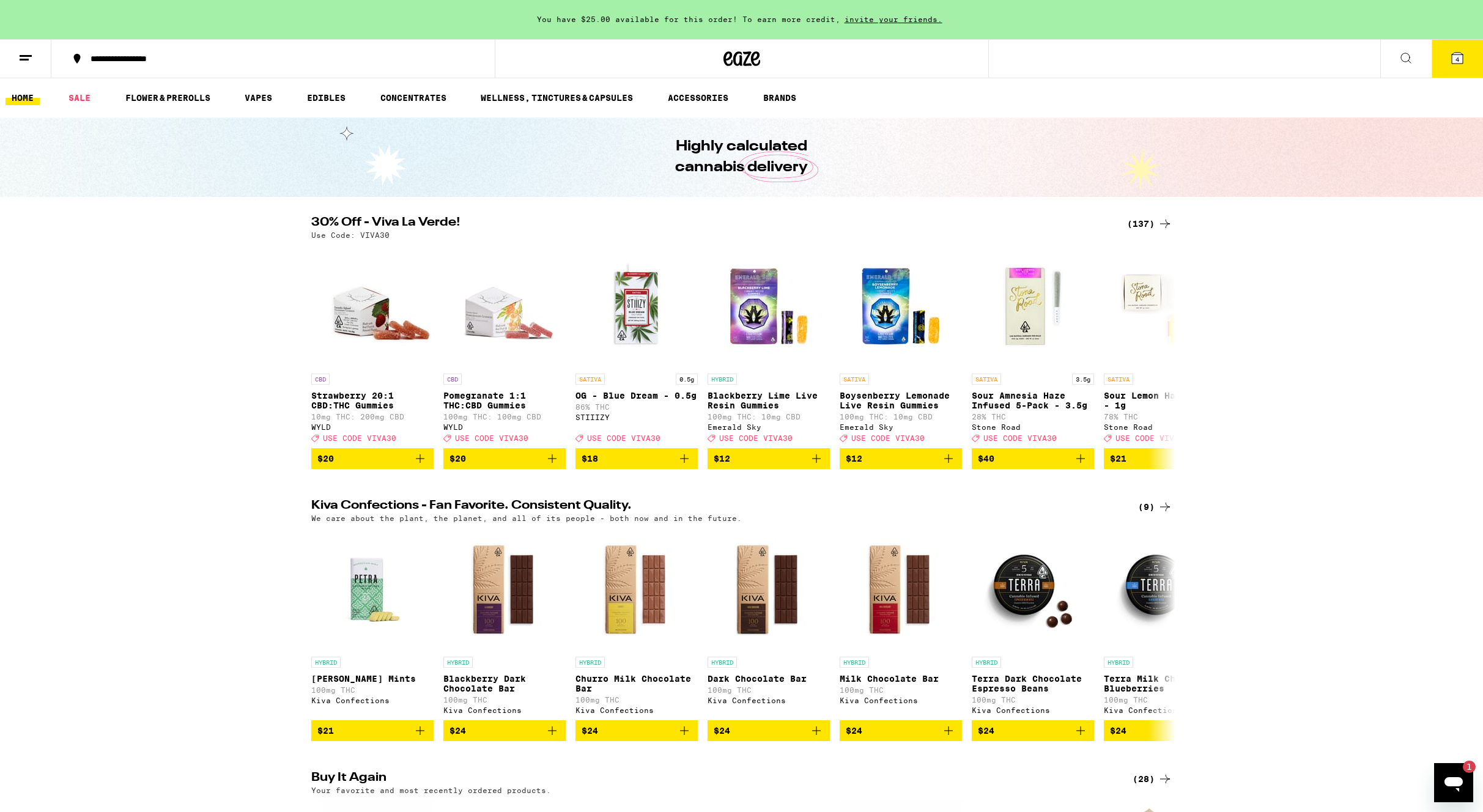
click at [1456, 60] on span "4" at bounding box center [1457, 59] width 3 height 8
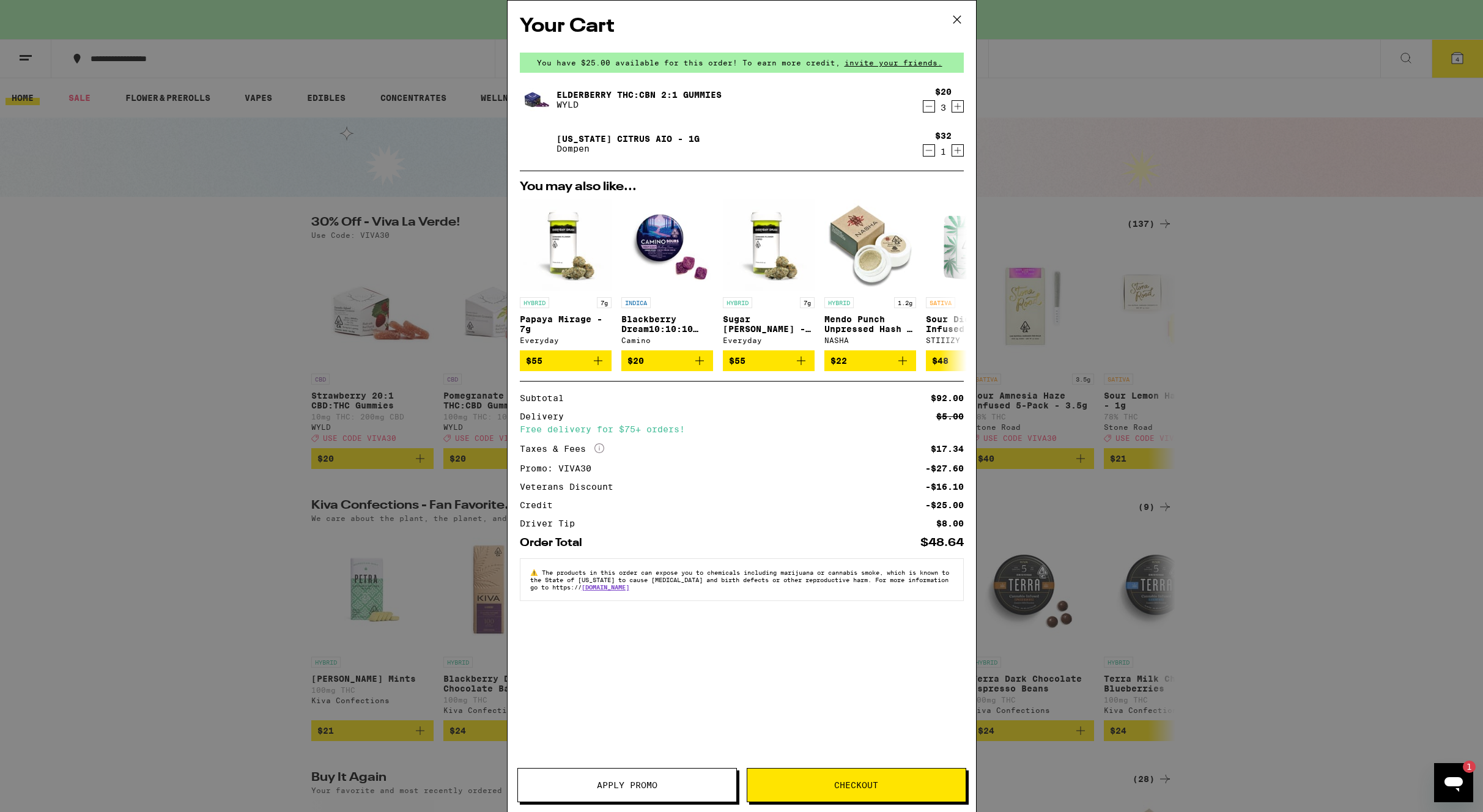
click at [854, 789] on span "Checkout" at bounding box center [857, 785] width 44 height 8
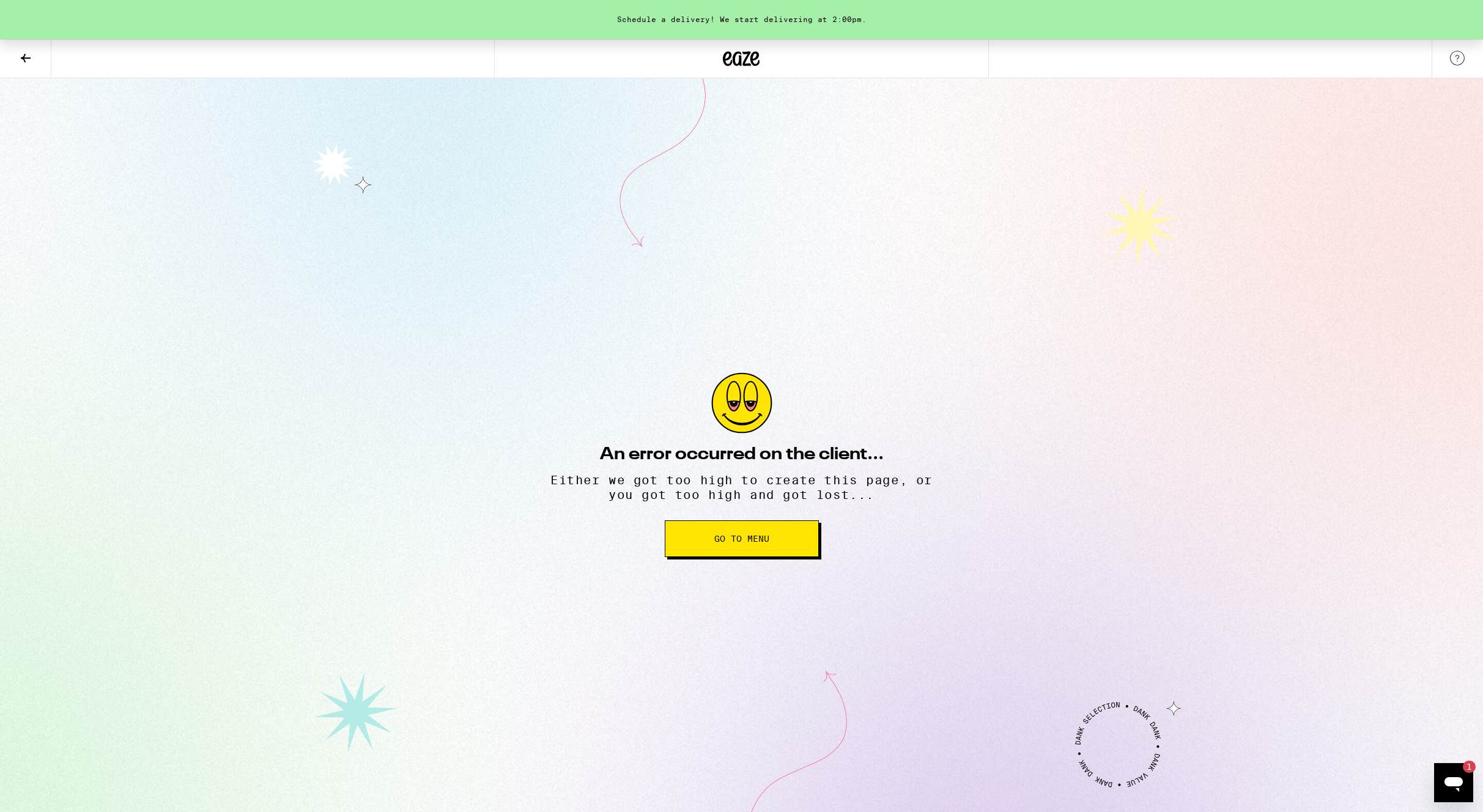
click at [752, 543] on span "Go to Menu" at bounding box center [742, 539] width 55 height 8
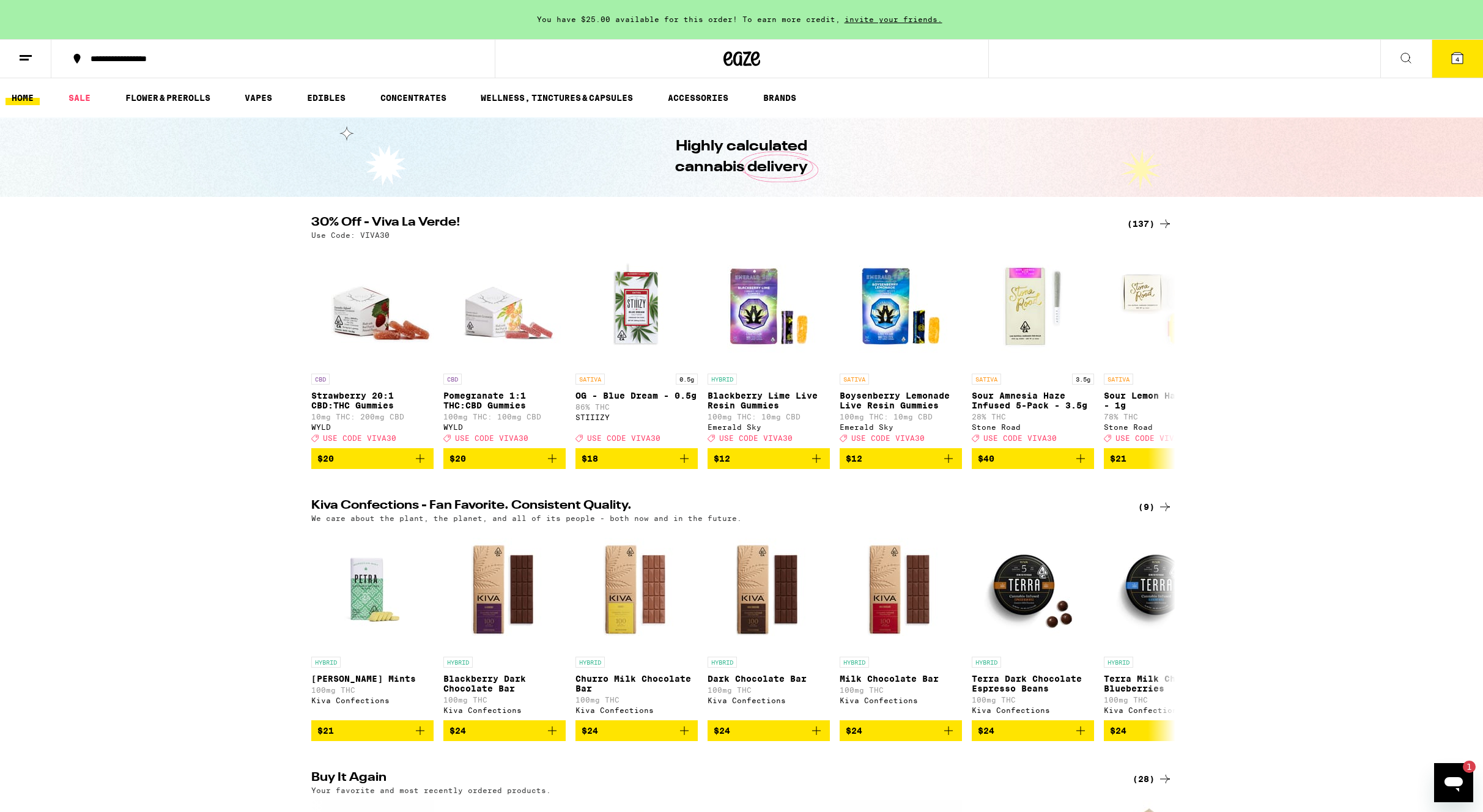
click at [1455, 56] on icon at bounding box center [1457, 58] width 11 height 11
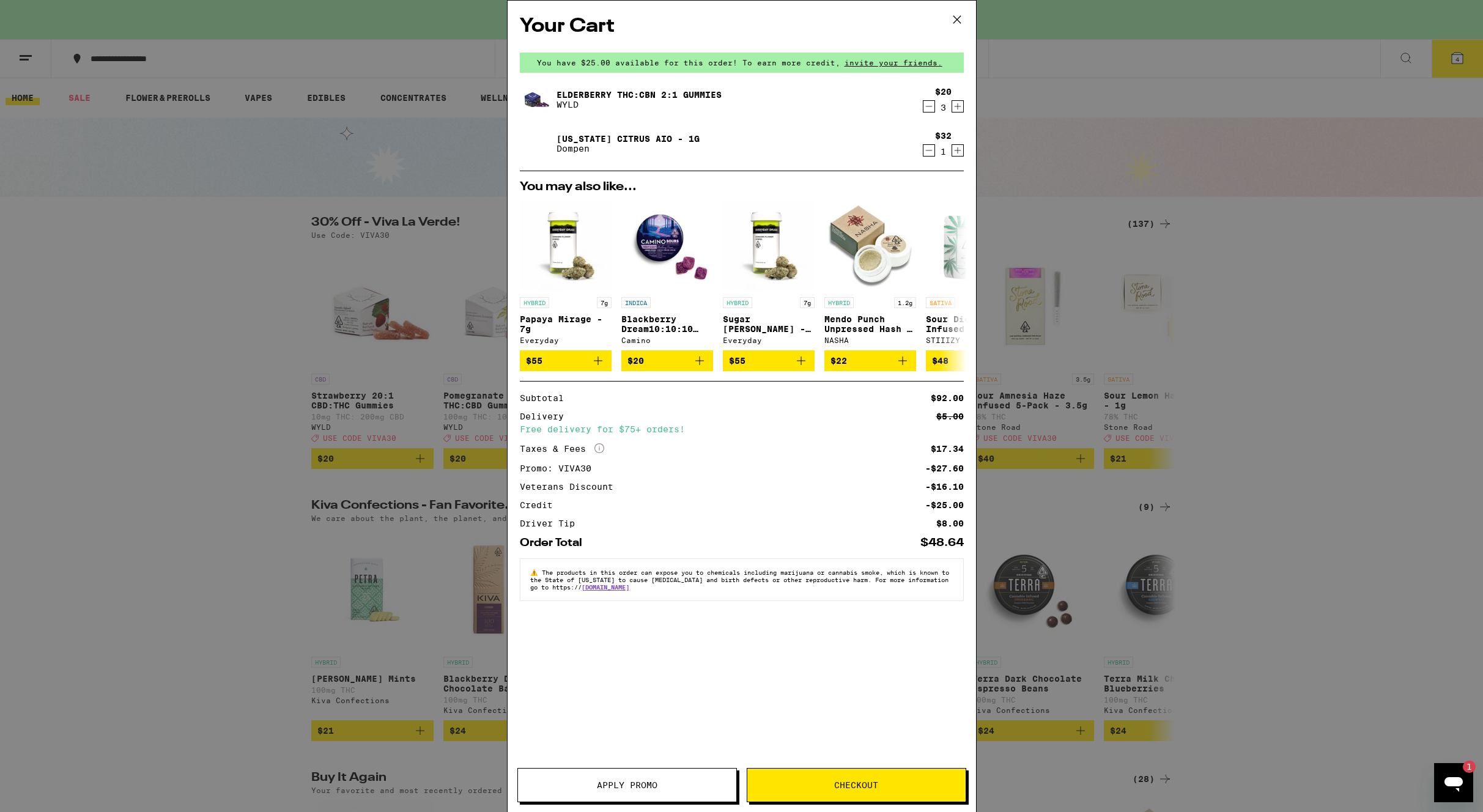
click at [958, 18] on icon at bounding box center [957, 19] width 8 height 8
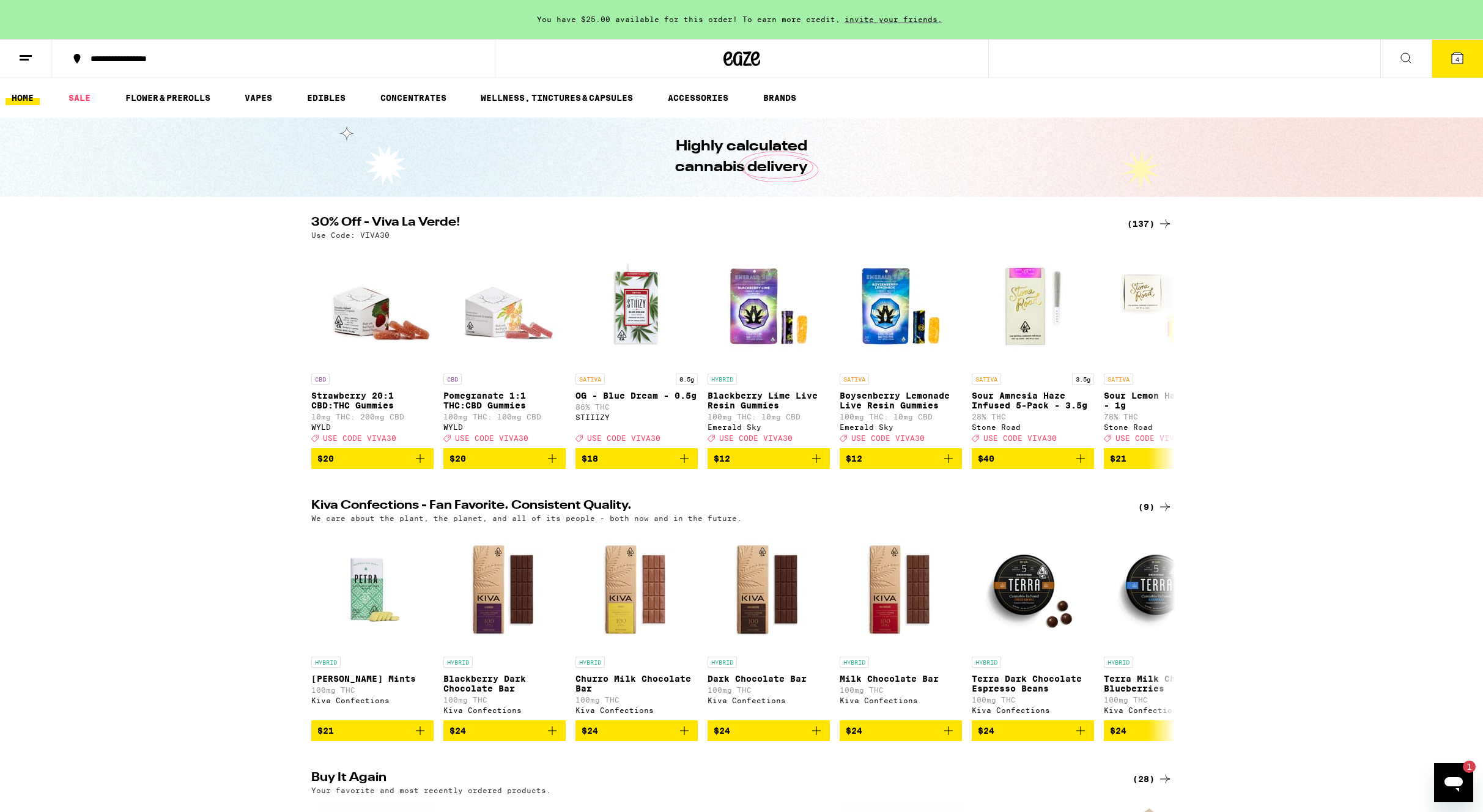
click at [1464, 59] on icon at bounding box center [1457, 57] width 15 height 14
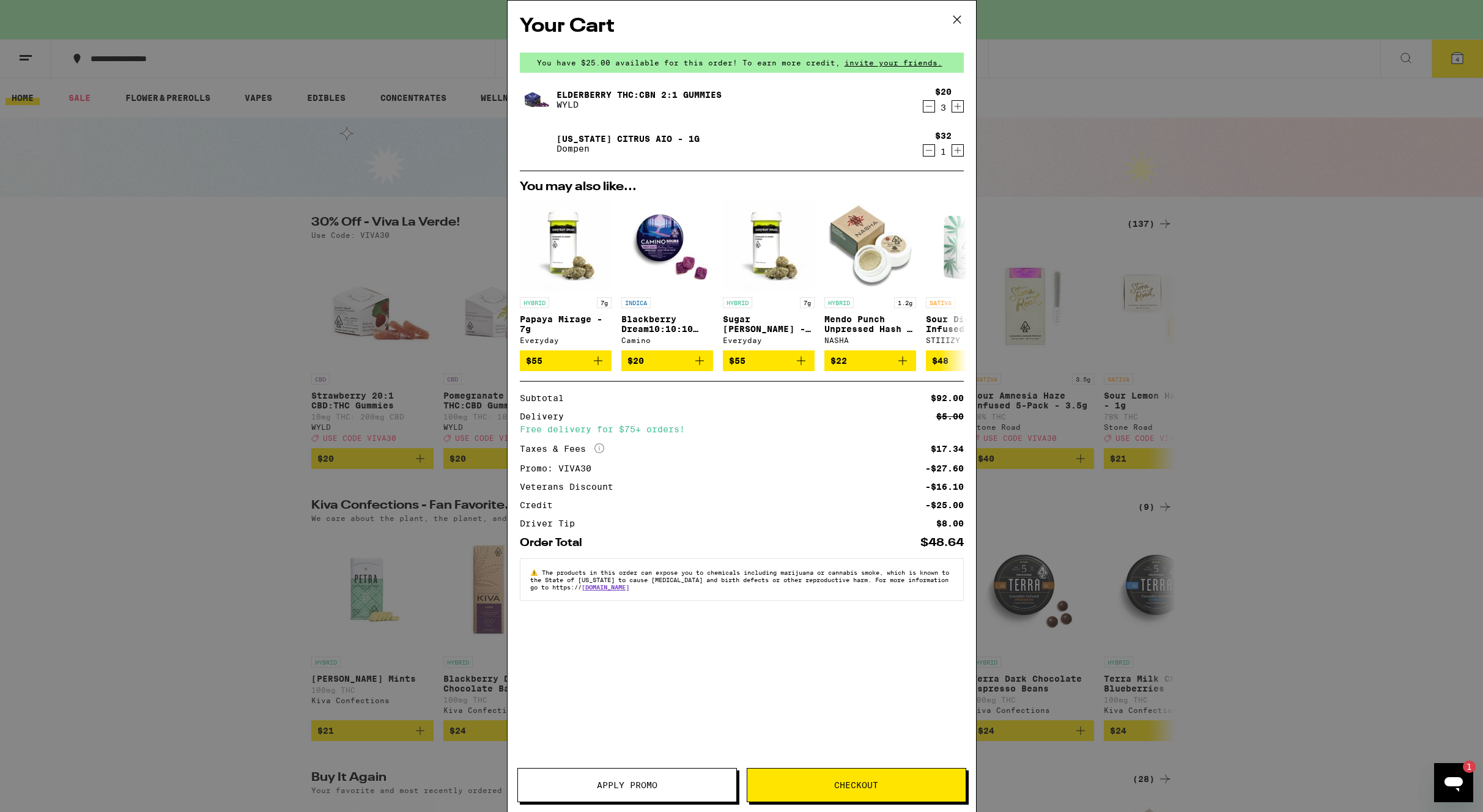
click at [930, 110] on icon "Decrement" at bounding box center [929, 106] width 11 height 14
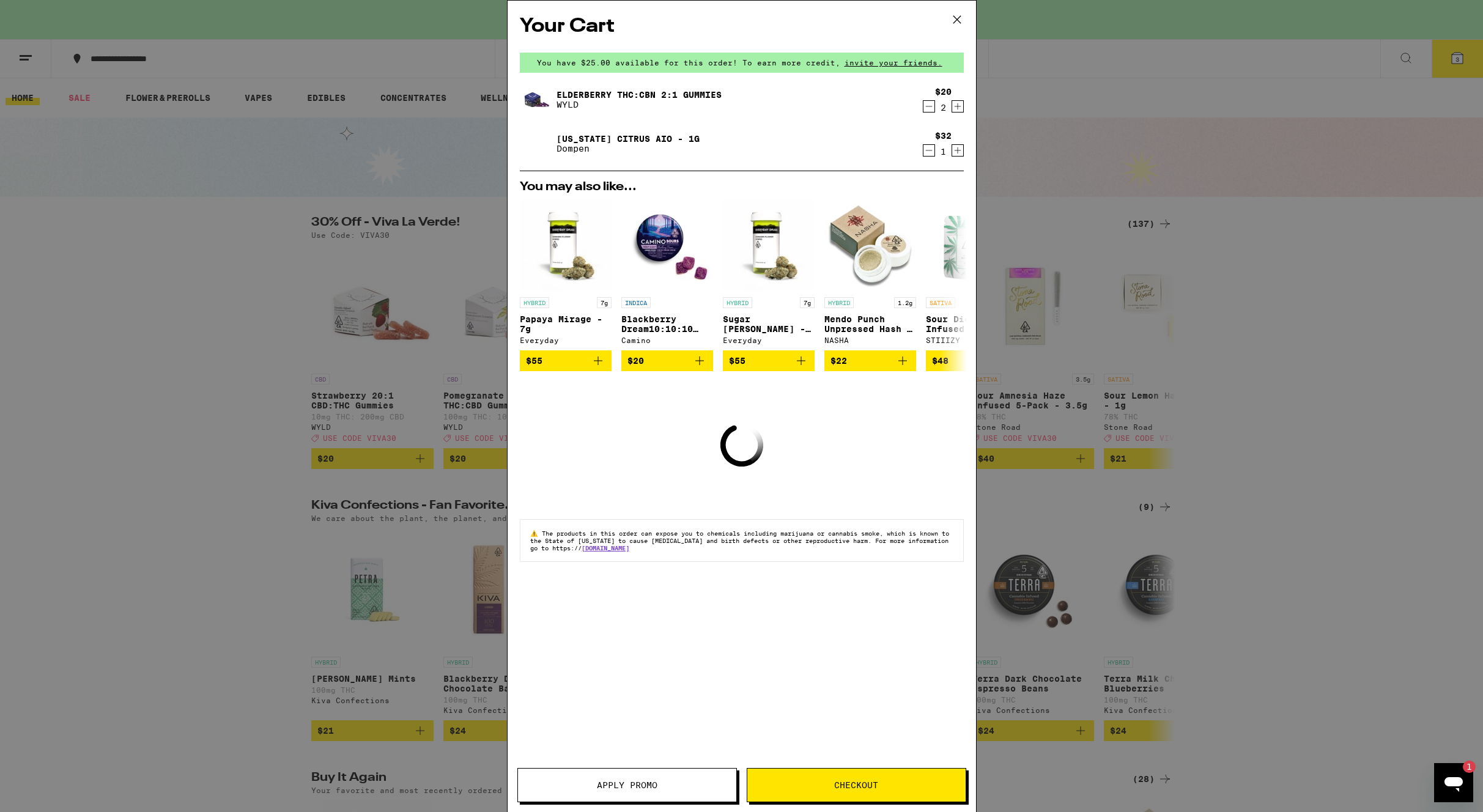
click at [930, 110] on icon "Decrement" at bounding box center [929, 106] width 11 height 14
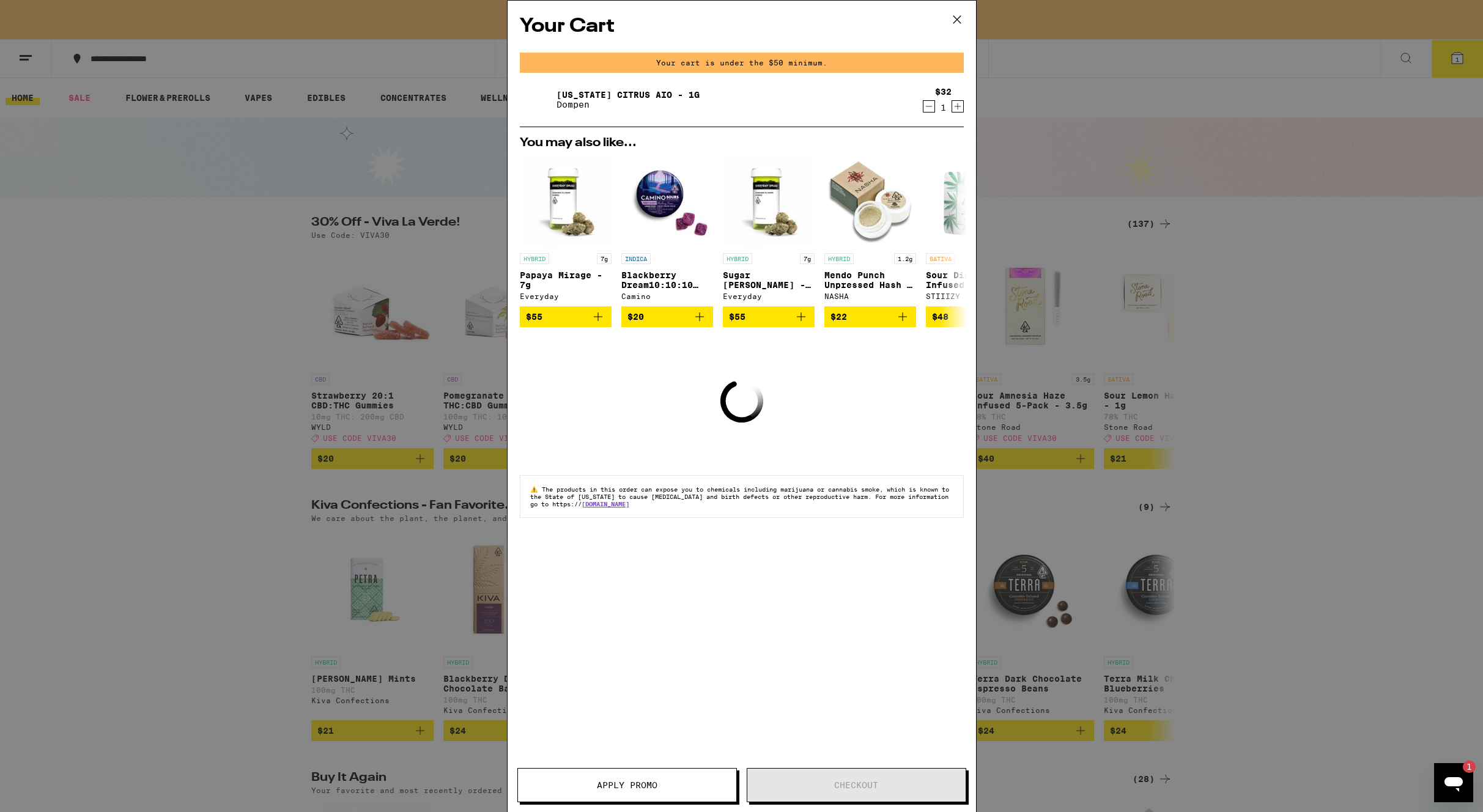
click at [927, 107] on icon "Decrement" at bounding box center [929, 106] width 11 height 14
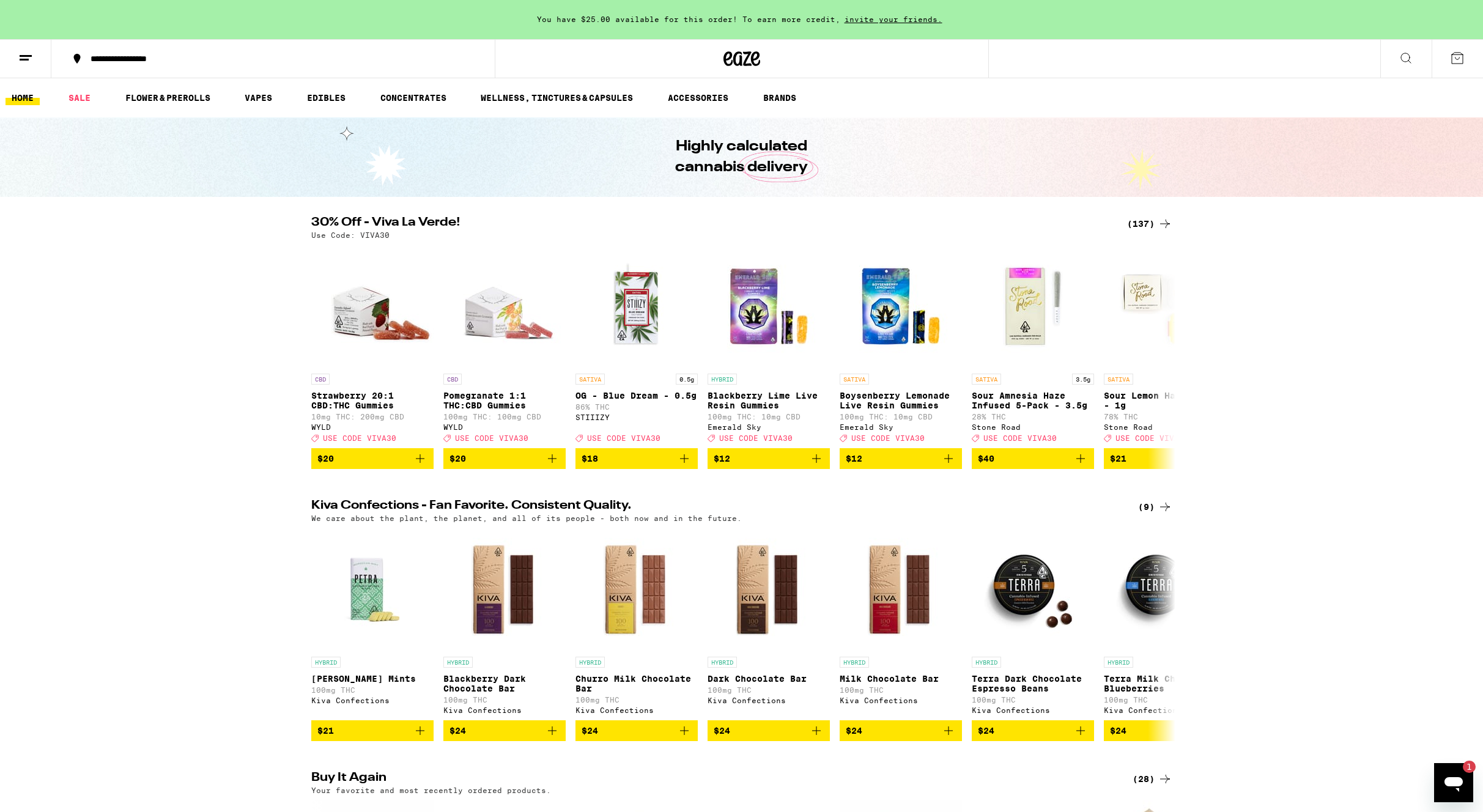
click at [1062, 164] on div "Highly calculated cannabis delivery" at bounding box center [741, 157] width 1483 height 79
click at [1141, 223] on div "(137)" at bounding box center [1150, 223] width 46 height 14
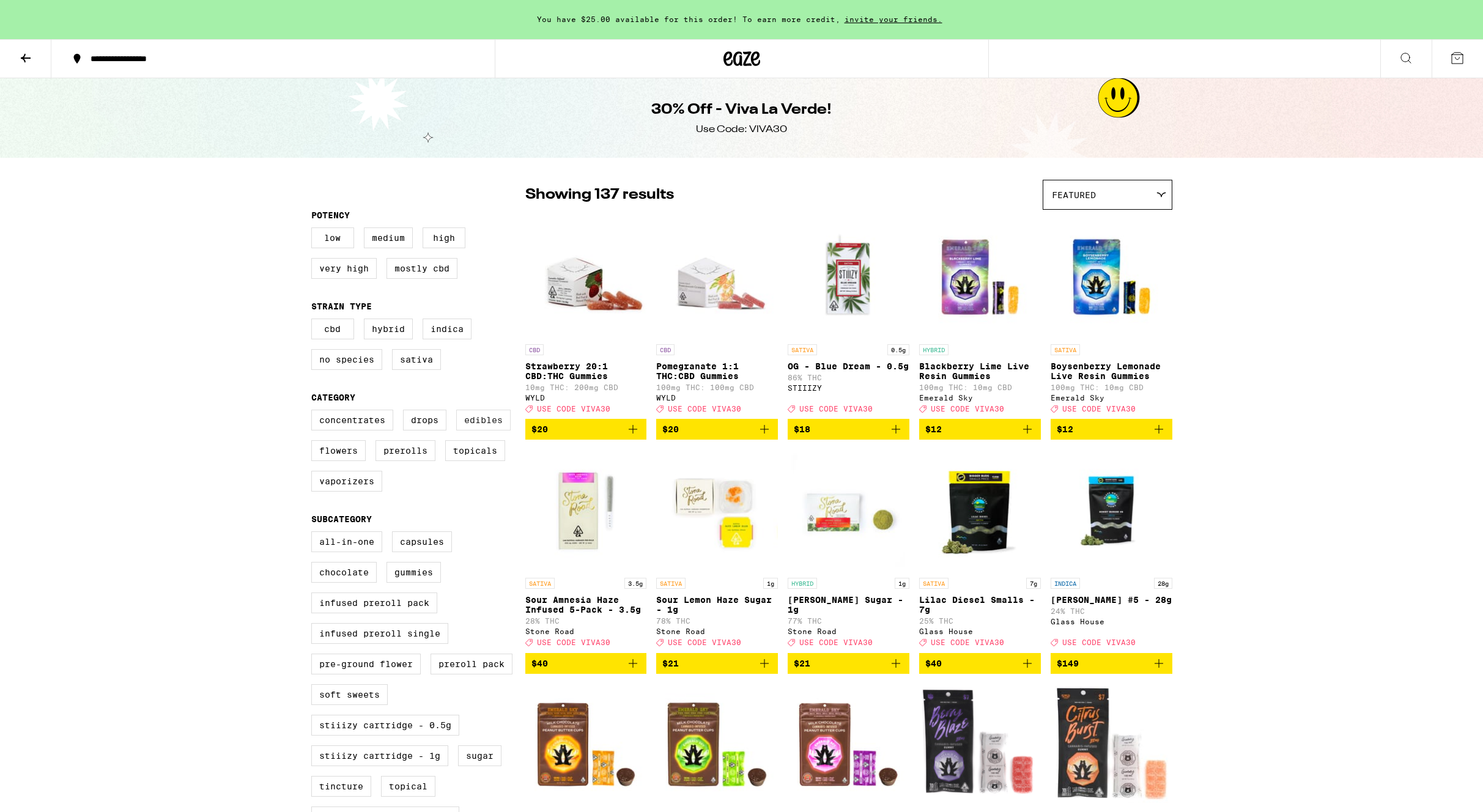
click at [474, 430] on label "Edibles" at bounding box center [484, 420] width 55 height 21
click at [314, 412] on input "Edibles" at bounding box center [314, 412] width 1 height 1
checkbox input "true"
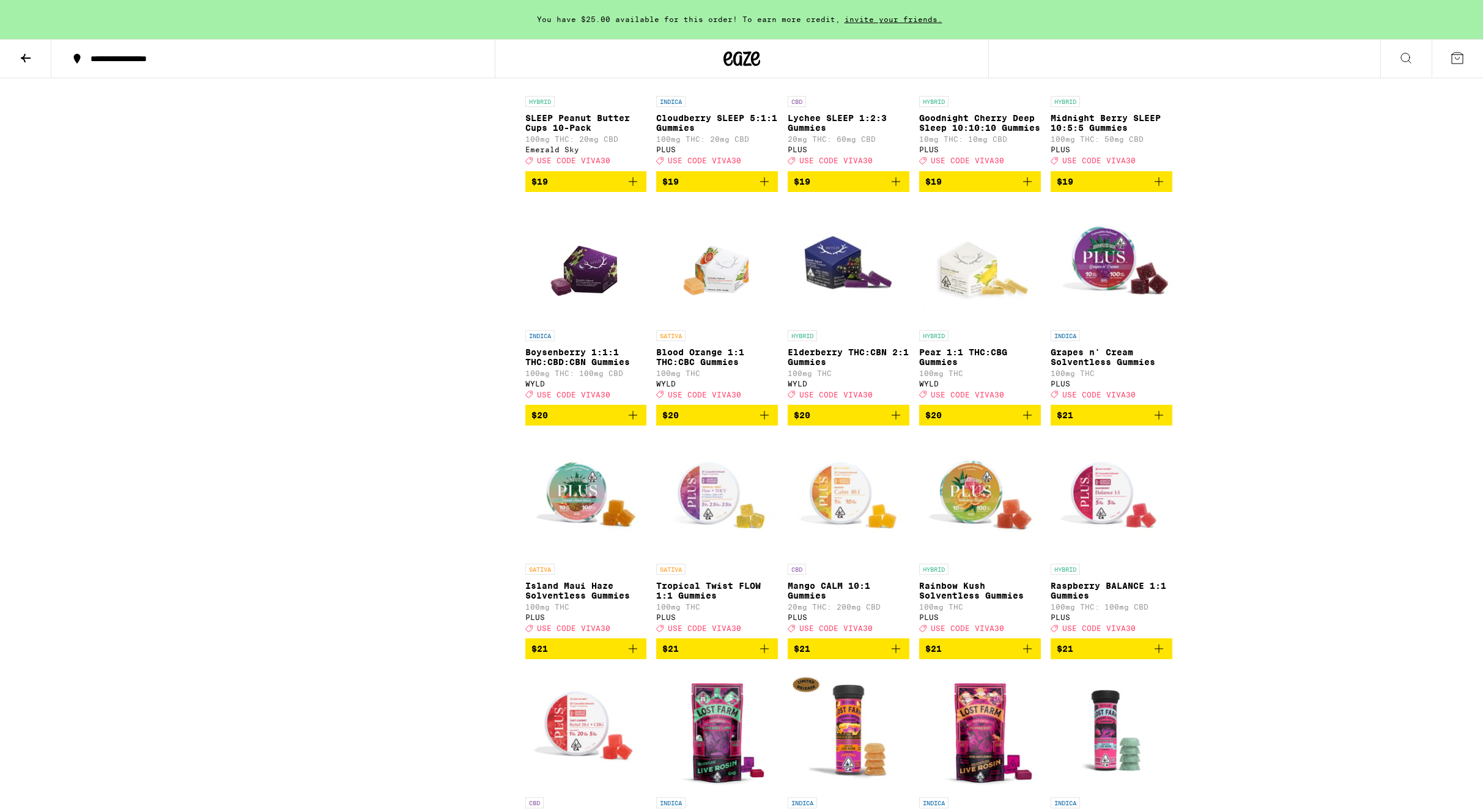
scroll to position [1418, 0]
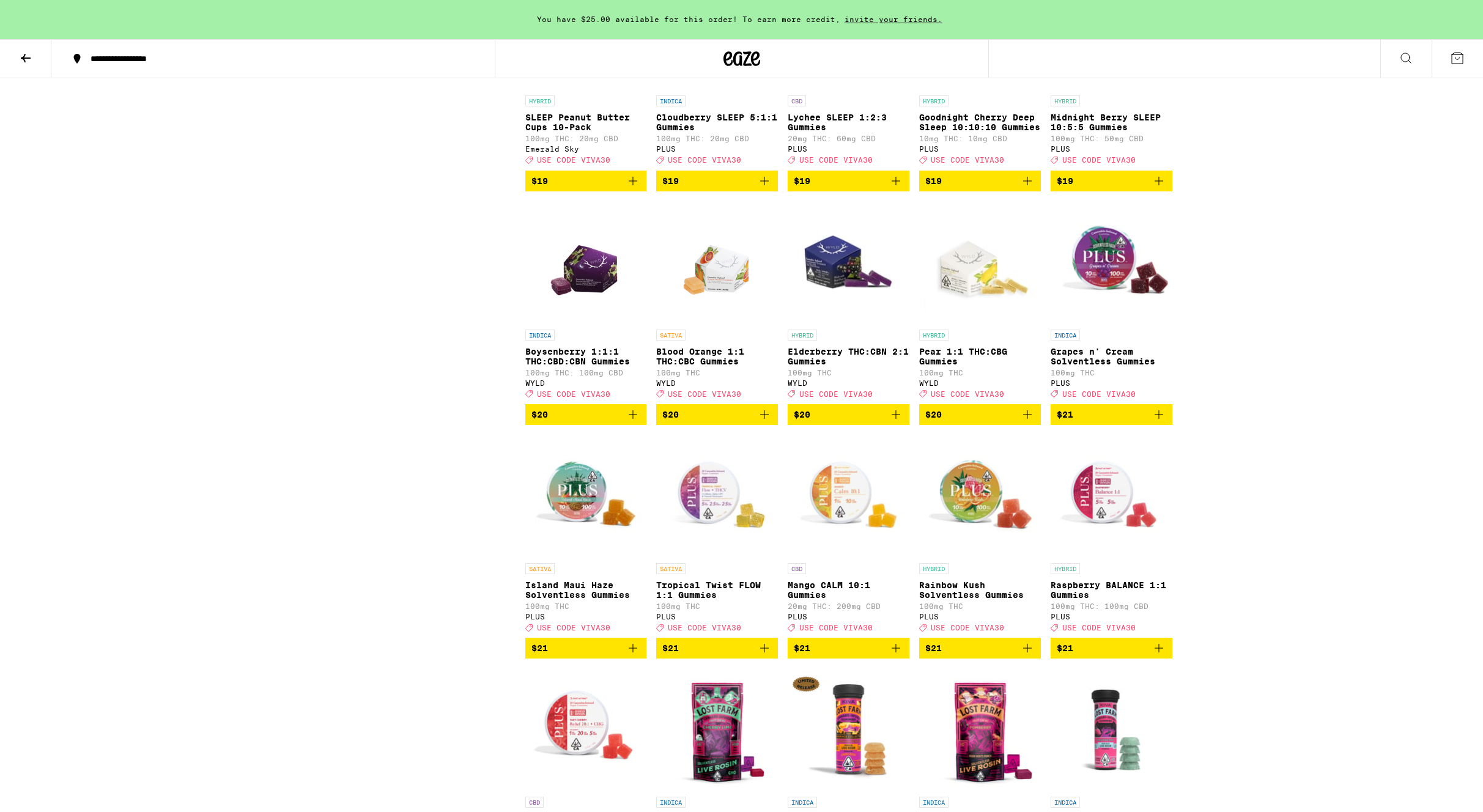
click at [899, 422] on icon "Add to bag" at bounding box center [896, 414] width 15 height 14
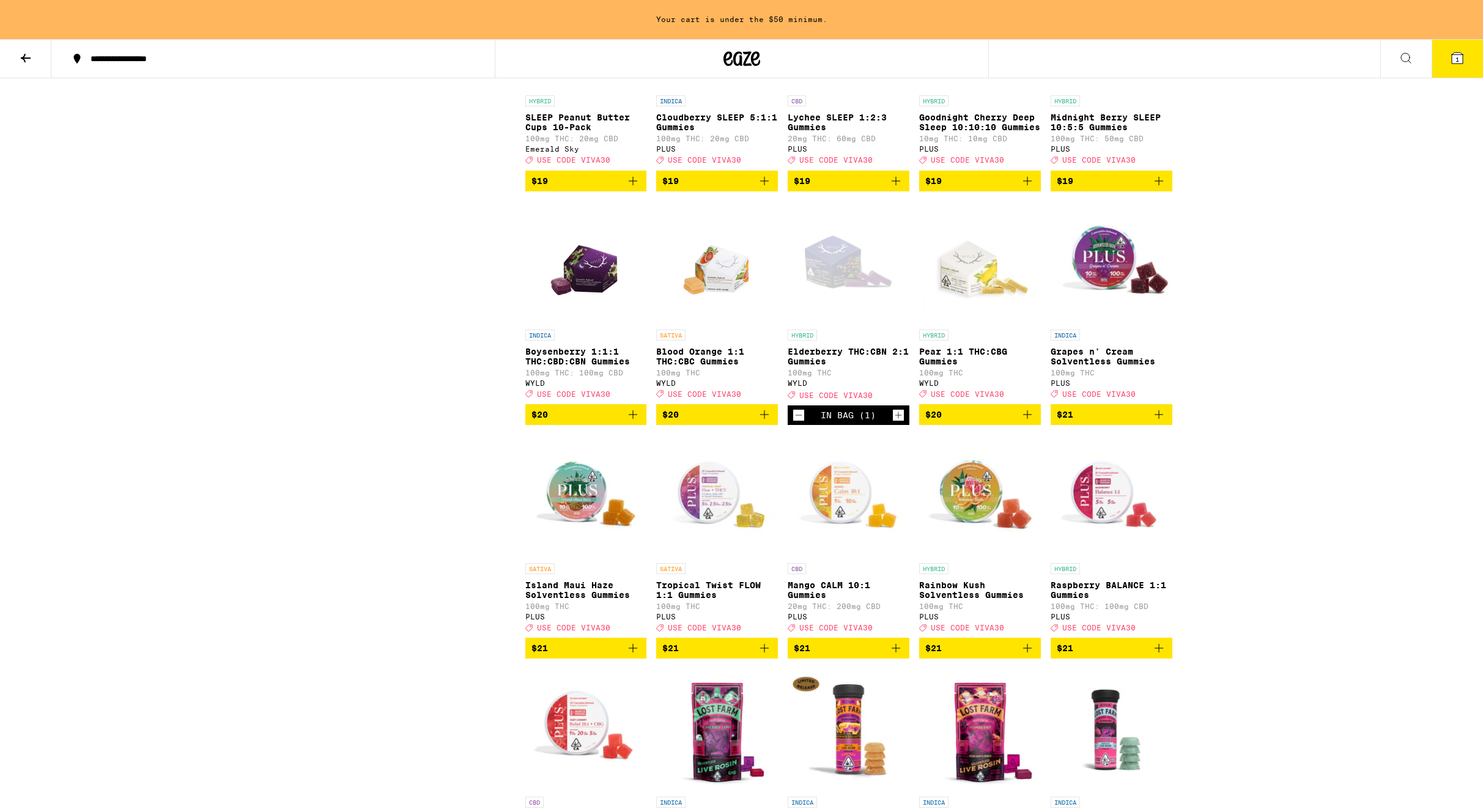
click at [899, 419] on icon "Increment" at bounding box center [899, 416] width 7 height 7
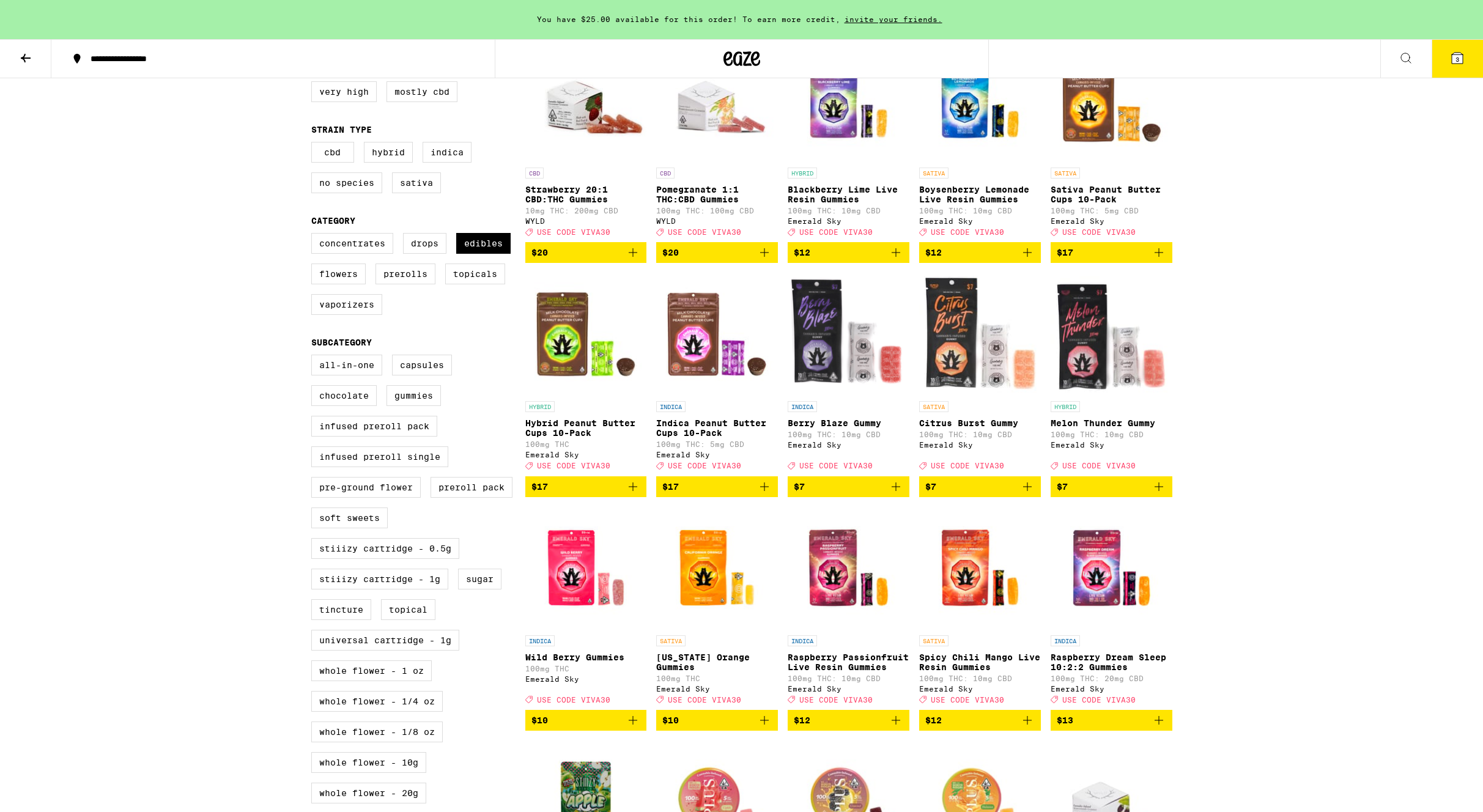
scroll to position [173, 0]
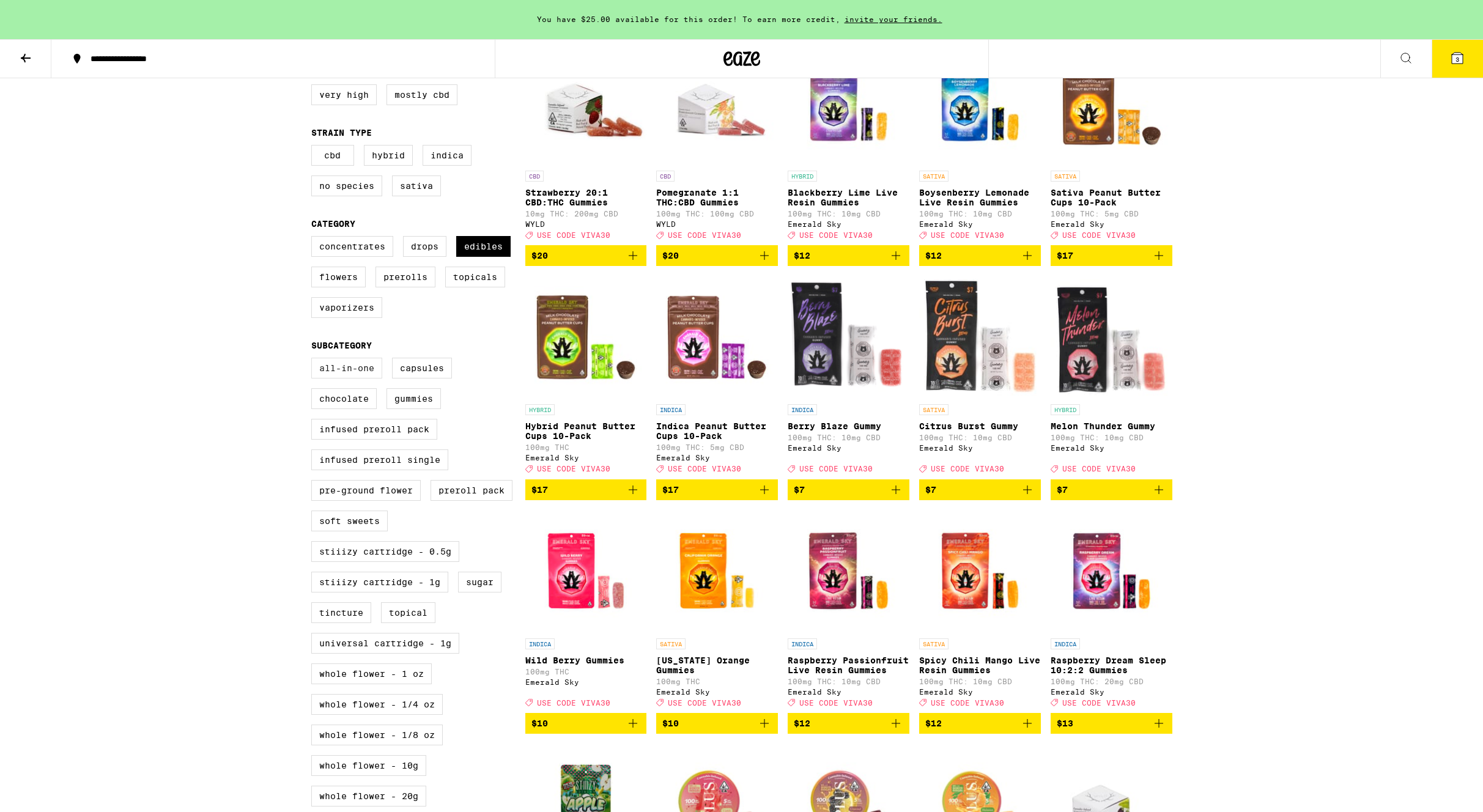
click at [347, 378] on label "All-In-One" at bounding box center [347, 368] width 71 height 21
click at [314, 360] on input "All-In-One" at bounding box center [314, 360] width 1 height 1
checkbox input "true"
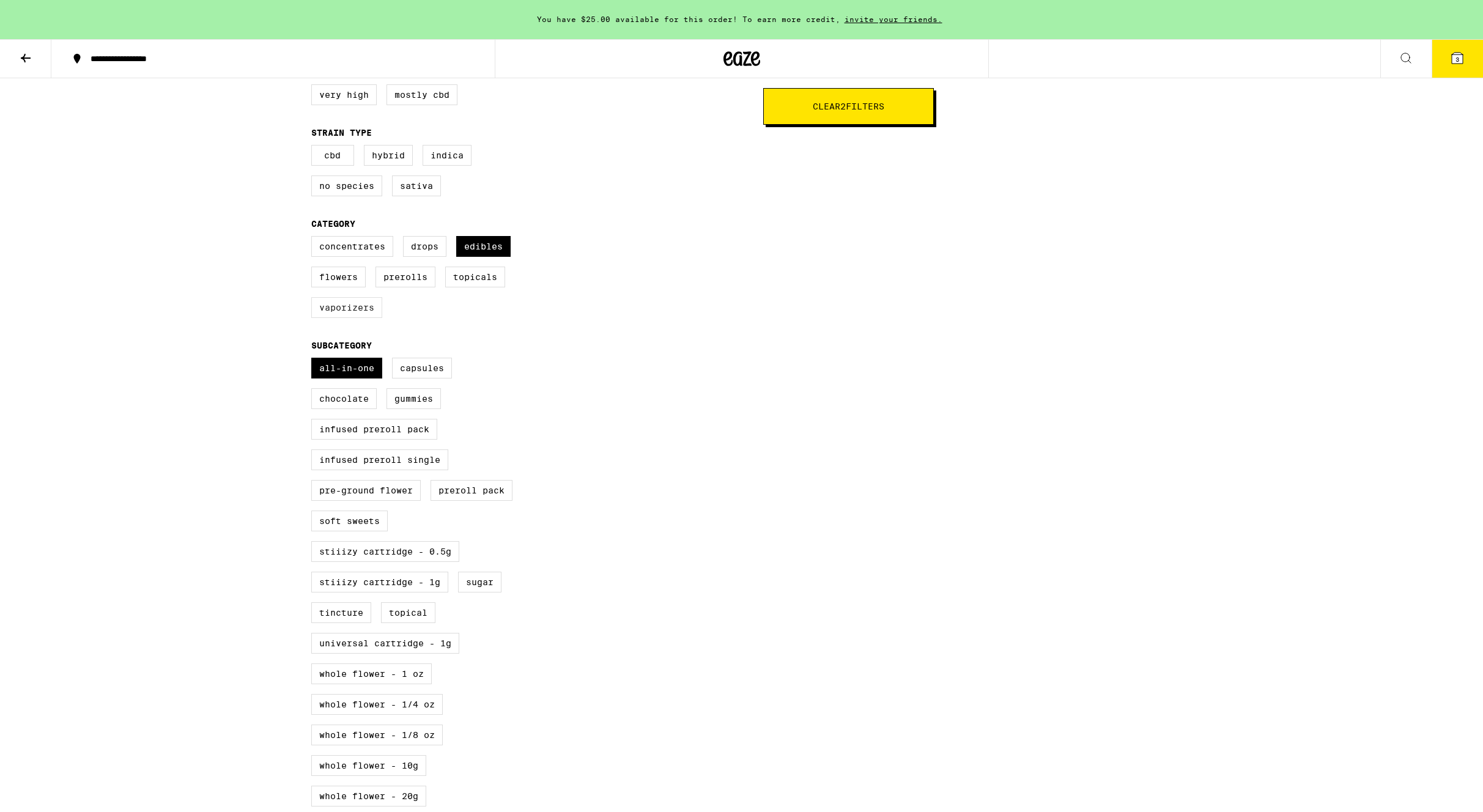
click at [341, 318] on label "Vaporizers" at bounding box center [347, 307] width 71 height 21
click at [314, 238] on input "Vaporizers" at bounding box center [314, 238] width 1 height 1
checkbox input "true"
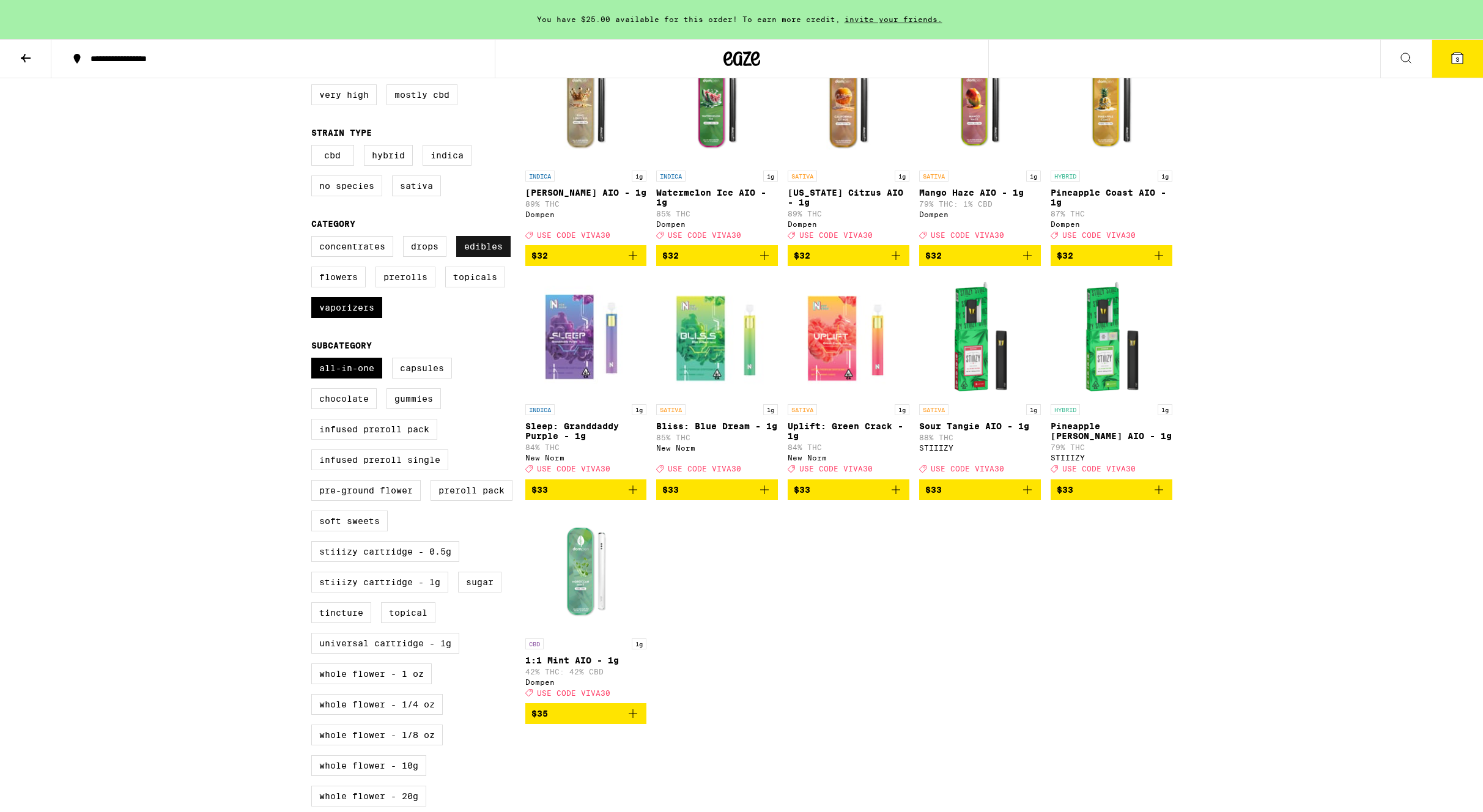
click at [484, 257] on label "Edibles" at bounding box center [484, 246] width 55 height 21
click at [314, 238] on input "Edibles" at bounding box center [314, 238] width 1 height 1
checkbox input "false"
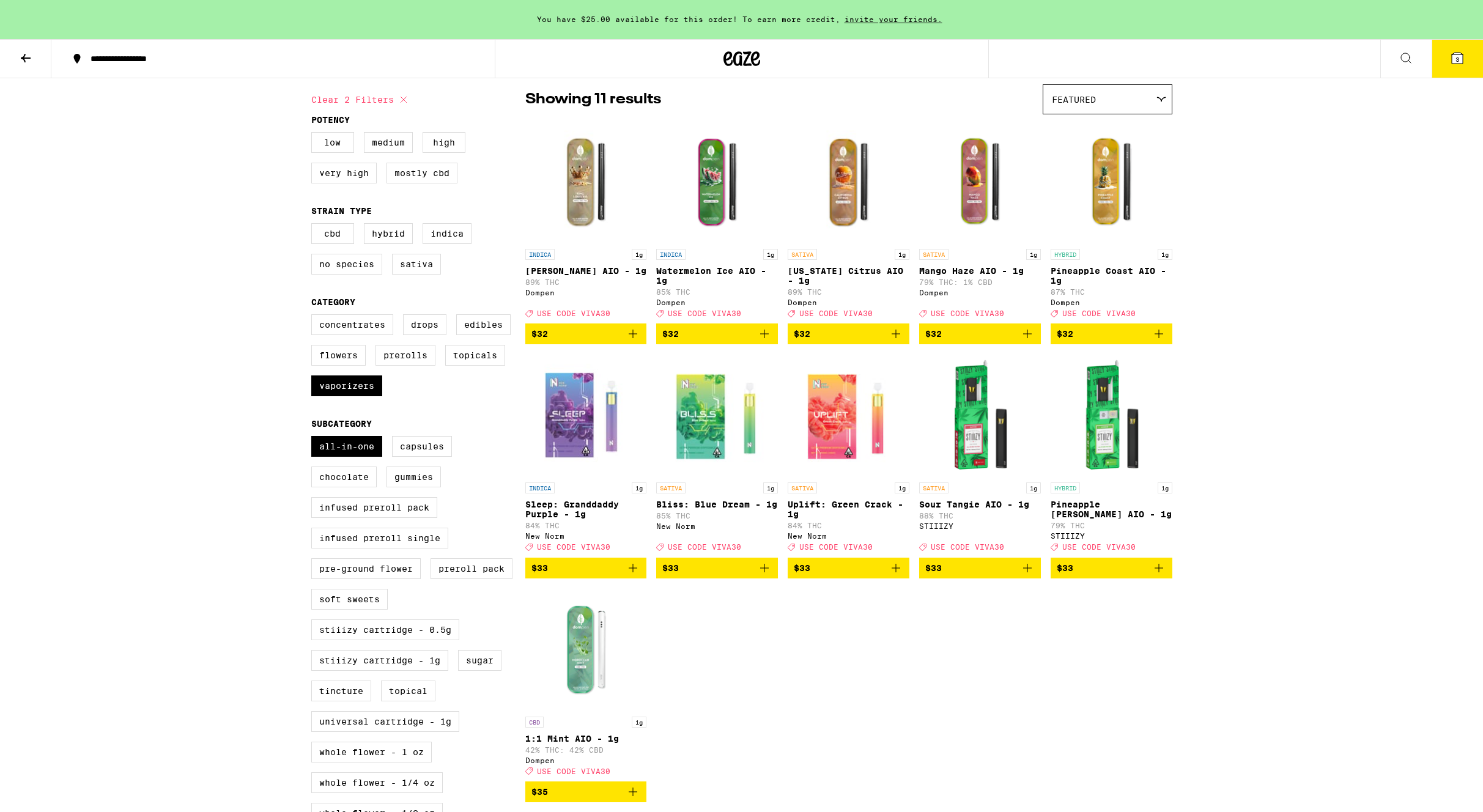
scroll to position [93, 0]
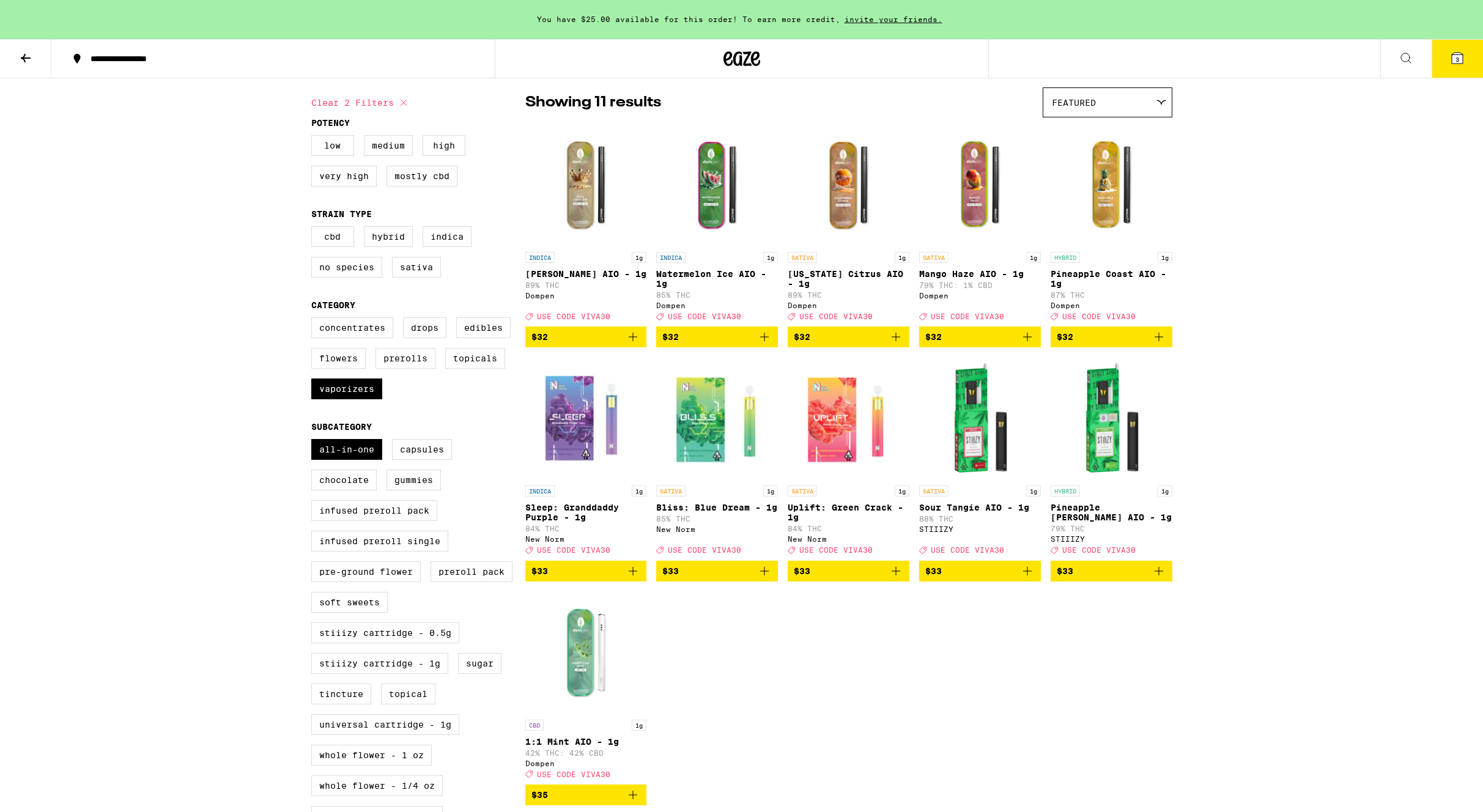
click at [898, 345] on icon "Add to bag" at bounding box center [896, 336] width 15 height 14
click at [1462, 59] on icon at bounding box center [1457, 58] width 11 height 11
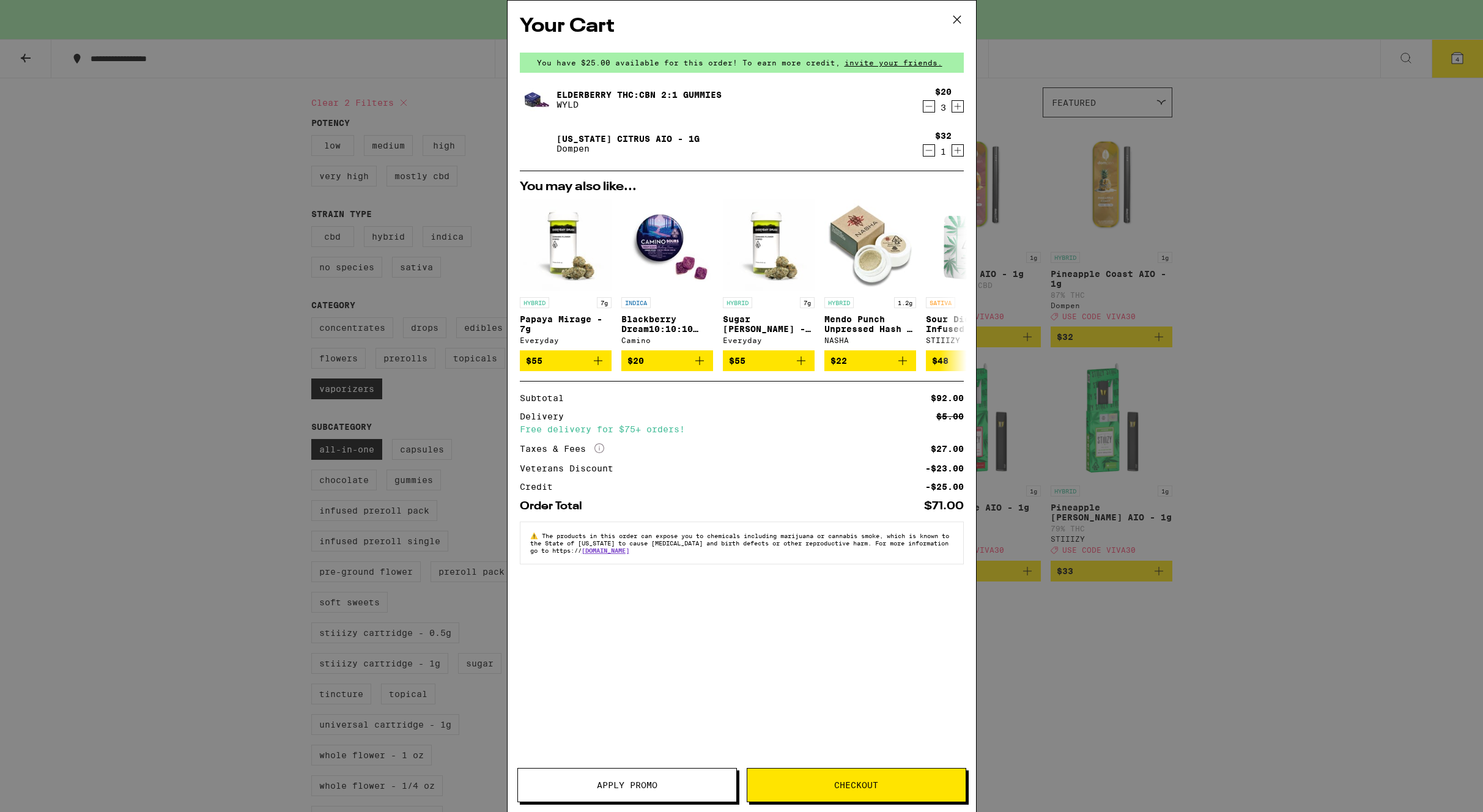
click at [633, 781] on span "Apply Promo" at bounding box center [627, 785] width 61 height 8
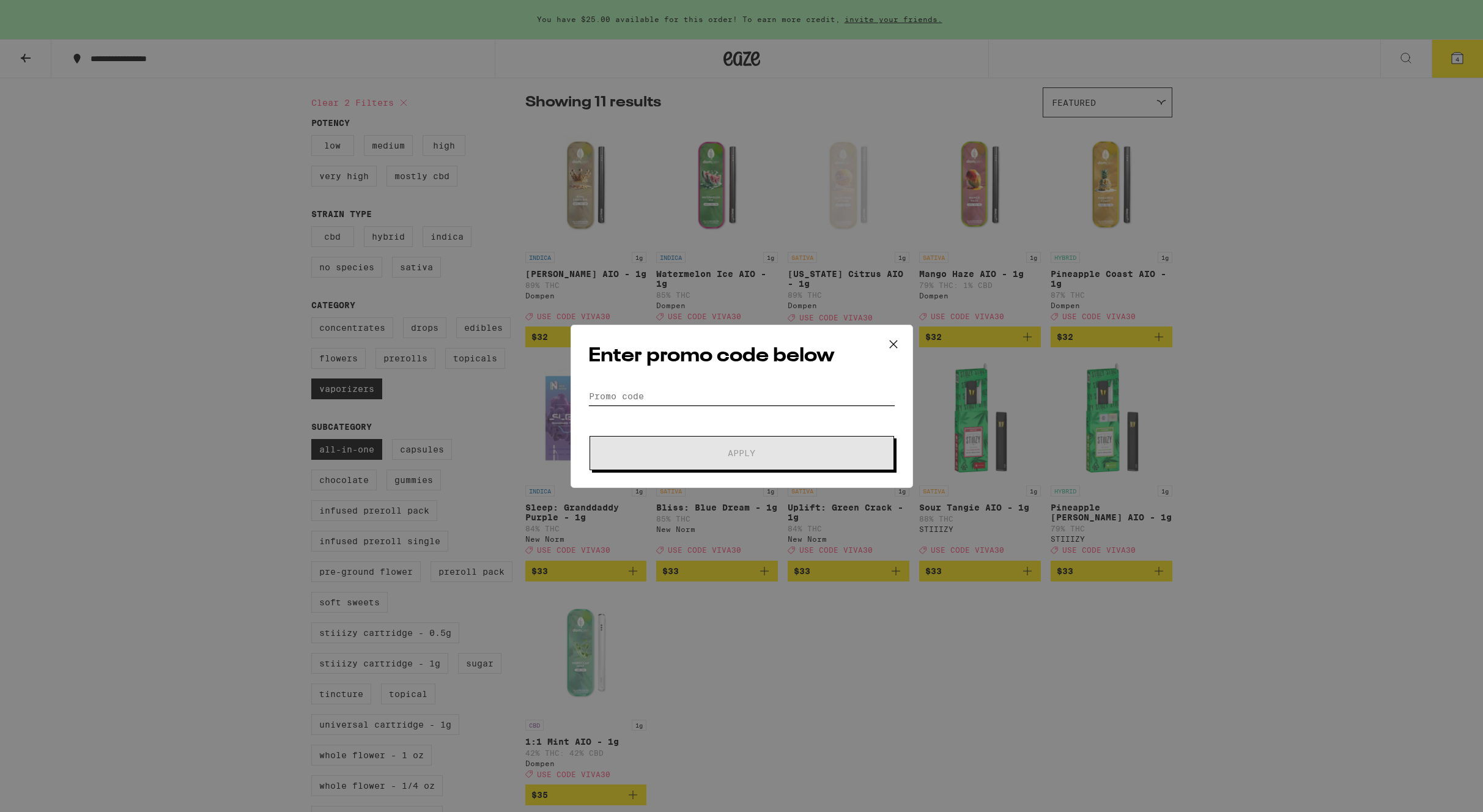
click at [689, 397] on input "Promo Code" at bounding box center [742, 396] width 307 height 19
type input "viva30"
click at [713, 450] on span "Apply" at bounding box center [742, 453] width 220 height 8
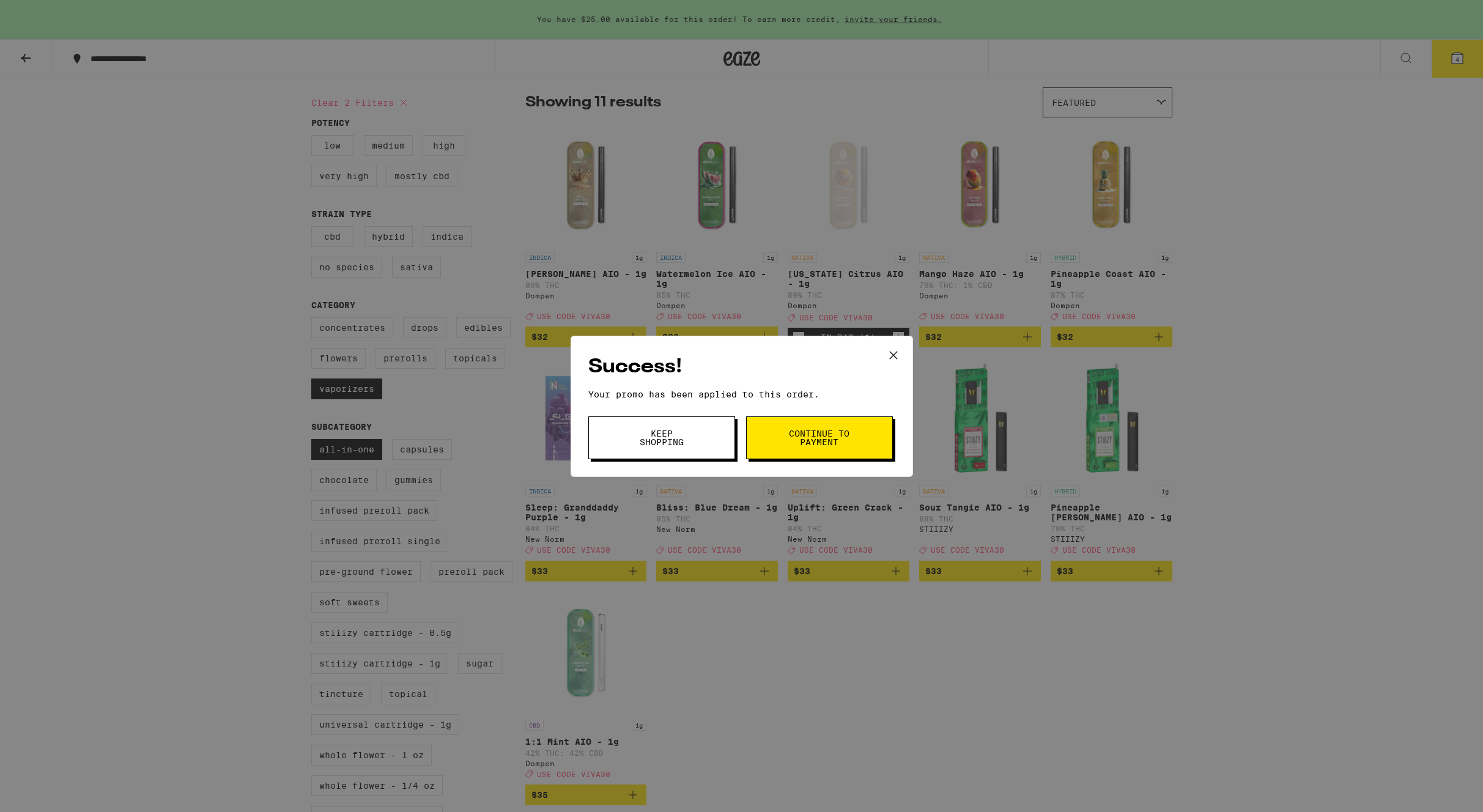
click at [824, 439] on span "Continue to payment" at bounding box center [819, 438] width 62 height 17
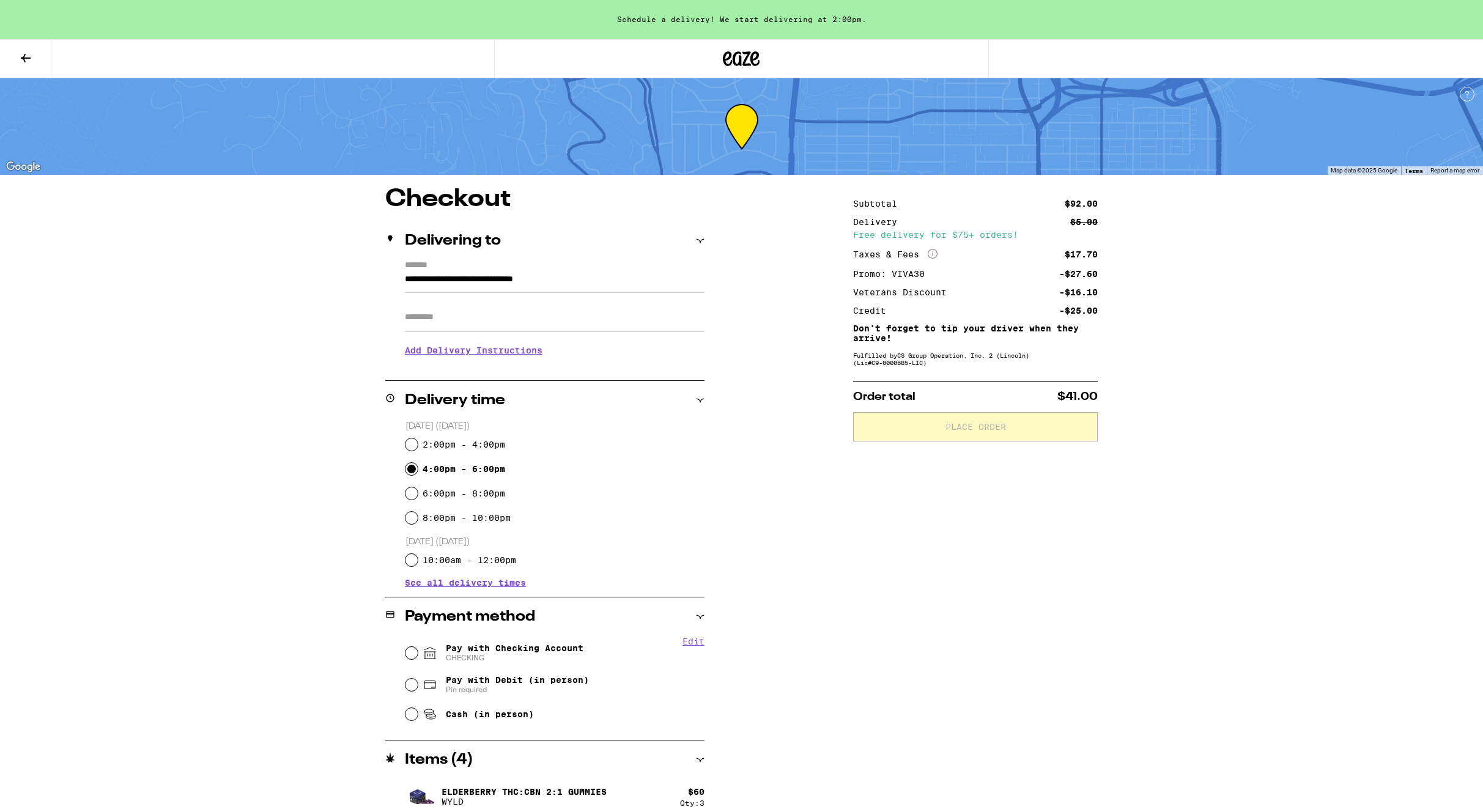
click at [412, 470] on input "4:00pm - 6:00pm" at bounding box center [412, 469] width 12 height 12
radio input "true"
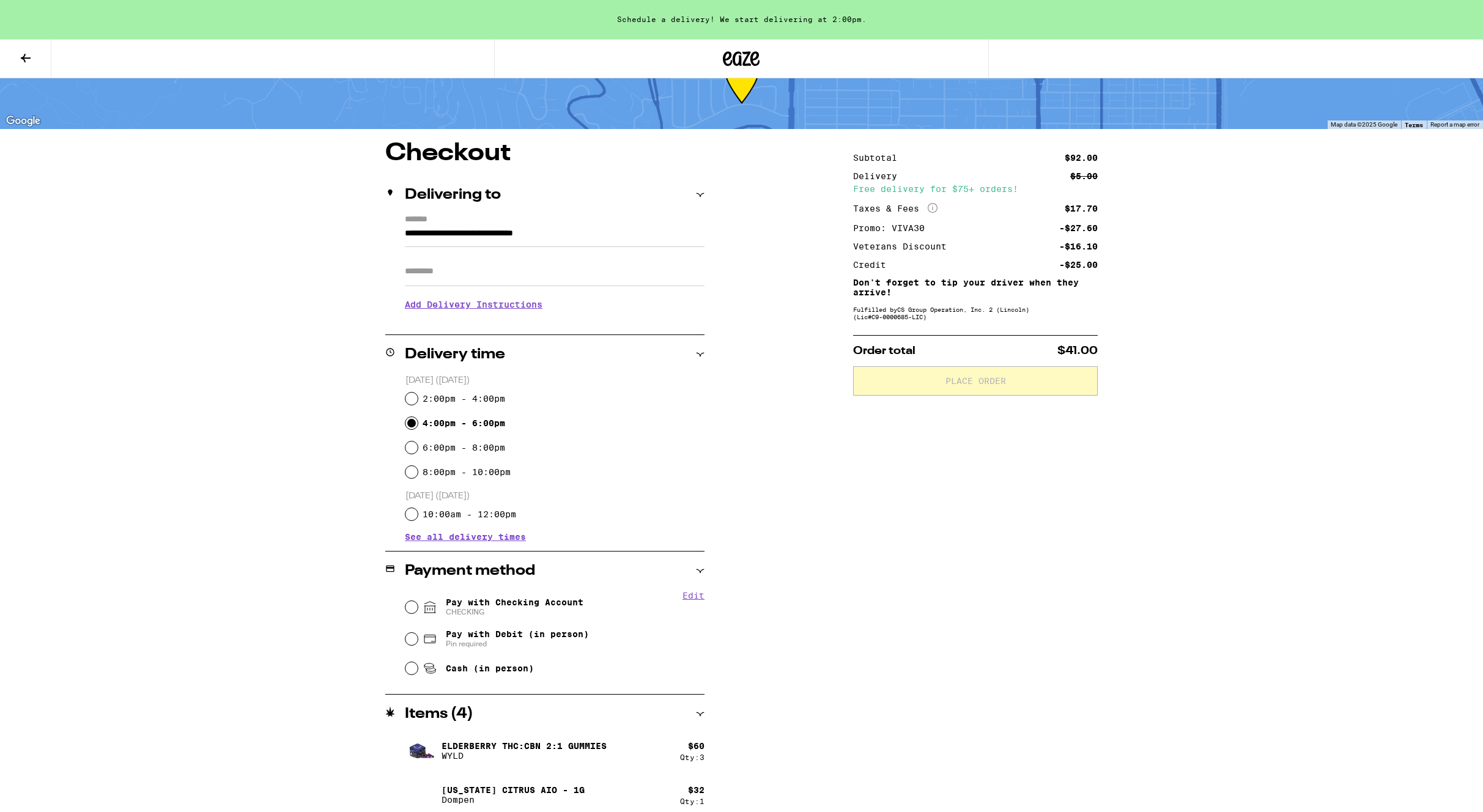
scroll to position [56, 0]
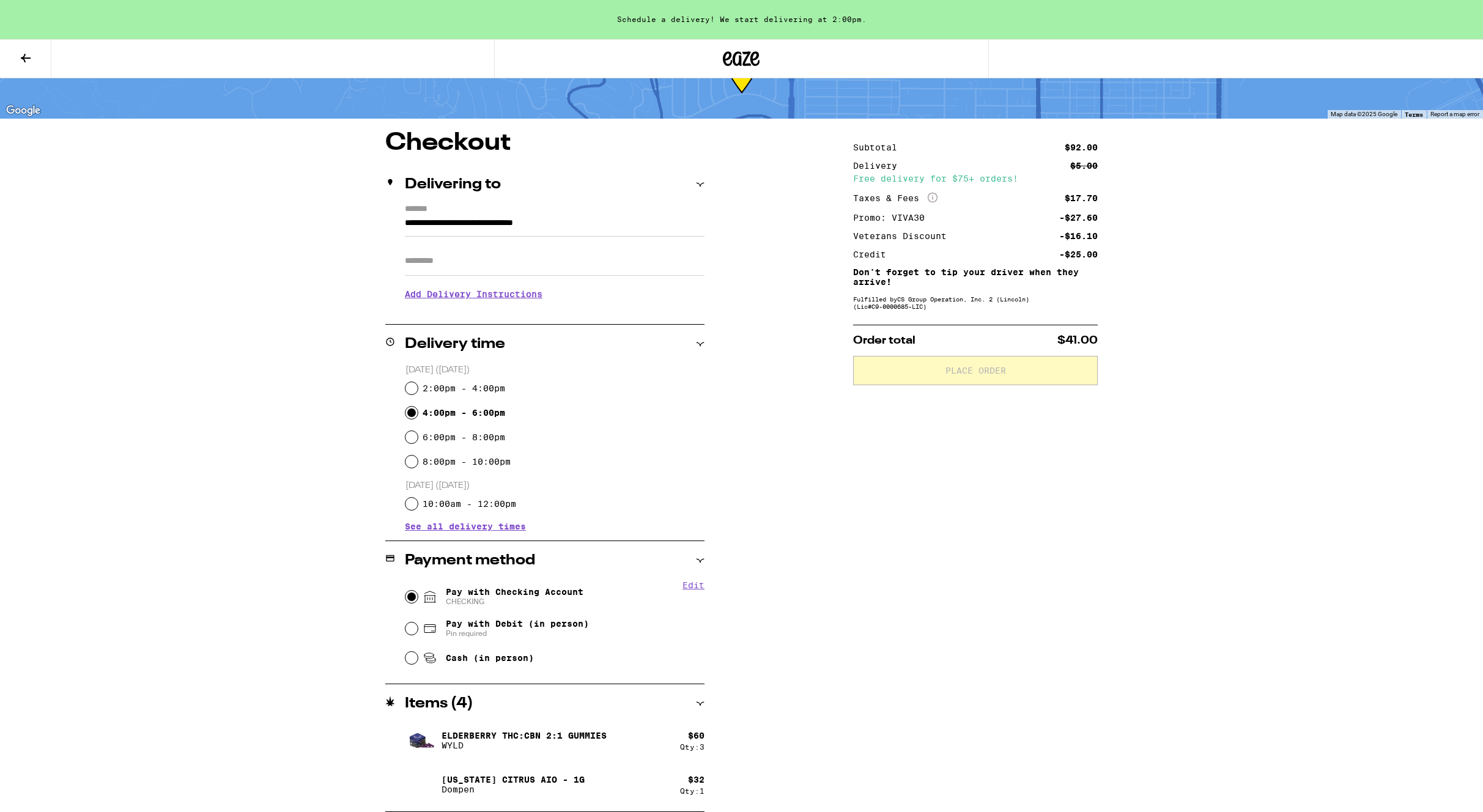
click at [411, 596] on input "Pay with Checking Account CHECKING" at bounding box center [412, 597] width 12 height 12
radio input "true"
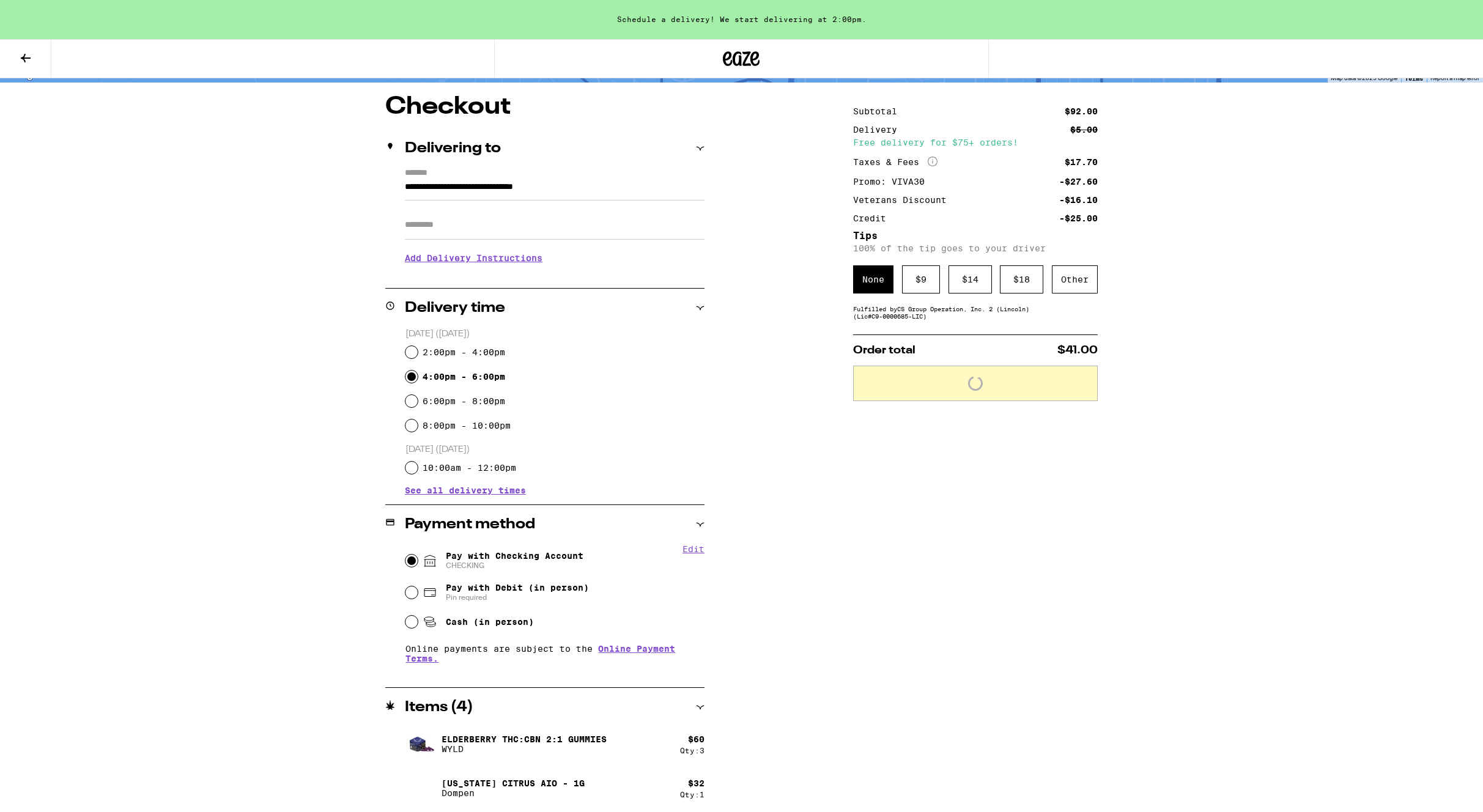
scroll to position [96, 0]
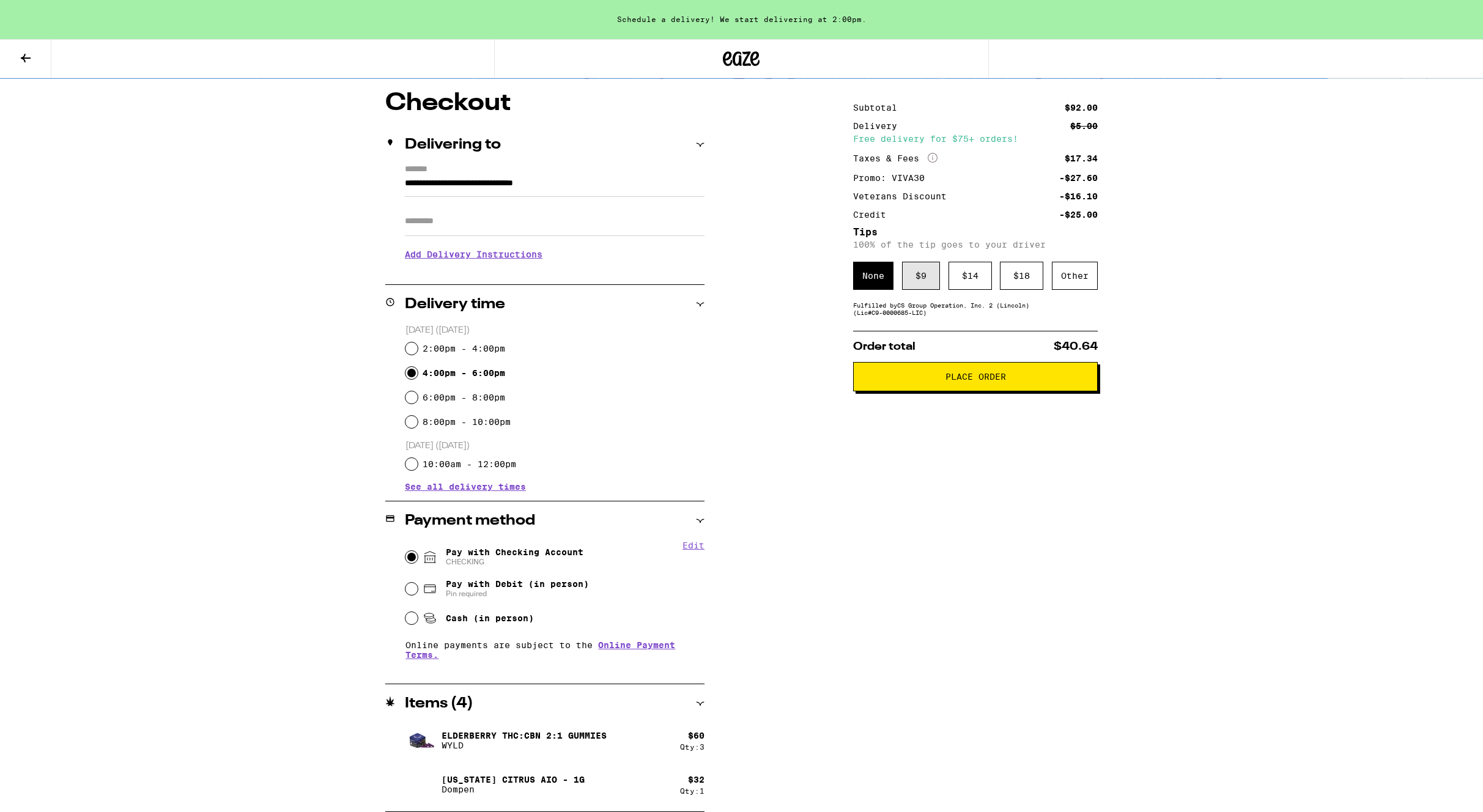
click at [922, 277] on div "$ 9" at bounding box center [921, 276] width 38 height 28
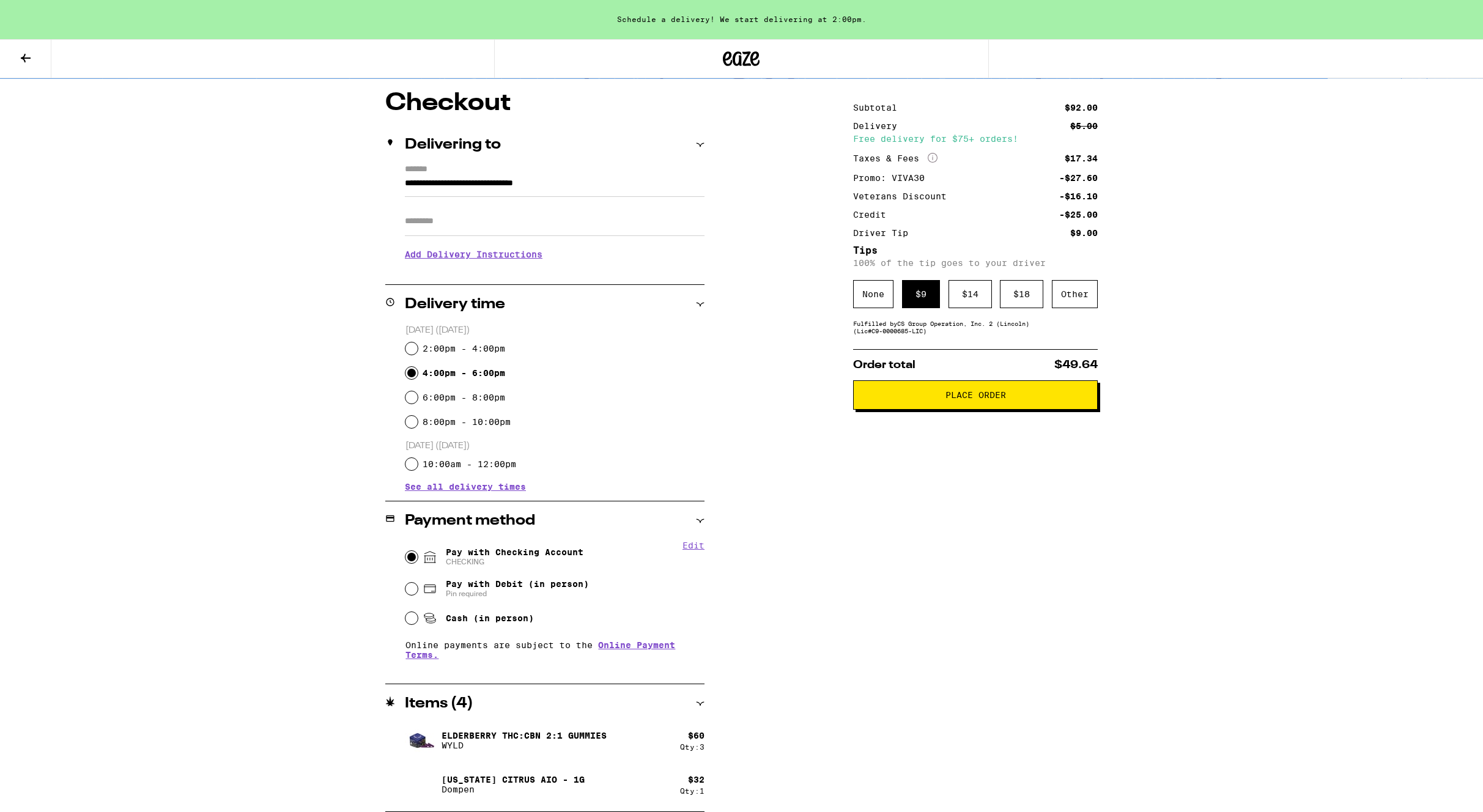
click at [964, 399] on span "Place Order" at bounding box center [976, 395] width 61 height 8
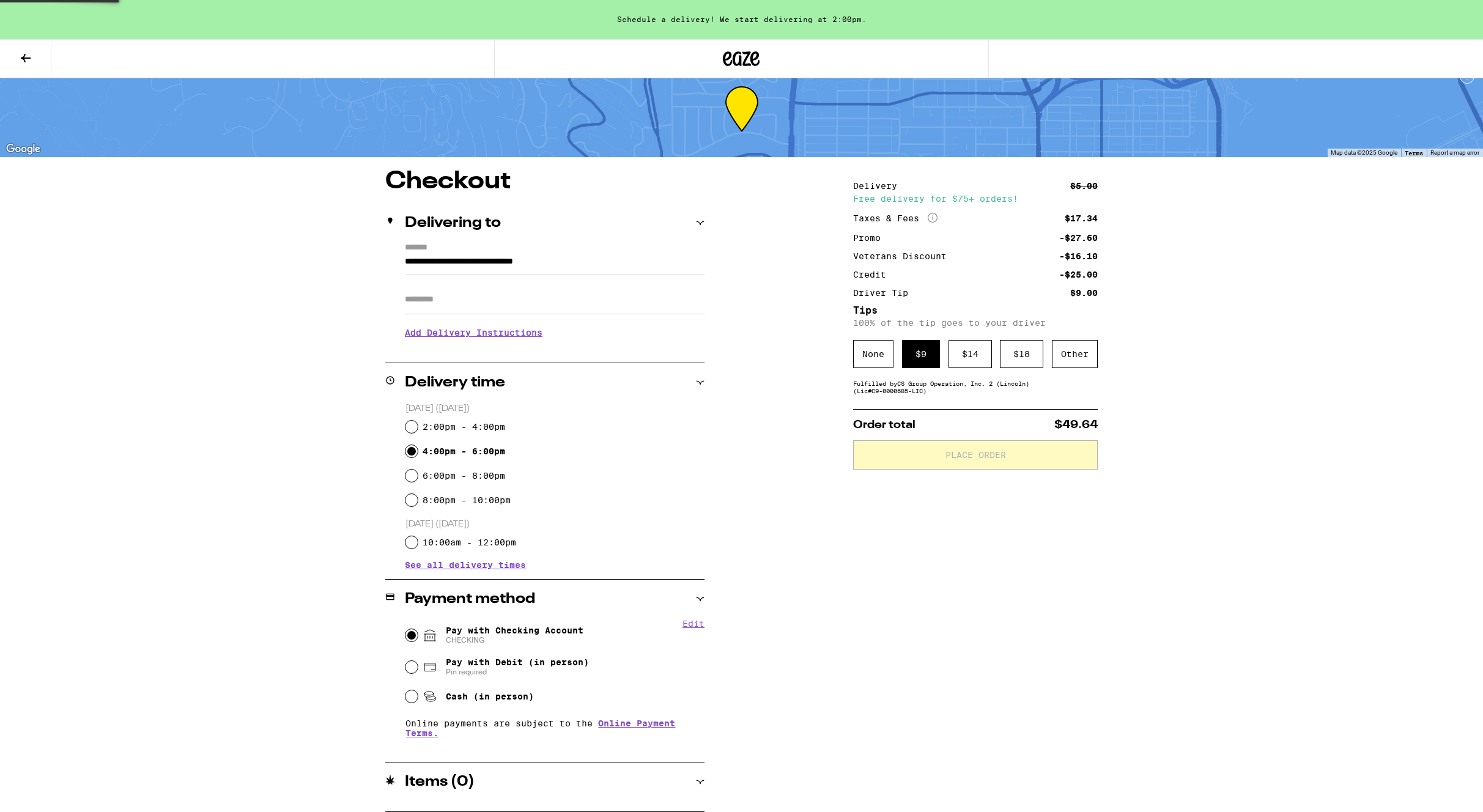
scroll to position [86, 0]
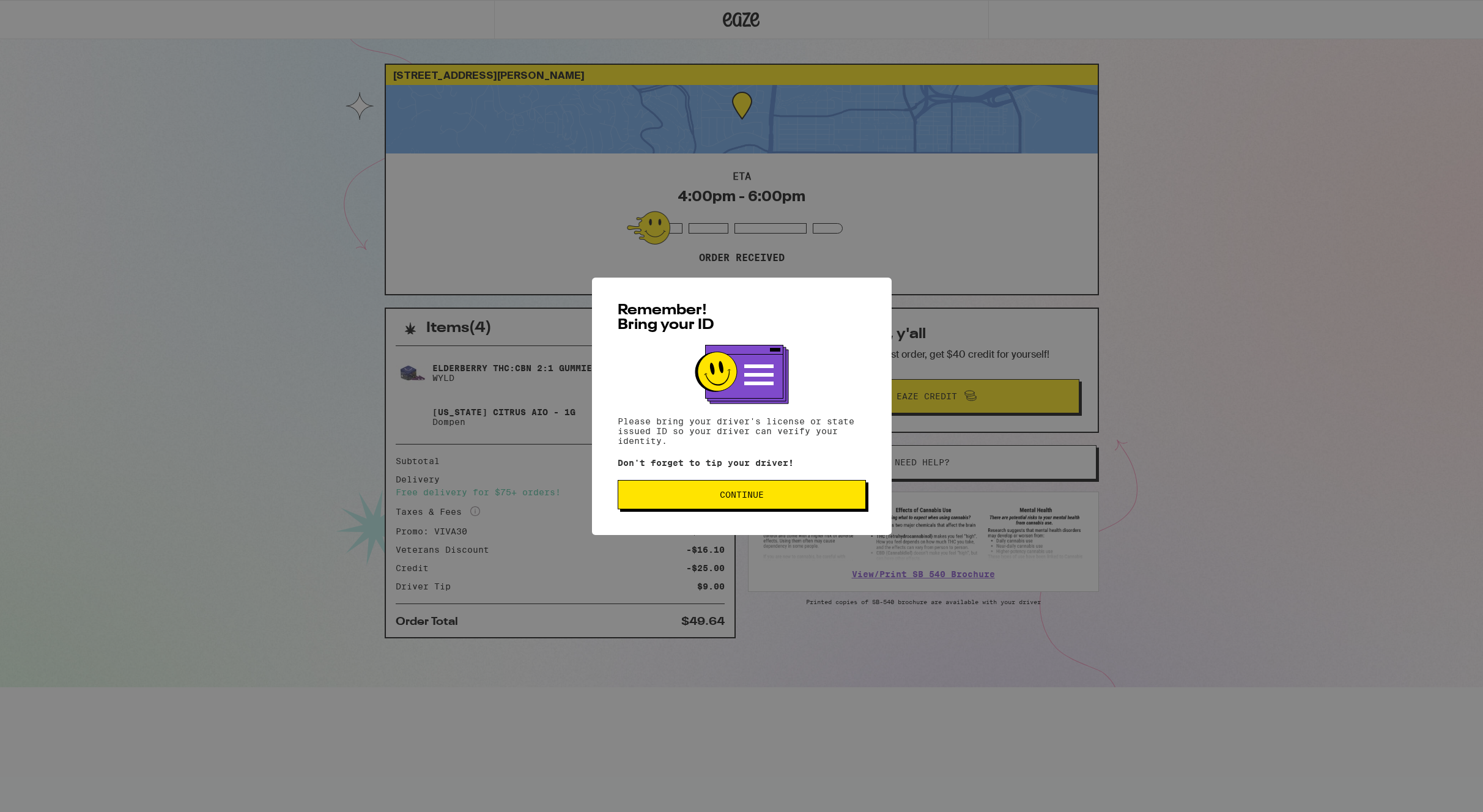
click at [747, 499] on span "Continue" at bounding box center [742, 494] width 44 height 8
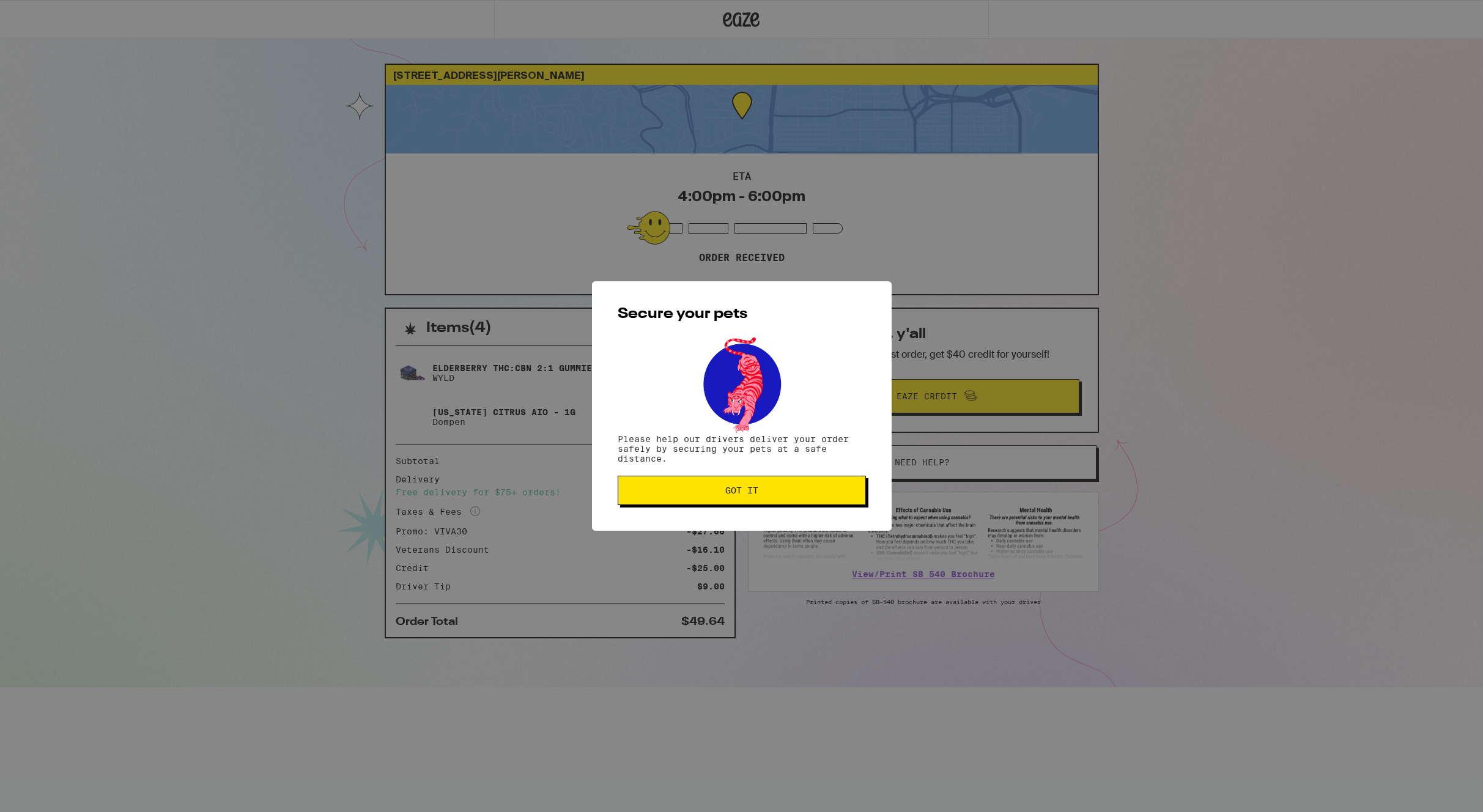
click at [747, 494] on span "Got it" at bounding box center [742, 490] width 33 height 8
